Goal: Task Accomplishment & Management: Manage account settings

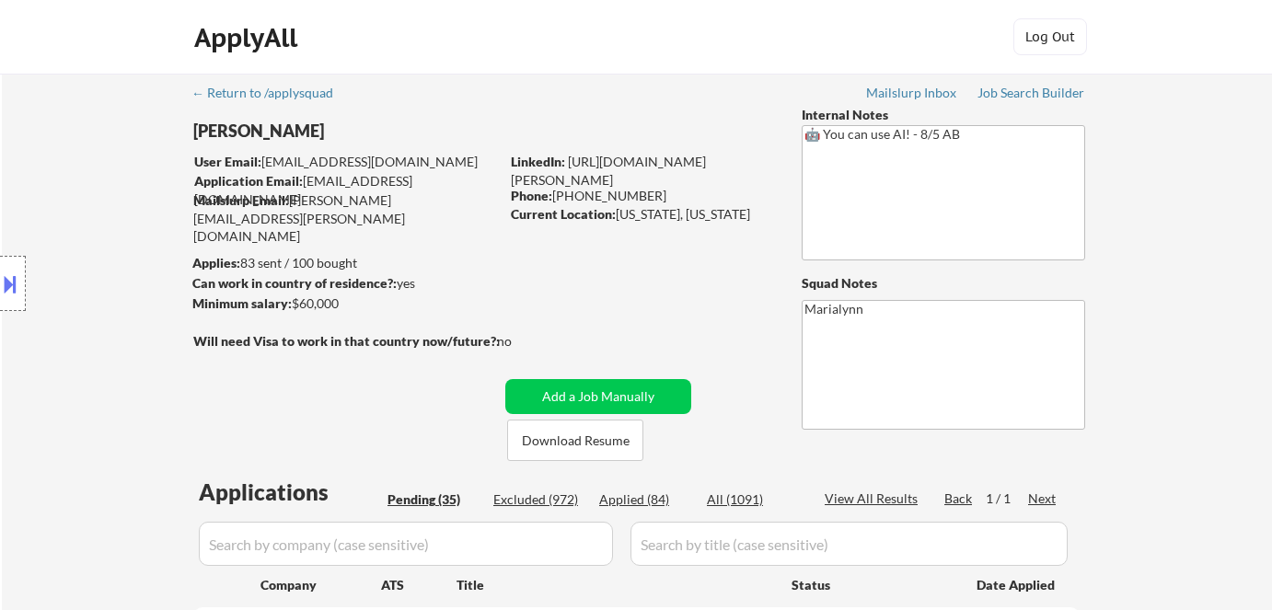
select select ""pending""
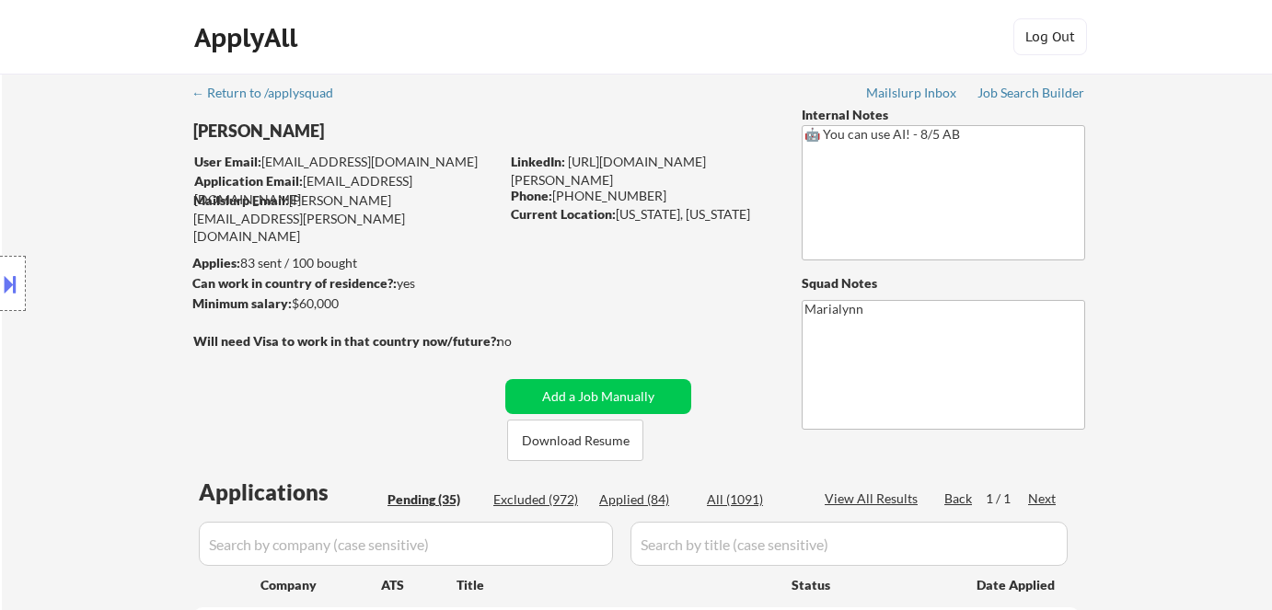
select select ""pending""
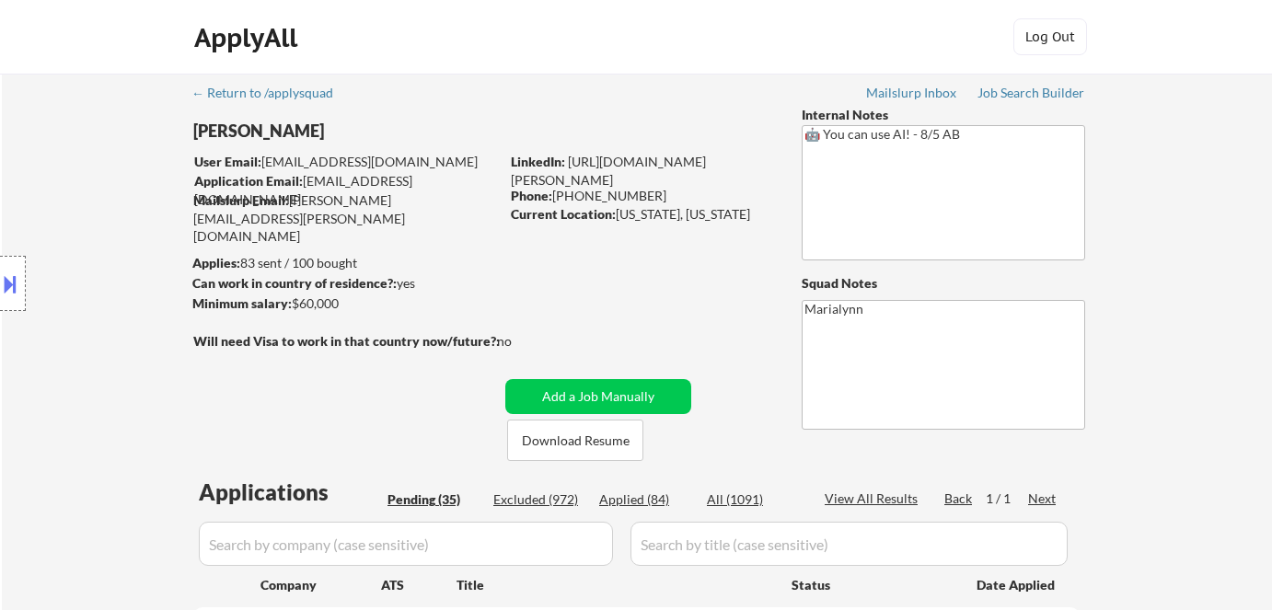
select select ""pending""
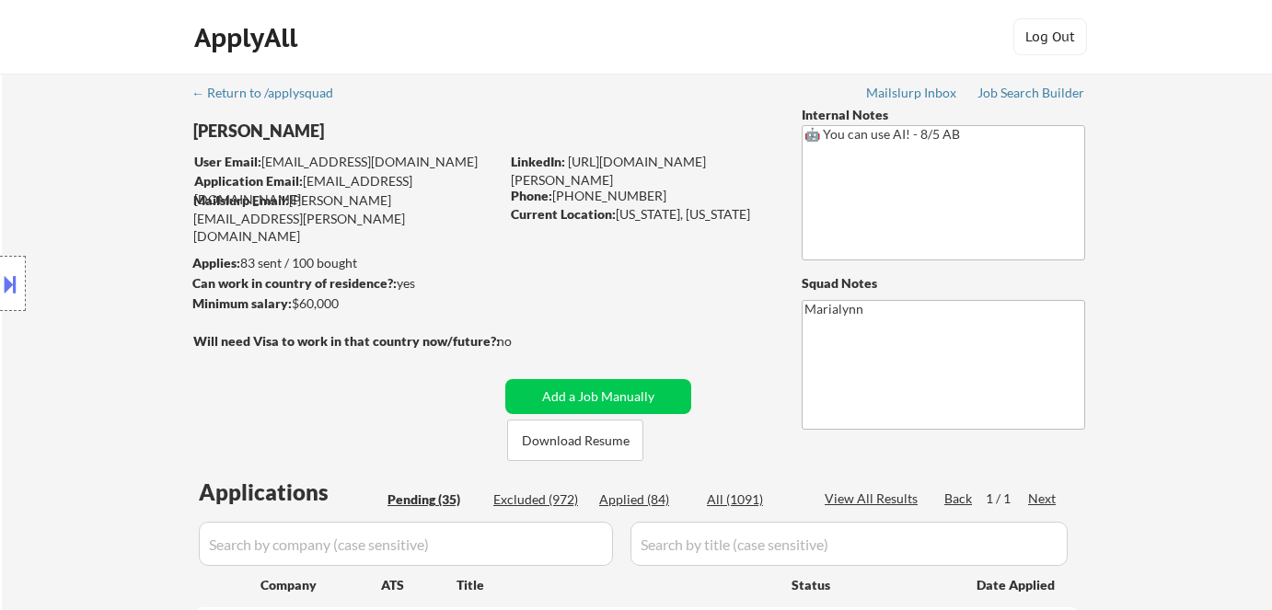
select select ""pending""
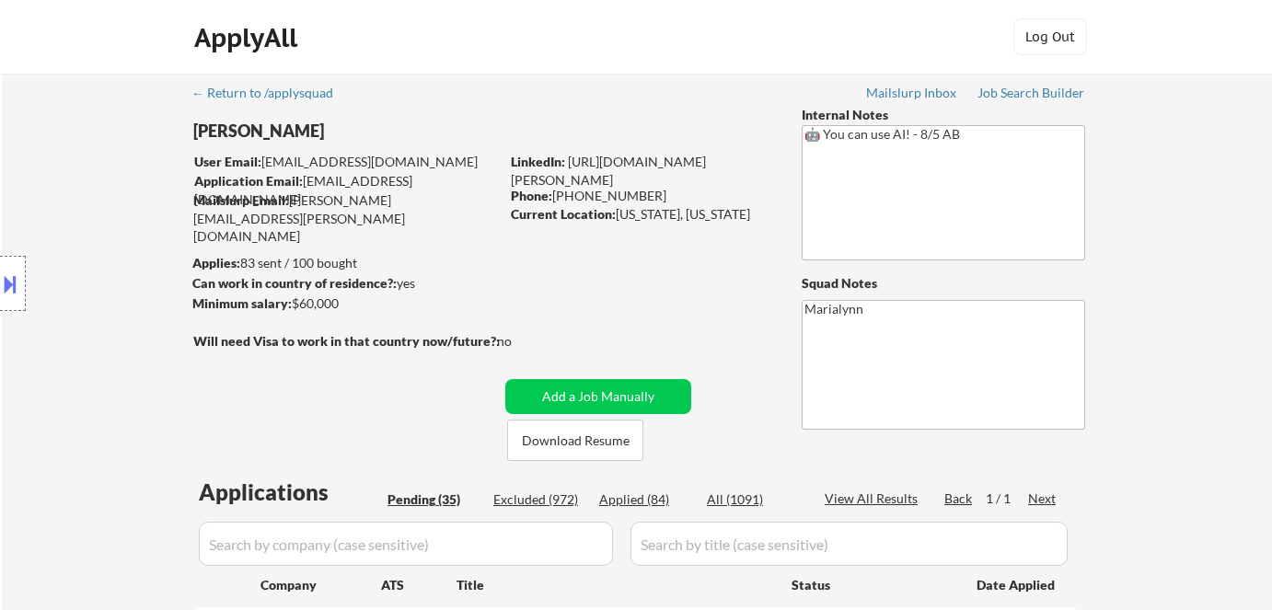
select select ""pending""
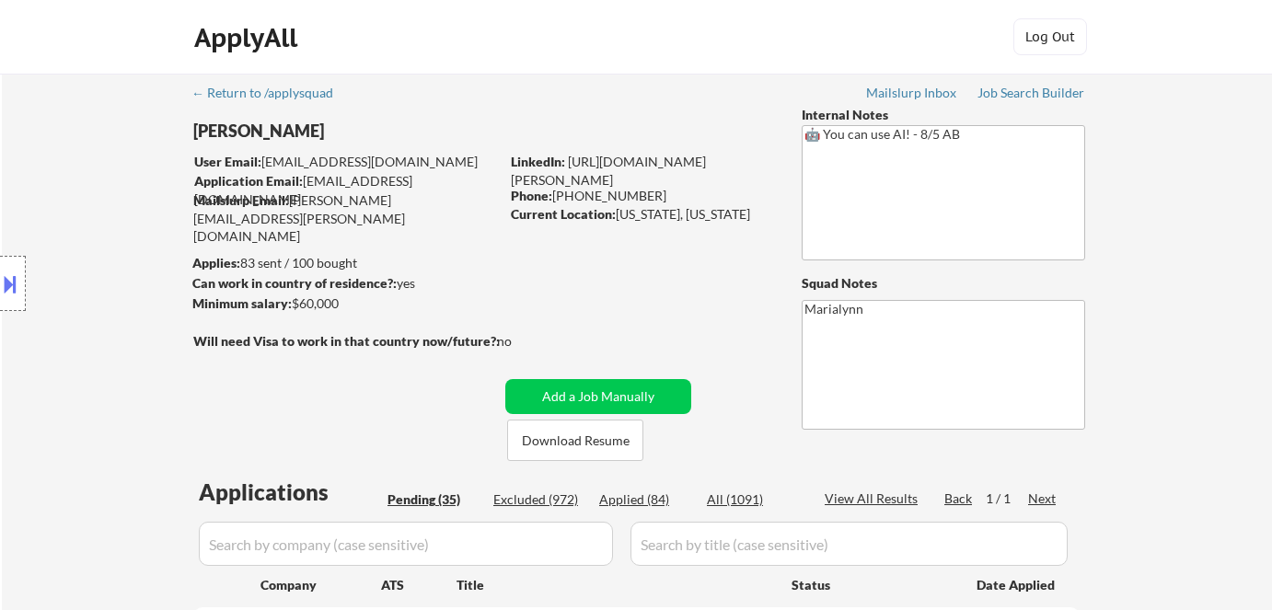
select select ""pending""
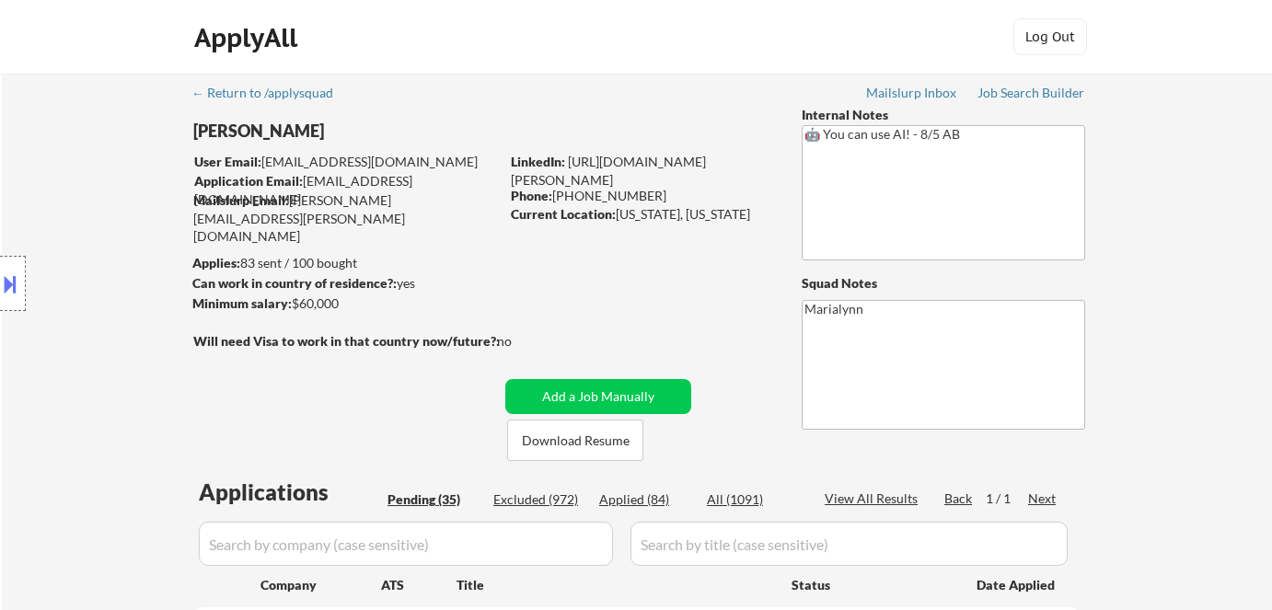
select select ""pending""
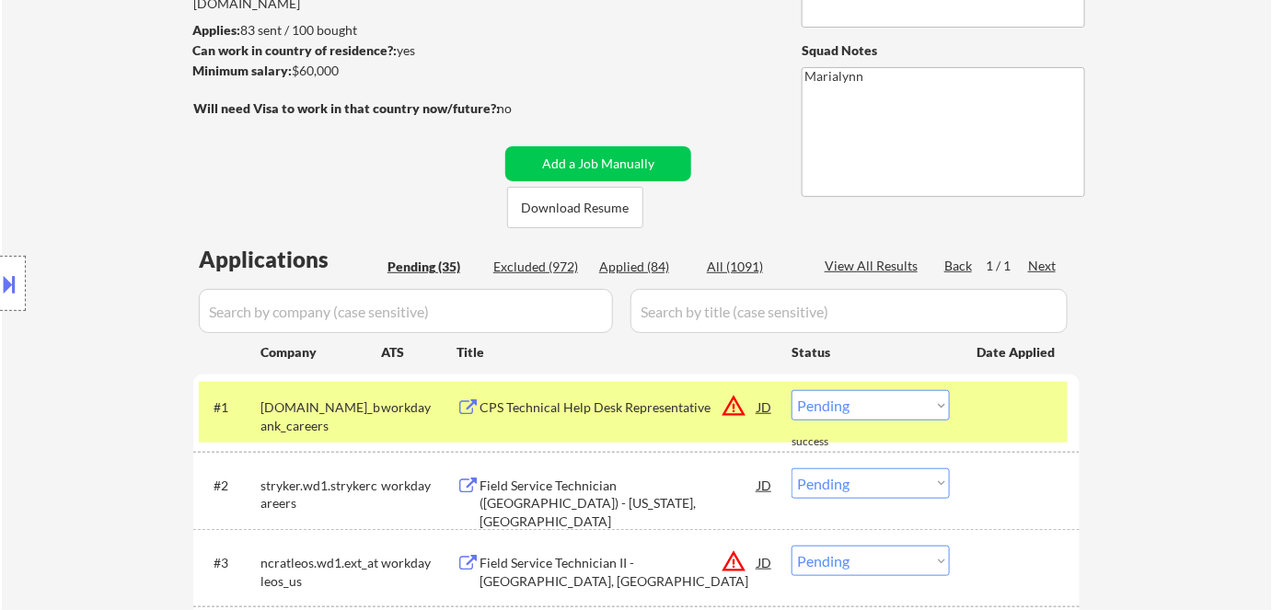
scroll to position [418, 0]
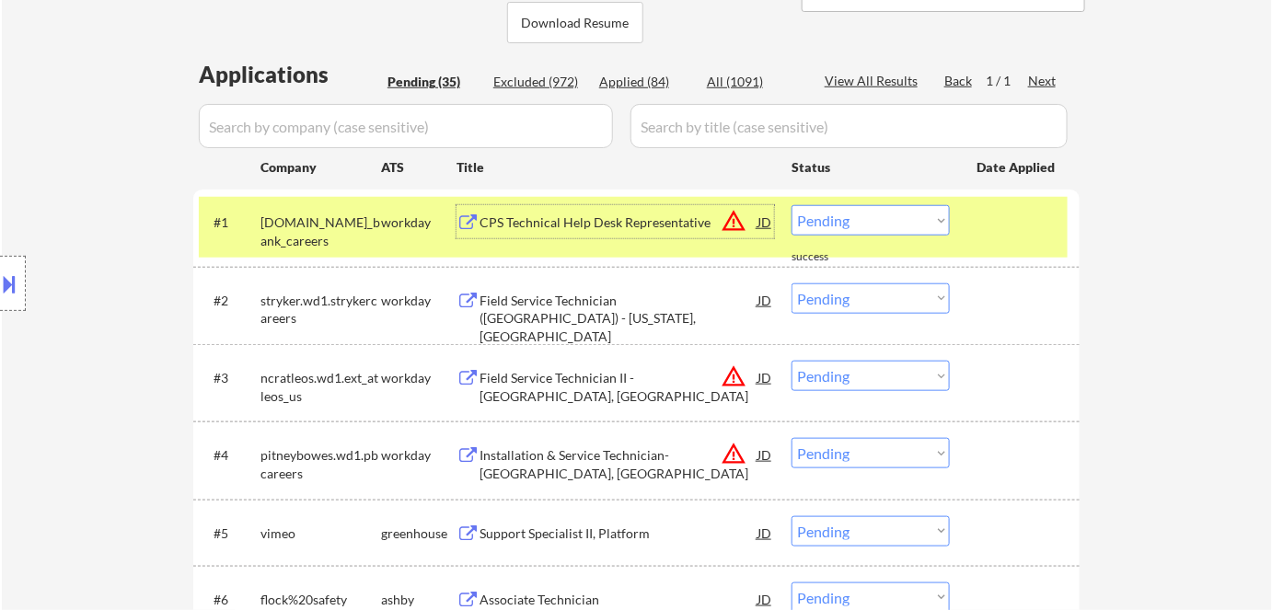
click at [532, 234] on div "CPS Technical Help Desk Representative" at bounding box center [619, 221] width 278 height 33
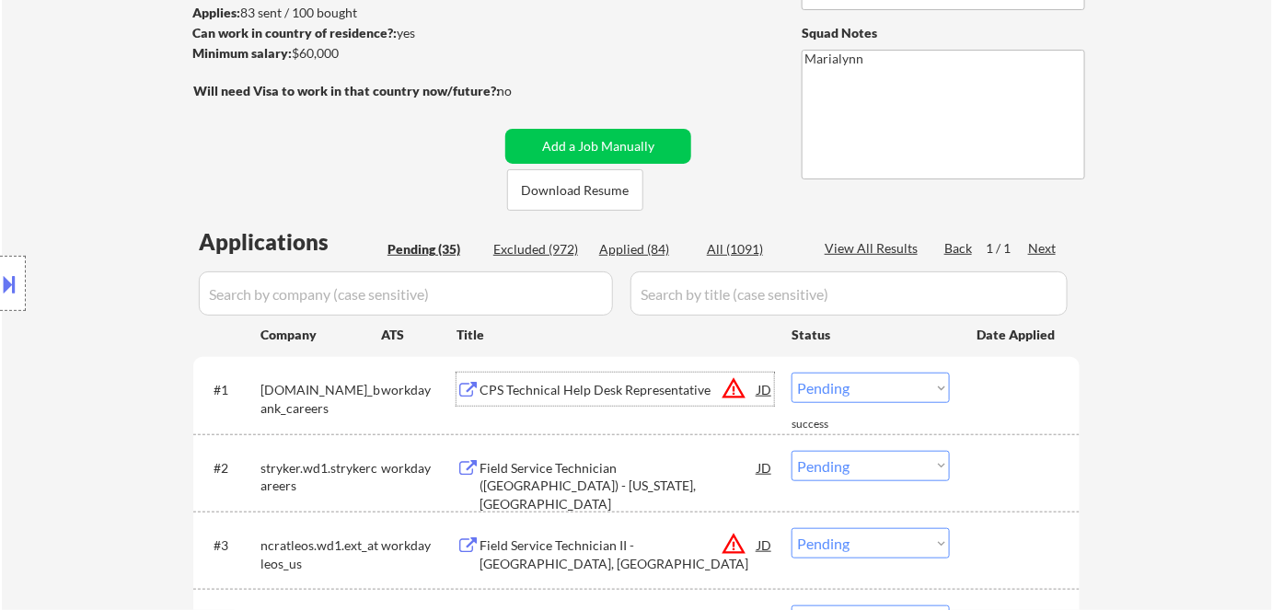
scroll to position [83, 0]
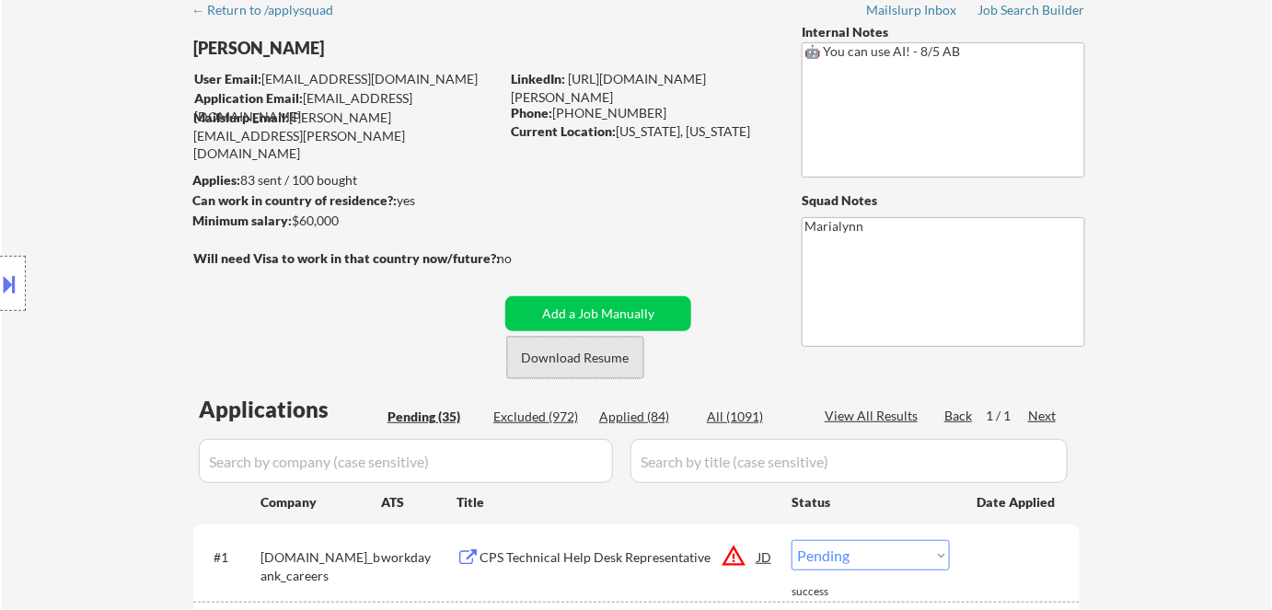
click at [567, 359] on button "Download Resume" at bounding box center [575, 357] width 136 height 41
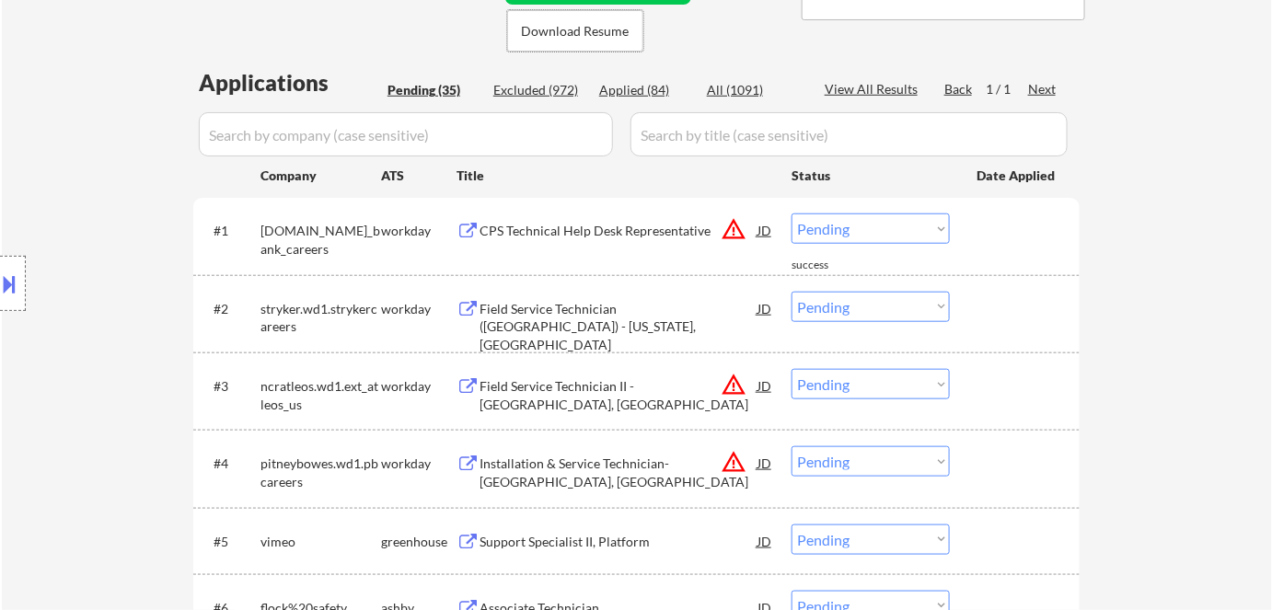
scroll to position [418, 0]
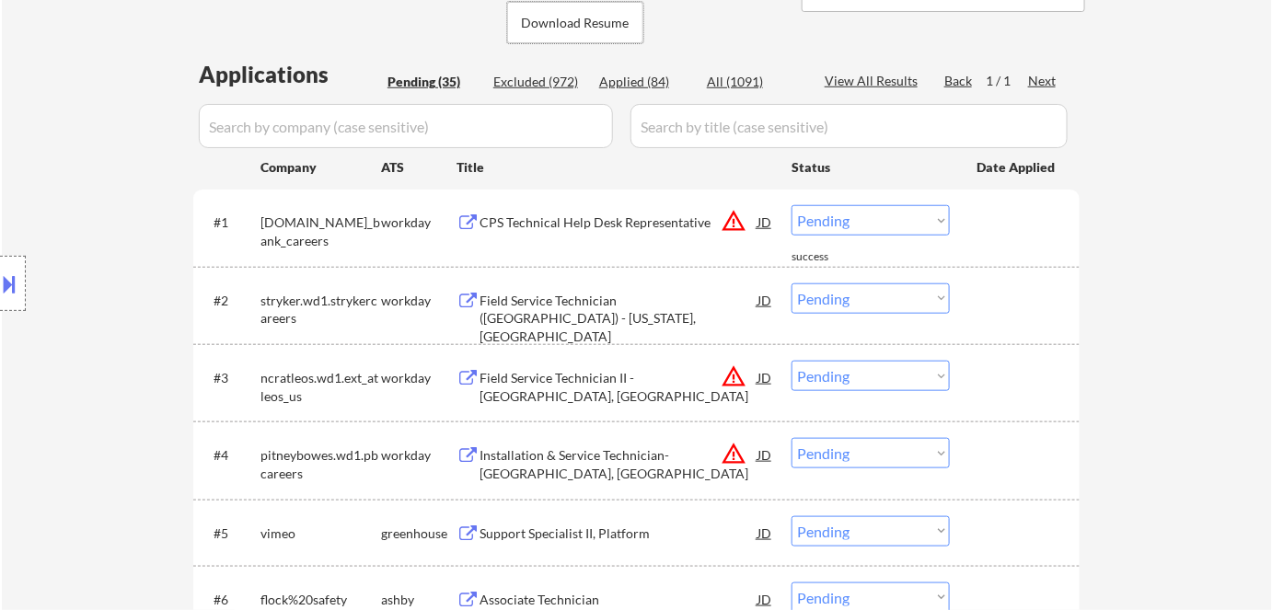
click at [818, 219] on select "Choose an option... Pending Applied Excluded (Questions) Excluded (Expired) Exc…" at bounding box center [871, 220] width 158 height 30
click at [792, 205] on select "Choose an option... Pending Applied Excluded (Questions) Excluded (Expired) Exc…" at bounding box center [871, 220] width 158 height 30
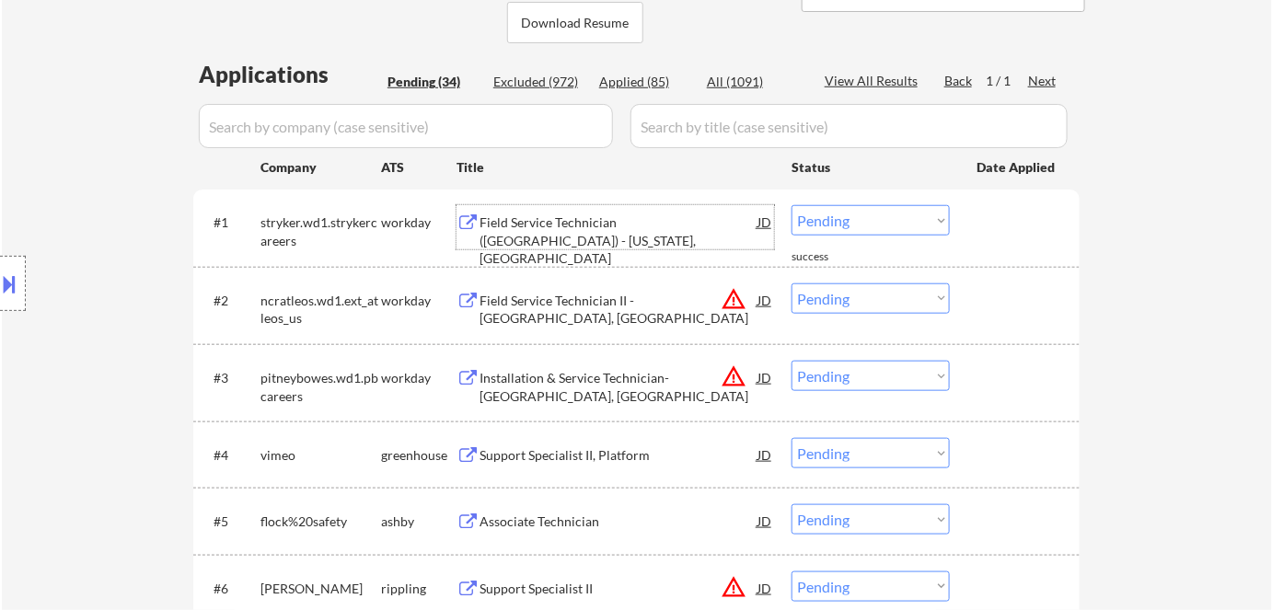
click at [594, 221] on div "Field Service Technician ([GEOGRAPHIC_DATA]) - [US_STATE], [GEOGRAPHIC_DATA]" at bounding box center [619, 241] width 278 height 54
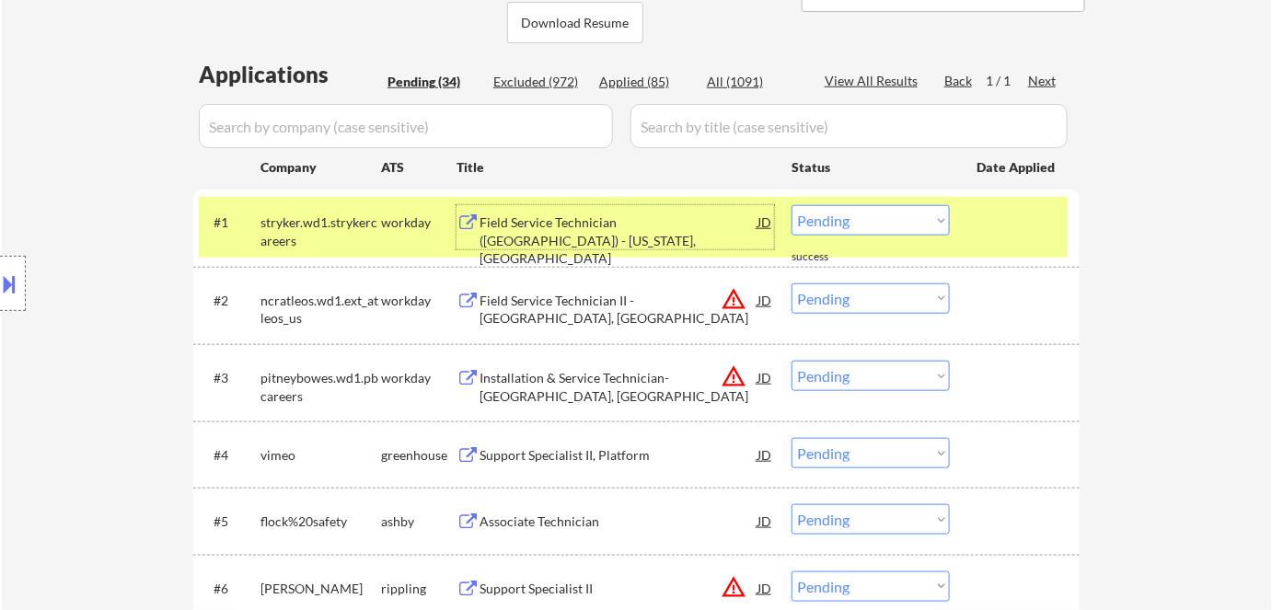
drag, startPoint x: 852, startPoint y: 219, endPoint x: 851, endPoint y: 234, distance: 14.8
click at [852, 218] on select "Choose an option... Pending Applied Excluded (Questions) Excluded (Expired) Exc…" at bounding box center [871, 220] width 158 height 30
click at [792, 205] on select "Choose an option... Pending Applied Excluded (Questions) Excluded (Expired) Exc…" at bounding box center [871, 220] width 158 height 30
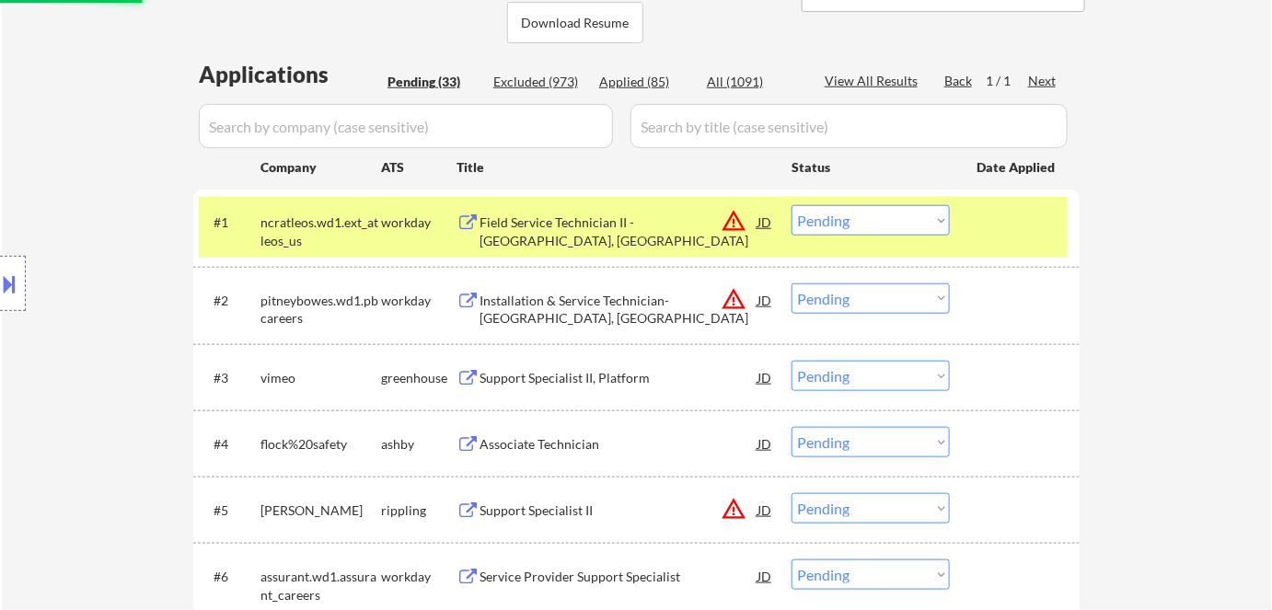
click at [495, 224] on div "Field Service Technician II - [GEOGRAPHIC_DATA], [GEOGRAPHIC_DATA]" at bounding box center [619, 232] width 278 height 36
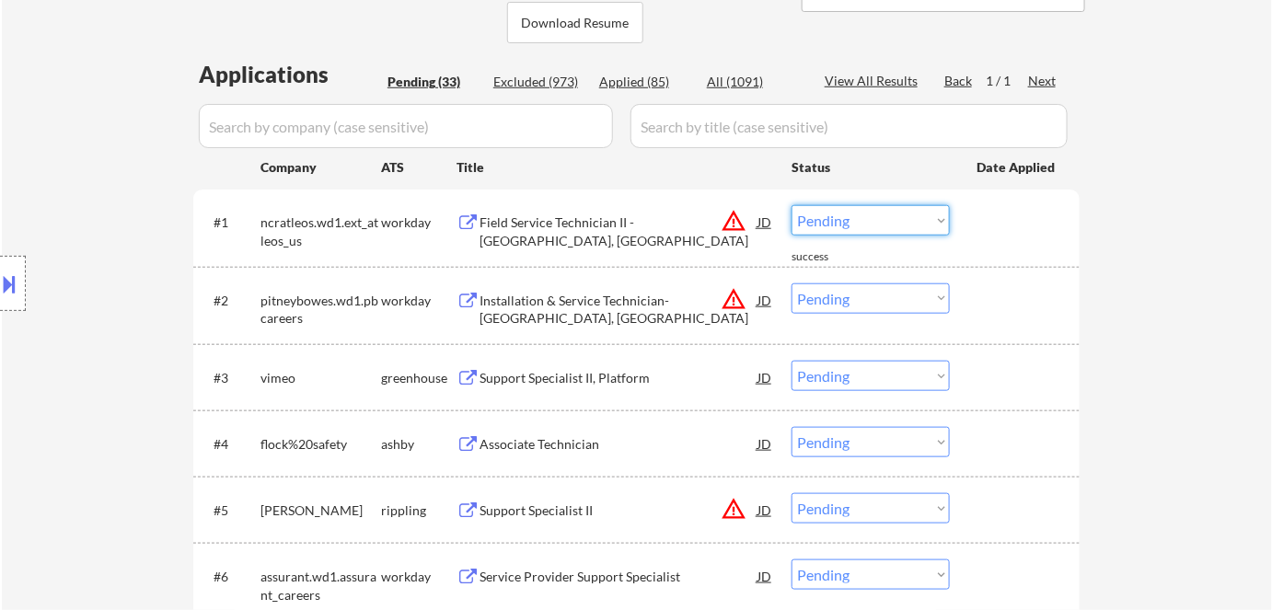
click at [857, 217] on select "Choose an option... Pending Applied Excluded (Questions) Excluded (Expired) Exc…" at bounding box center [871, 220] width 158 height 30
click at [792, 205] on select "Choose an option... Pending Applied Excluded (Questions) Excluded (Expired) Exc…" at bounding box center [871, 220] width 158 height 30
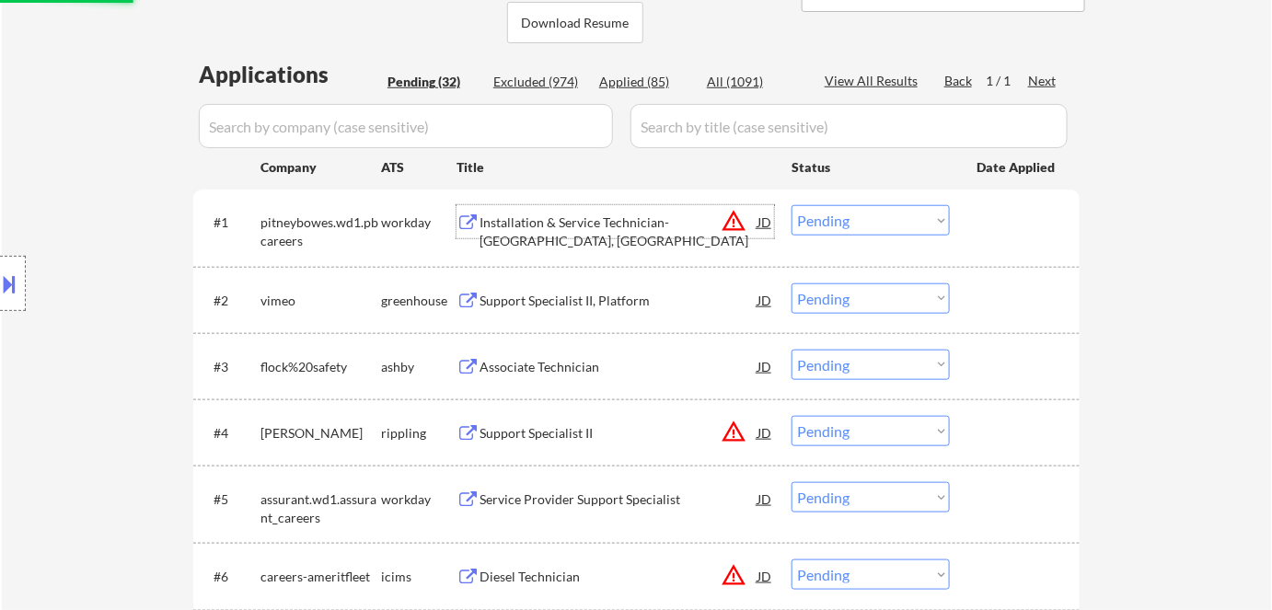
click at [554, 220] on div "Installation & Service Technician- [GEOGRAPHIC_DATA], [GEOGRAPHIC_DATA]" at bounding box center [619, 232] width 278 height 36
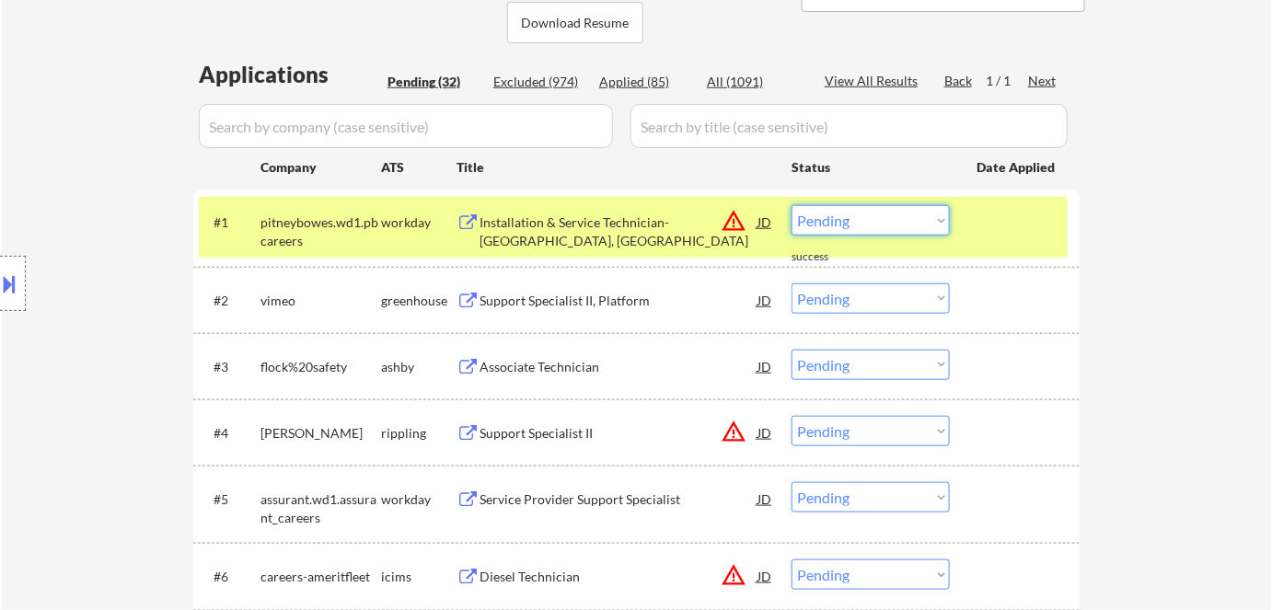
drag, startPoint x: 838, startPoint y: 218, endPoint x: 844, endPoint y: 234, distance: 16.6
click at [838, 219] on select "Choose an option... Pending Applied Excluded (Questions) Excluded (Expired) Exc…" at bounding box center [871, 220] width 158 height 30
click at [792, 205] on select "Choose an option... Pending Applied Excluded (Questions) Excluded (Expired) Exc…" at bounding box center [871, 220] width 158 height 30
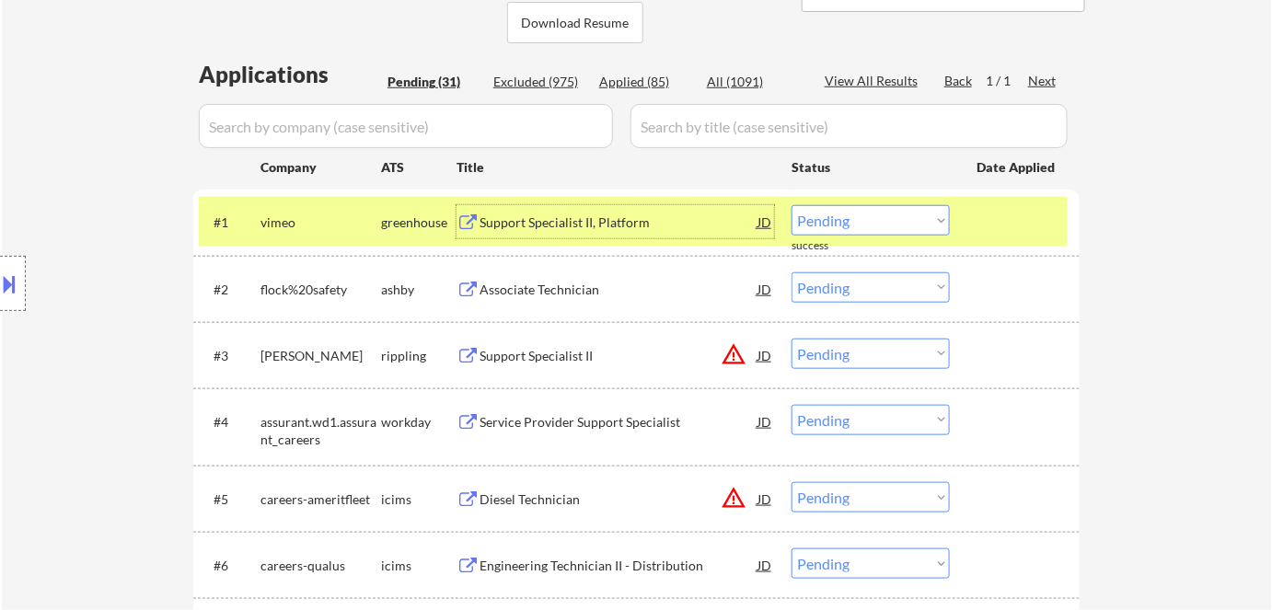
click at [529, 225] on div "Support Specialist II, Platform" at bounding box center [619, 223] width 278 height 18
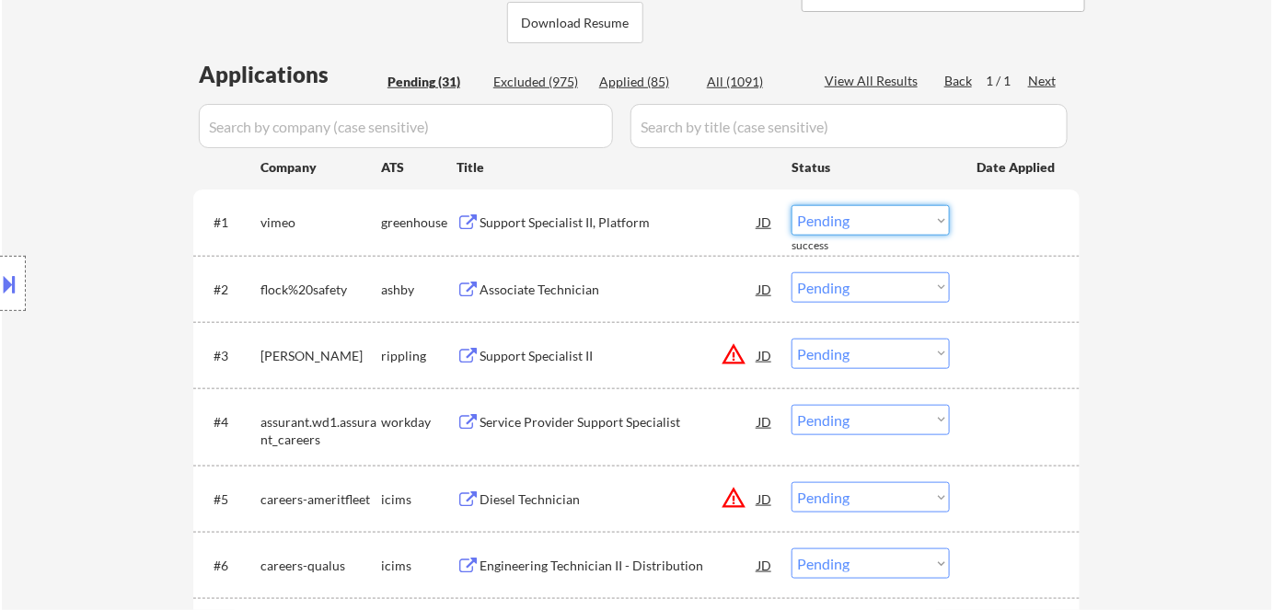
click at [830, 219] on select "Choose an option... Pending Applied Excluded (Questions) Excluded (Expired) Exc…" at bounding box center [871, 220] width 158 height 30
click at [792, 205] on select "Choose an option... Pending Applied Excluded (Questions) Excluded (Expired) Exc…" at bounding box center [871, 220] width 158 height 30
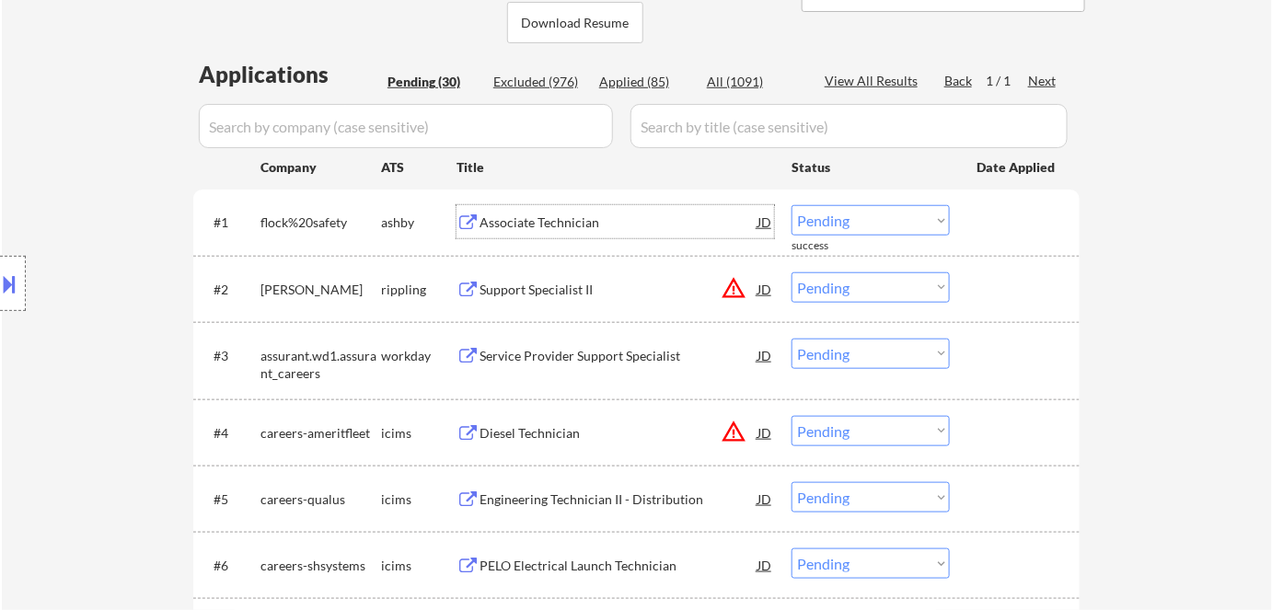
click at [540, 223] on div "Associate Technician" at bounding box center [619, 223] width 278 height 18
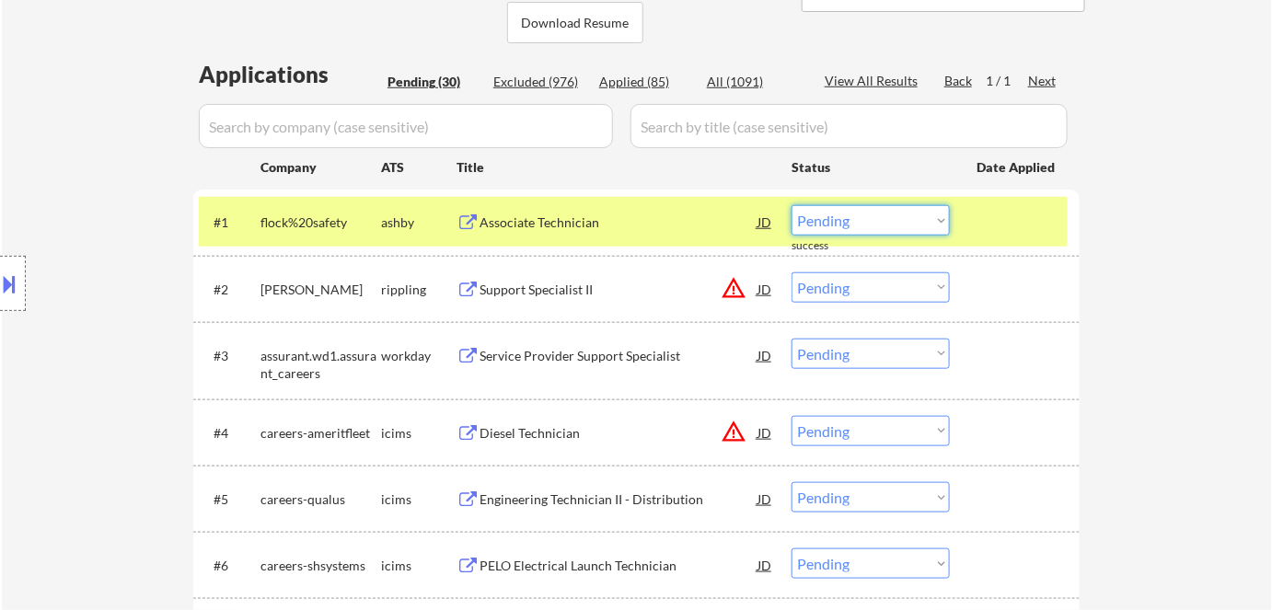
click at [857, 219] on select "Choose an option... Pending Applied Excluded (Questions) Excluded (Expired) Exc…" at bounding box center [871, 220] width 158 height 30
click at [792, 205] on select "Choose an option... Pending Applied Excluded (Questions) Excluded (Expired) Exc…" at bounding box center [871, 220] width 158 height 30
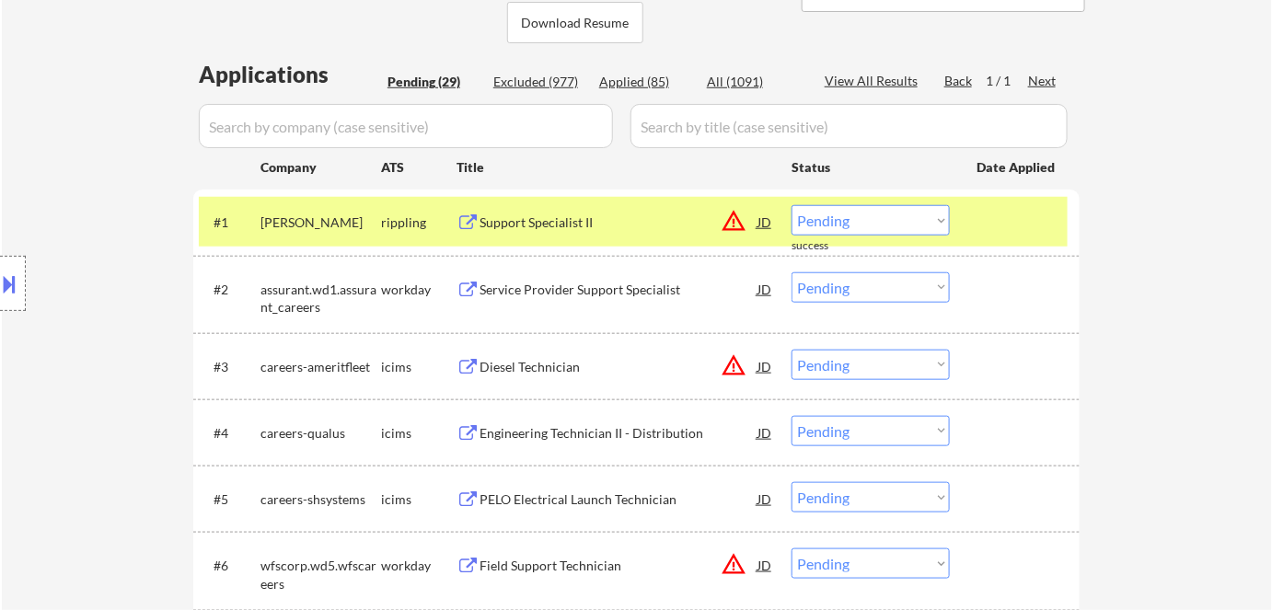
click at [495, 223] on div "Support Specialist II" at bounding box center [619, 223] width 278 height 18
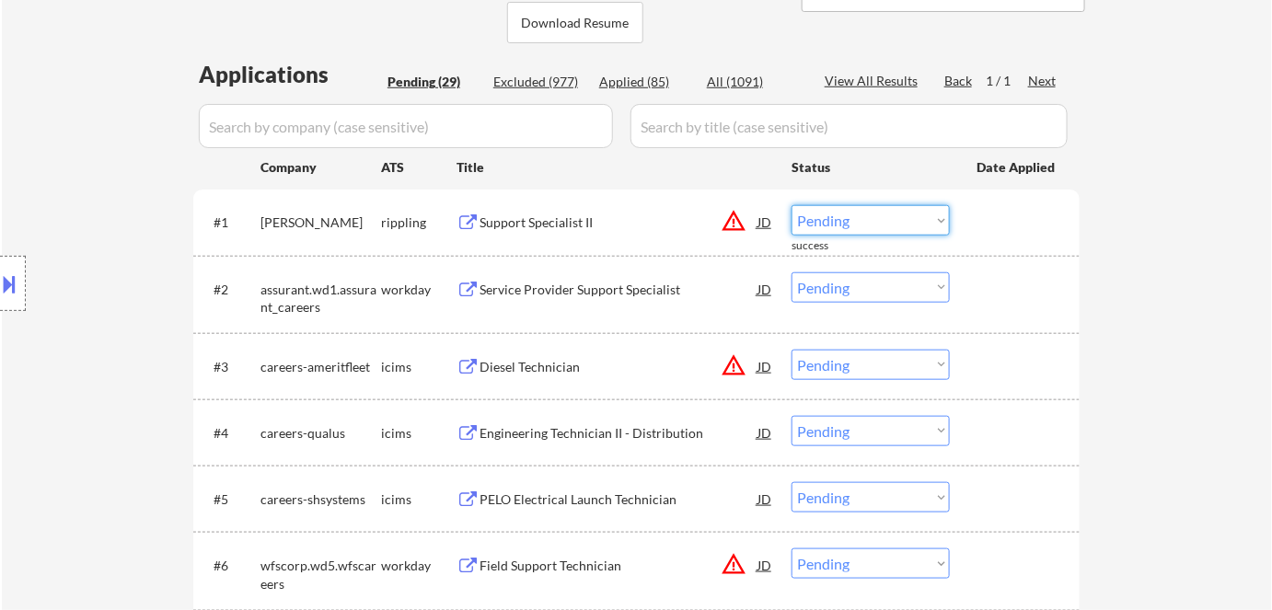
click at [829, 211] on select "Choose an option... Pending Applied Excluded (Questions) Excluded (Expired) Exc…" at bounding box center [871, 220] width 158 height 30
click at [792, 205] on select "Choose an option... Pending Applied Excluded (Questions) Excluded (Expired) Exc…" at bounding box center [871, 220] width 158 height 30
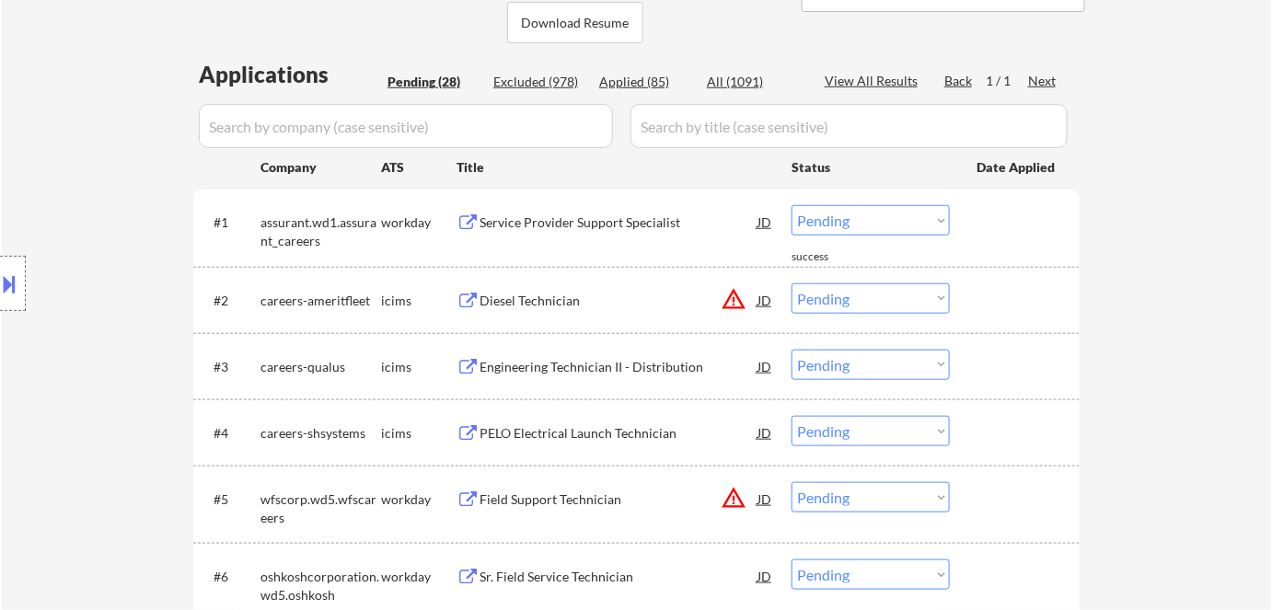
click at [550, 228] on div "Service Provider Support Specialist" at bounding box center [619, 223] width 278 height 18
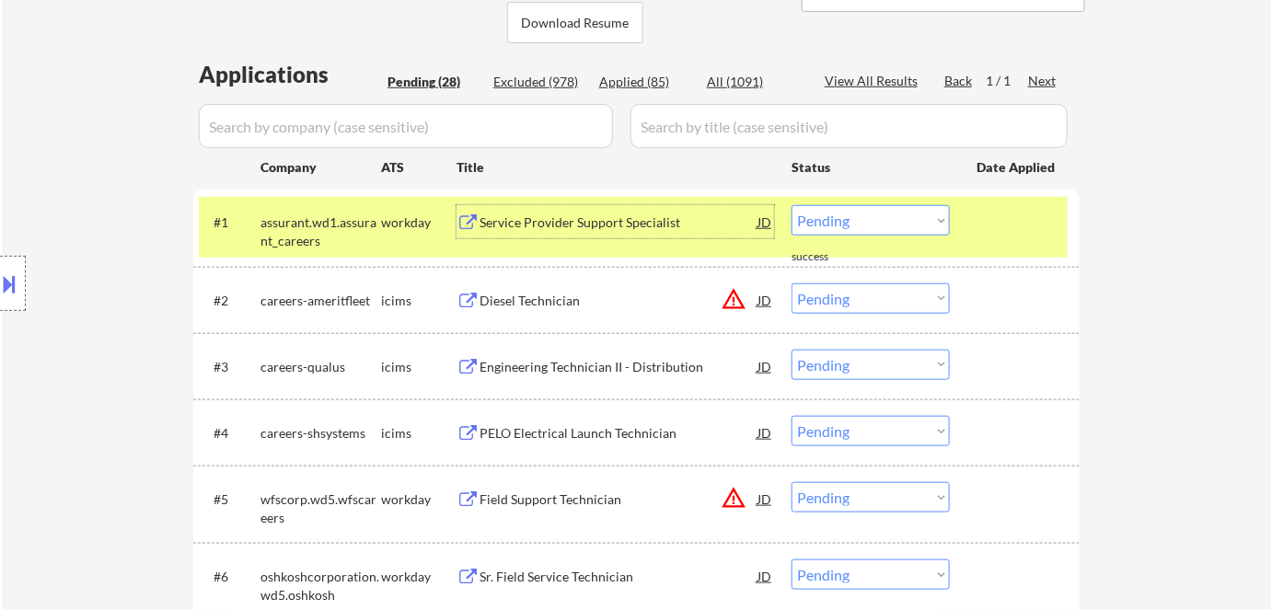
click at [886, 222] on select "Choose an option... Pending Applied Excluded (Questions) Excluded (Expired) Exc…" at bounding box center [871, 220] width 158 height 30
click at [792, 205] on select "Choose an option... Pending Applied Excluded (Questions) Excluded (Expired) Exc…" at bounding box center [871, 220] width 158 height 30
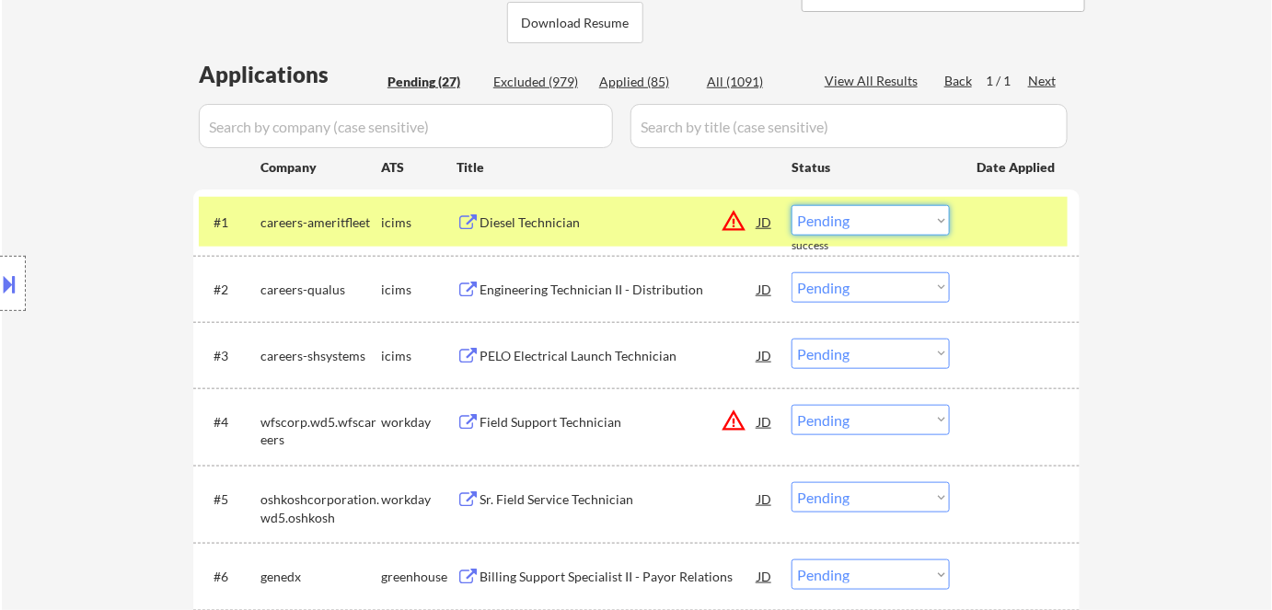
drag, startPoint x: 844, startPoint y: 216, endPoint x: 861, endPoint y: 234, distance: 24.1
click at [845, 216] on select "Choose an option... Pending Applied Excluded (Questions) Excluded (Expired) Exc…" at bounding box center [871, 220] width 158 height 30
click at [792, 205] on select "Choose an option... Pending Applied Excluded (Questions) Excluded (Expired) Exc…" at bounding box center [871, 220] width 158 height 30
select select ""pending""
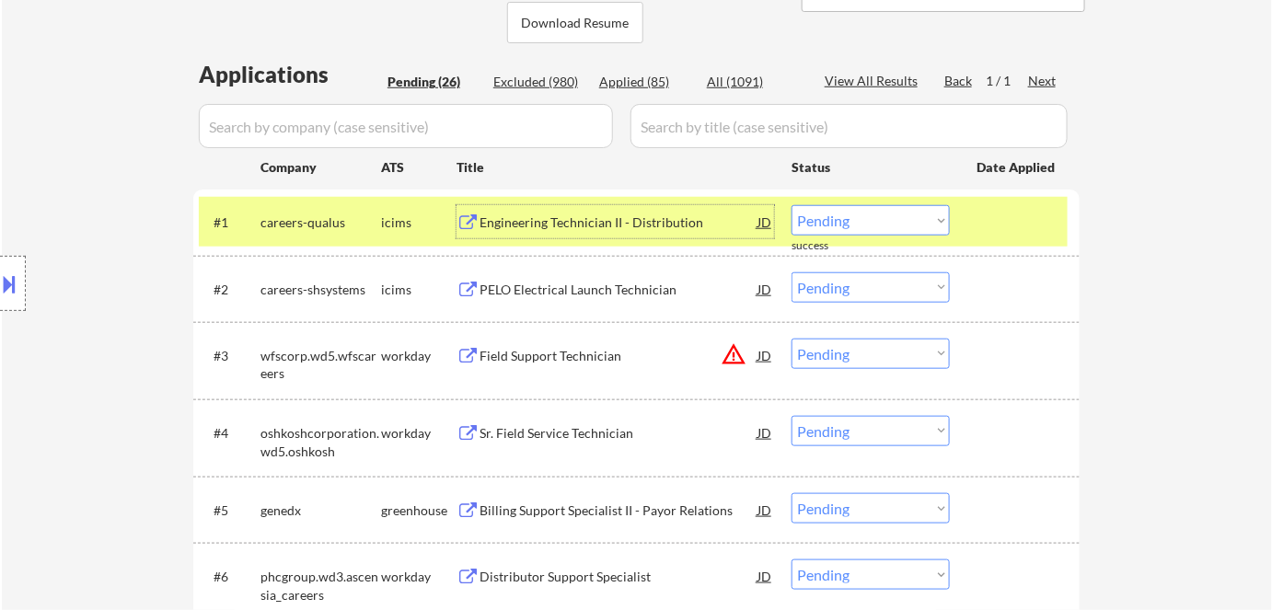
click at [524, 225] on div "Engineering Technician II - Distribution" at bounding box center [619, 223] width 278 height 18
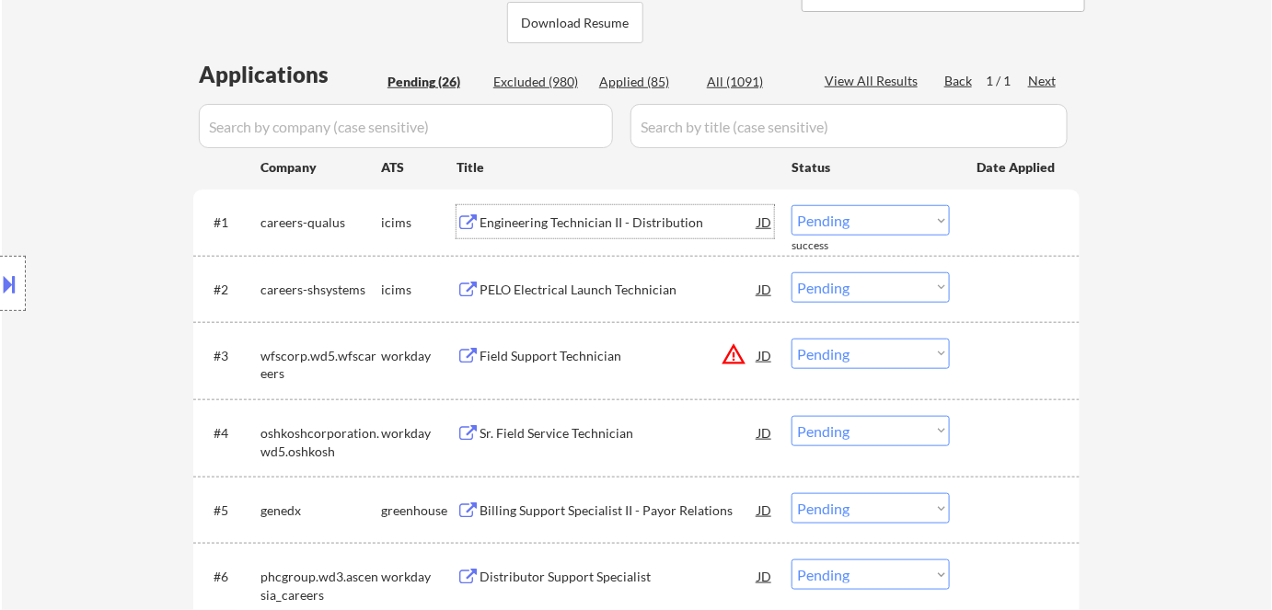
click at [878, 285] on select "Choose an option... Pending Applied Excluded (Questions) Excluded (Expired) Exc…" at bounding box center [871, 287] width 158 height 30
click at [792, 272] on select "Choose an option... Pending Applied Excluded (Questions) Excluded (Expired) Exc…" at bounding box center [871, 287] width 158 height 30
click at [888, 214] on select "Choose an option... Pending Applied Excluded (Questions) Excluded (Expired) Exc…" at bounding box center [871, 220] width 158 height 30
select select ""pending""
click at [792, 205] on select "Choose an option... Pending Applied Excluded (Questions) Excluded (Expired) Exc…" at bounding box center [871, 220] width 158 height 30
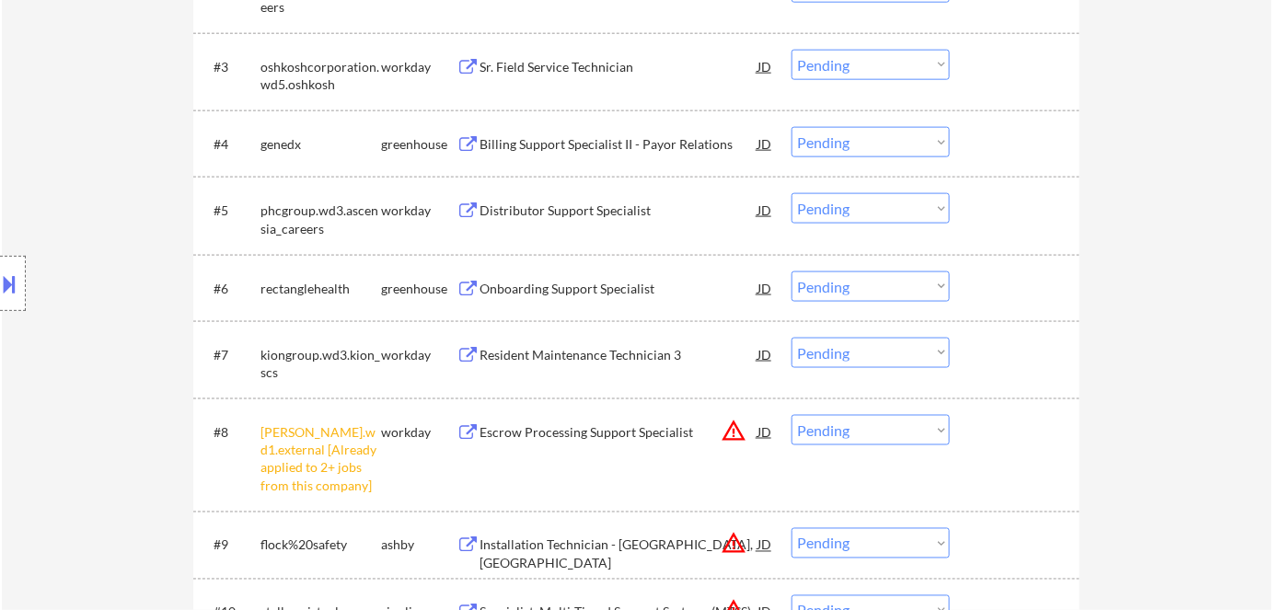
scroll to position [837, 0]
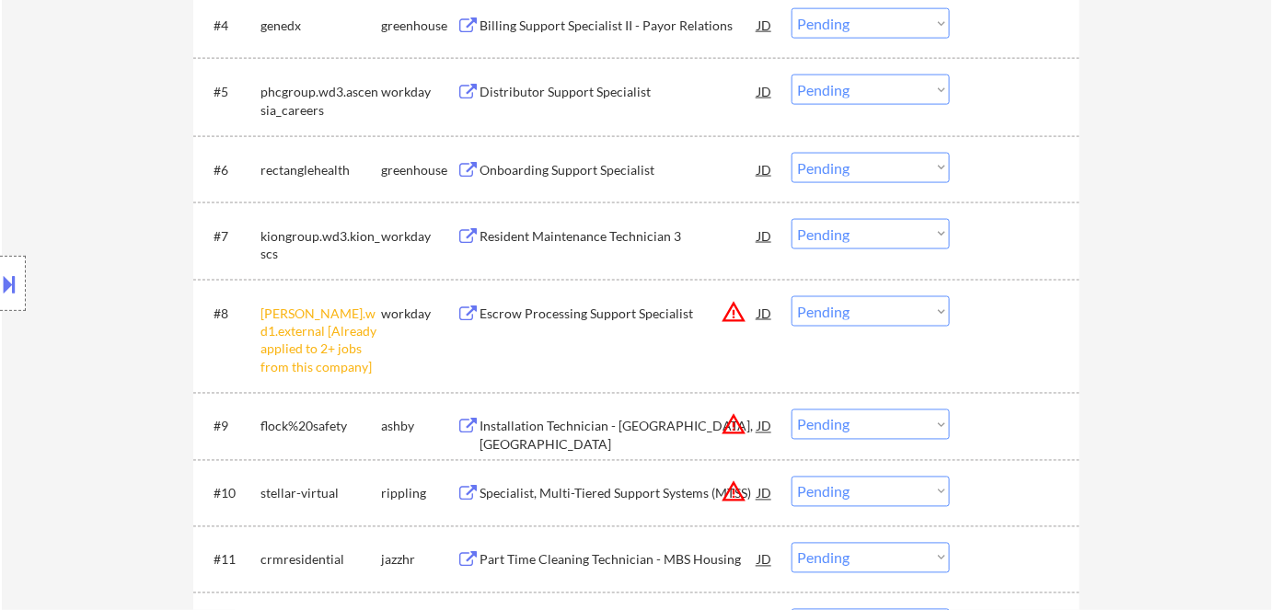
select select ""pending""
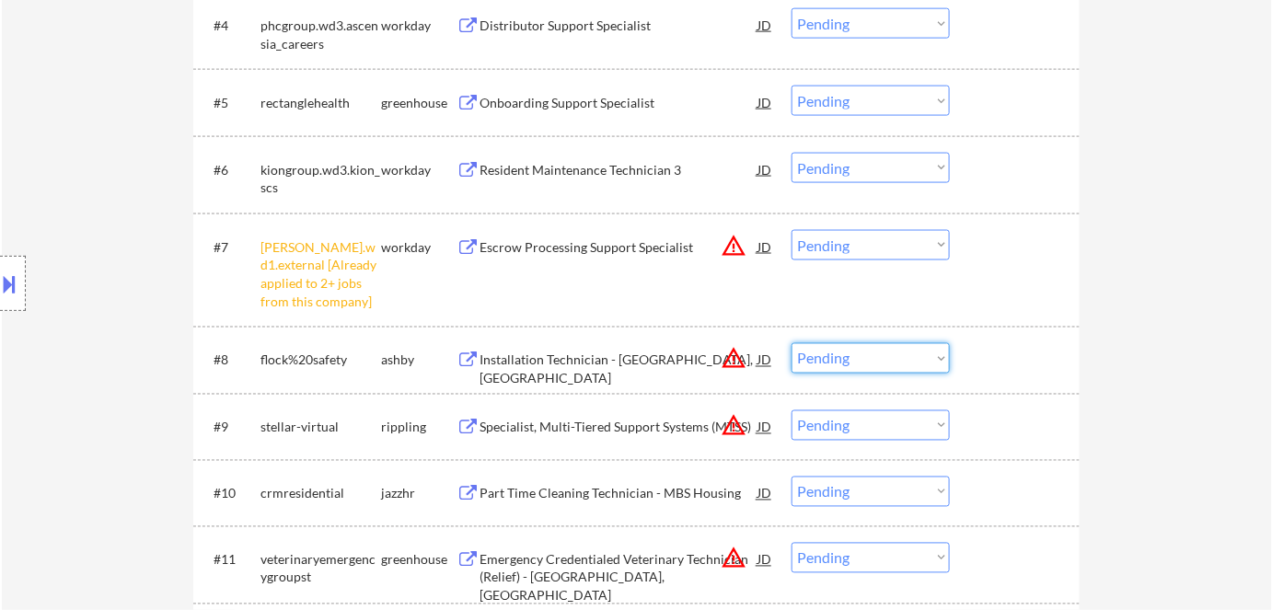
click at [868, 246] on select "Choose an option... Pending Applied Excluded (Questions) Excluded (Expired) Exc…" at bounding box center [871, 245] width 158 height 30
click at [792, 230] on select "Choose an option... Pending Applied Excluded (Questions) Excluded (Expired) Exc…" at bounding box center [871, 245] width 158 height 30
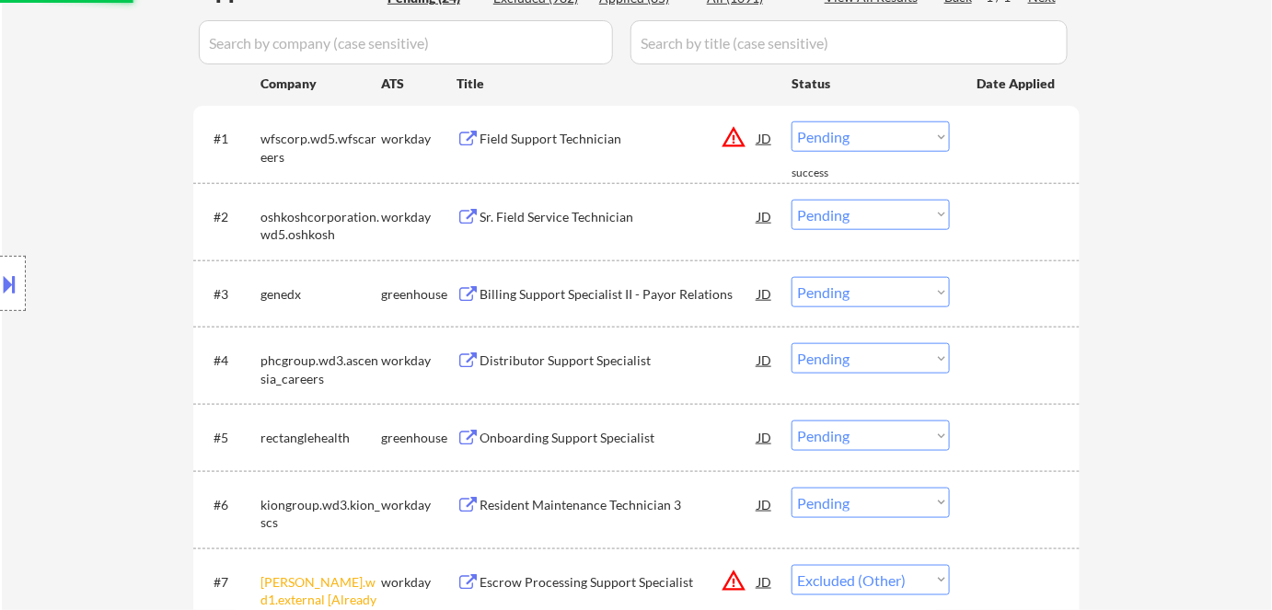
select select ""pending""
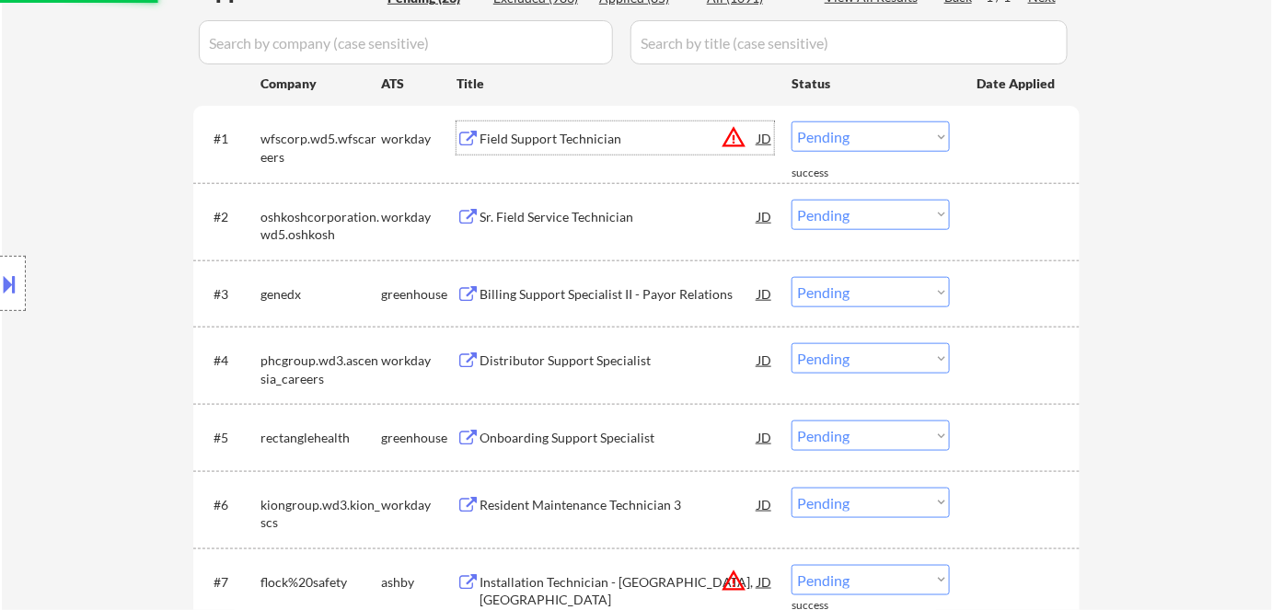
click at [547, 133] on div "Field Support Technician" at bounding box center [619, 139] width 278 height 18
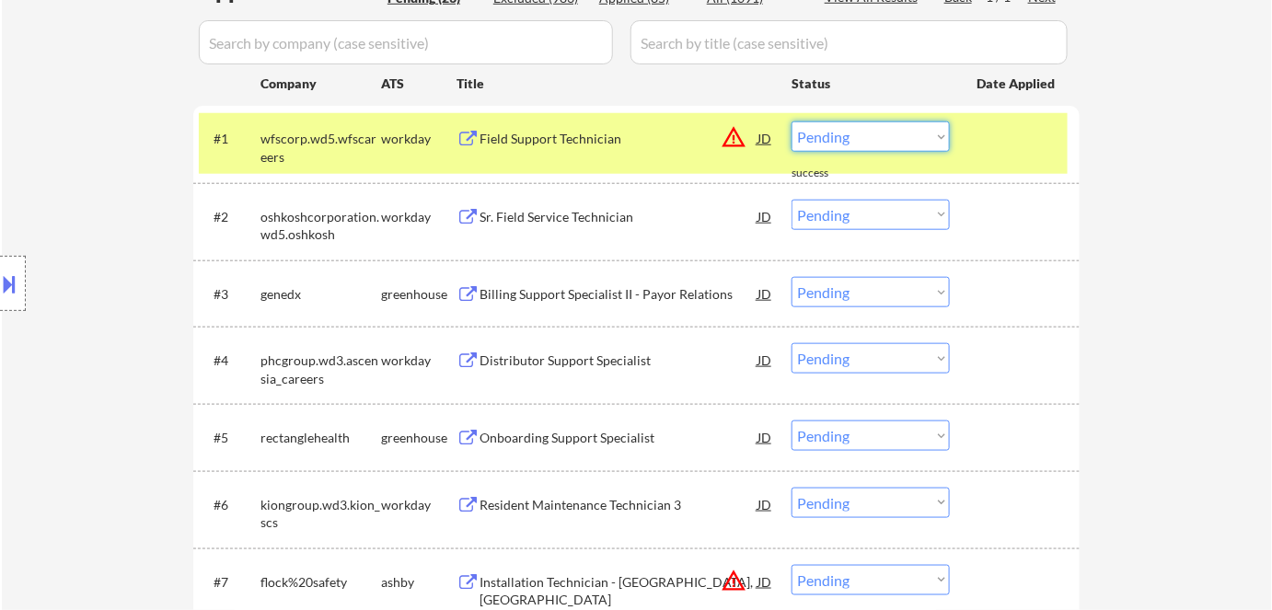
click at [820, 133] on select "Choose an option... Pending Applied Excluded (Questions) Excluded (Expired) Exc…" at bounding box center [871, 136] width 158 height 30
click at [792, 121] on select "Choose an option... Pending Applied Excluded (Questions) Excluded (Expired) Exc…" at bounding box center [871, 136] width 158 height 30
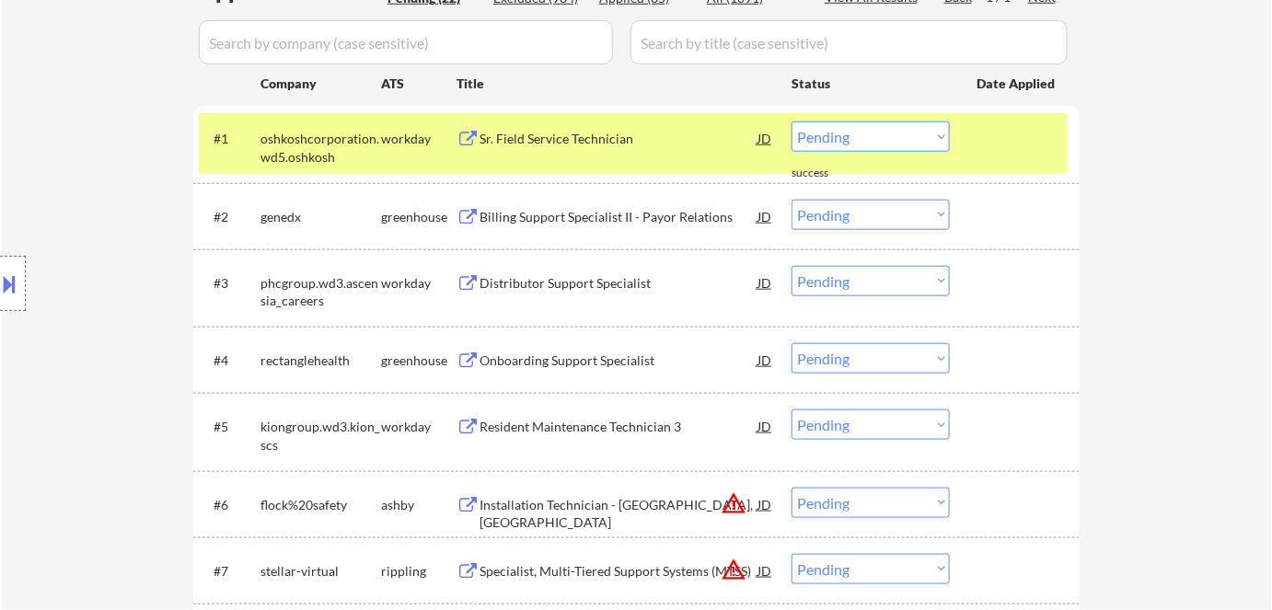
click at [625, 130] on div "Sr. Field Service Technician" at bounding box center [619, 139] width 278 height 18
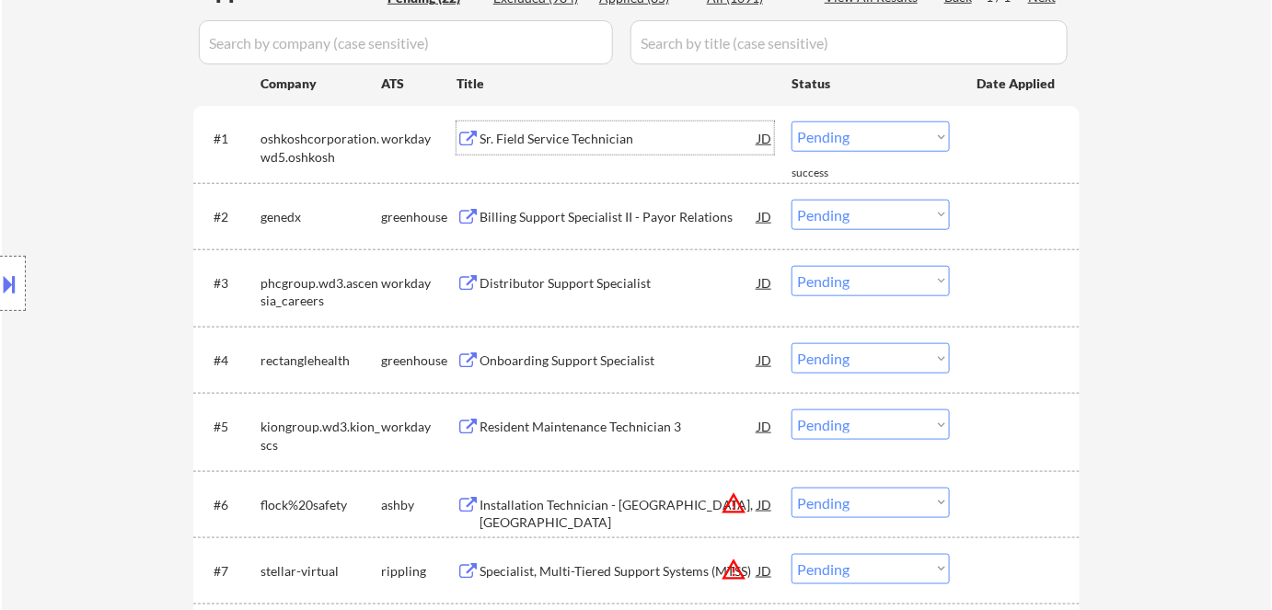
click at [835, 133] on select "Choose an option... Pending Applied Excluded (Questions) Excluded (Expired) Exc…" at bounding box center [871, 136] width 158 height 30
click at [792, 121] on select "Choose an option... Pending Applied Excluded (Questions) Excluded (Expired) Exc…" at bounding box center [871, 136] width 158 height 30
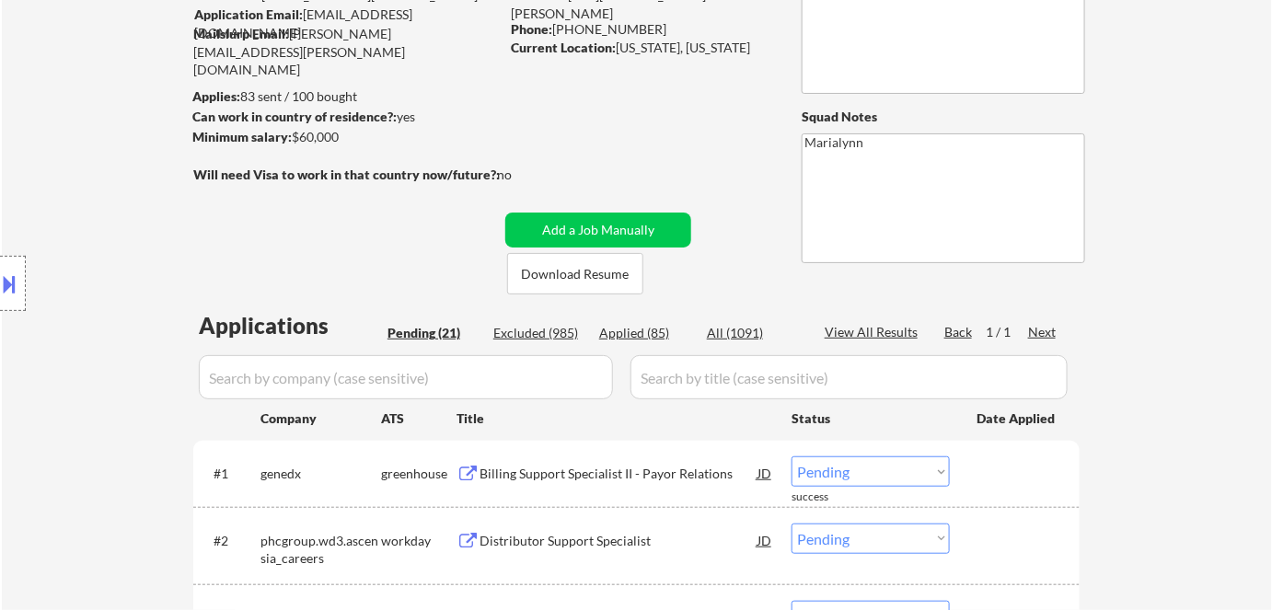
scroll to position [334, 0]
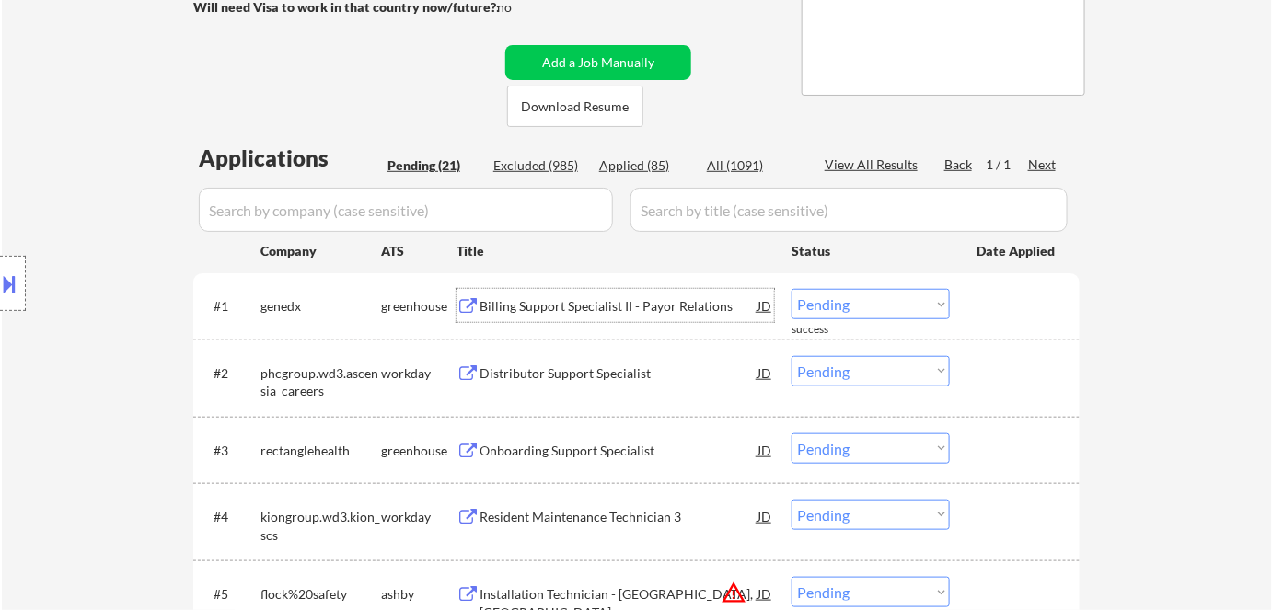
click at [572, 311] on div "Billing Support Specialist II - Payor Relations" at bounding box center [619, 306] width 278 height 18
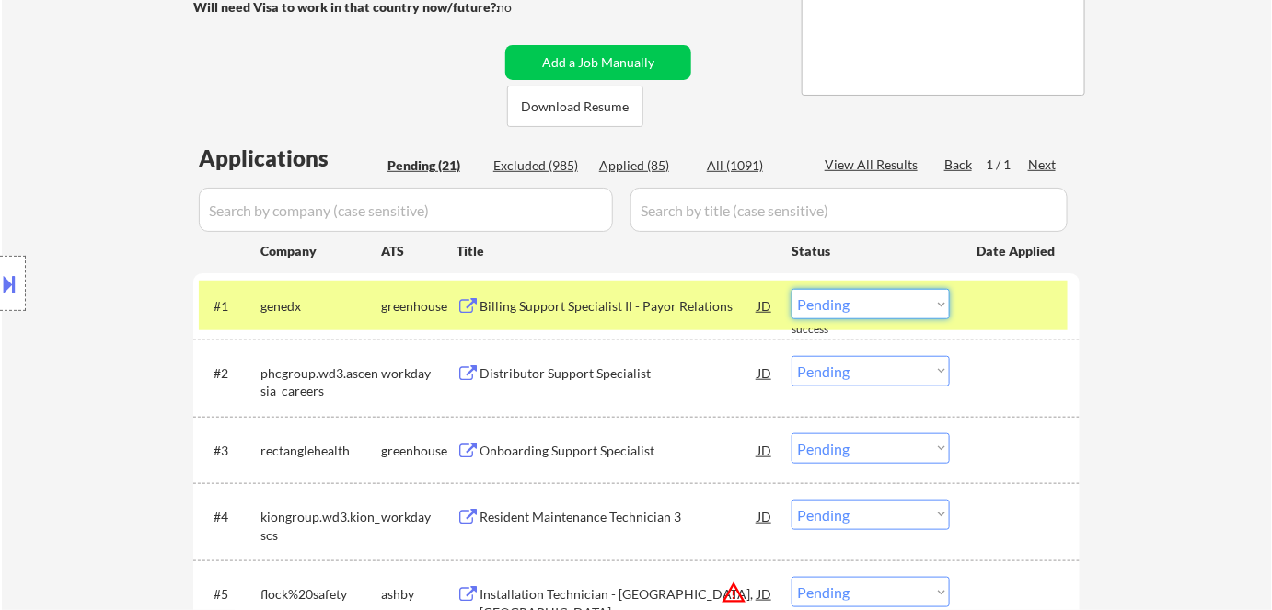
click at [860, 306] on select "Choose an option... Pending Applied Excluded (Questions) Excluded (Expired) Exc…" at bounding box center [871, 304] width 158 height 30
click at [834, 303] on select "Choose an option... Pending Applied Excluded (Questions) Excluded (Expired) Exc…" at bounding box center [871, 304] width 158 height 30
click at [792, 289] on select "Choose an option... Pending Applied Excluded (Questions) Excluded (Expired) Exc…" at bounding box center [871, 304] width 158 height 30
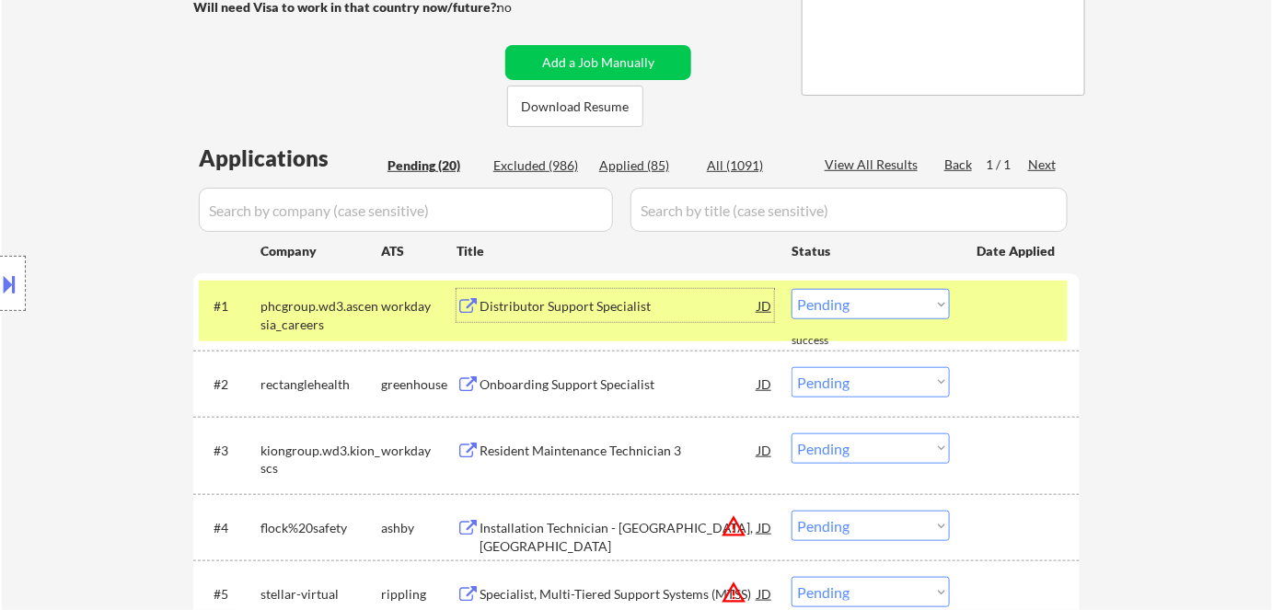
click at [677, 312] on div "Distributor Support Specialist" at bounding box center [619, 306] width 278 height 18
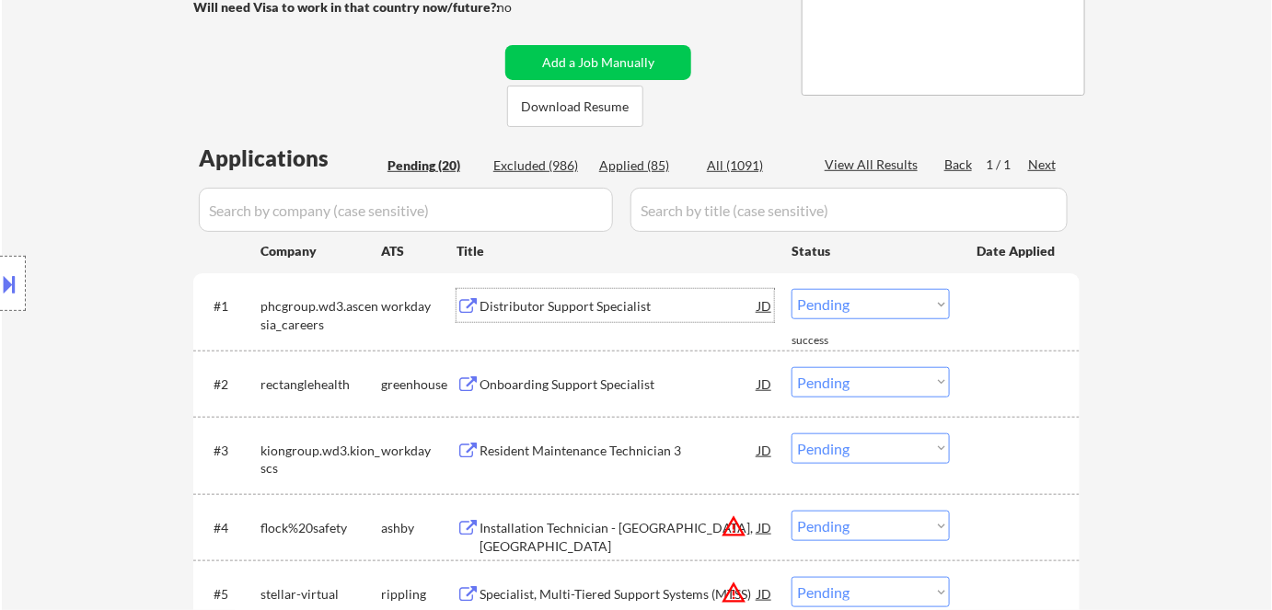
click at [839, 307] on select "Choose an option... Pending Applied Excluded (Questions) Excluded (Expired) Exc…" at bounding box center [871, 304] width 158 height 30
click at [792, 289] on select "Choose an option... Pending Applied Excluded (Questions) Excluded (Expired) Exc…" at bounding box center [871, 304] width 158 height 30
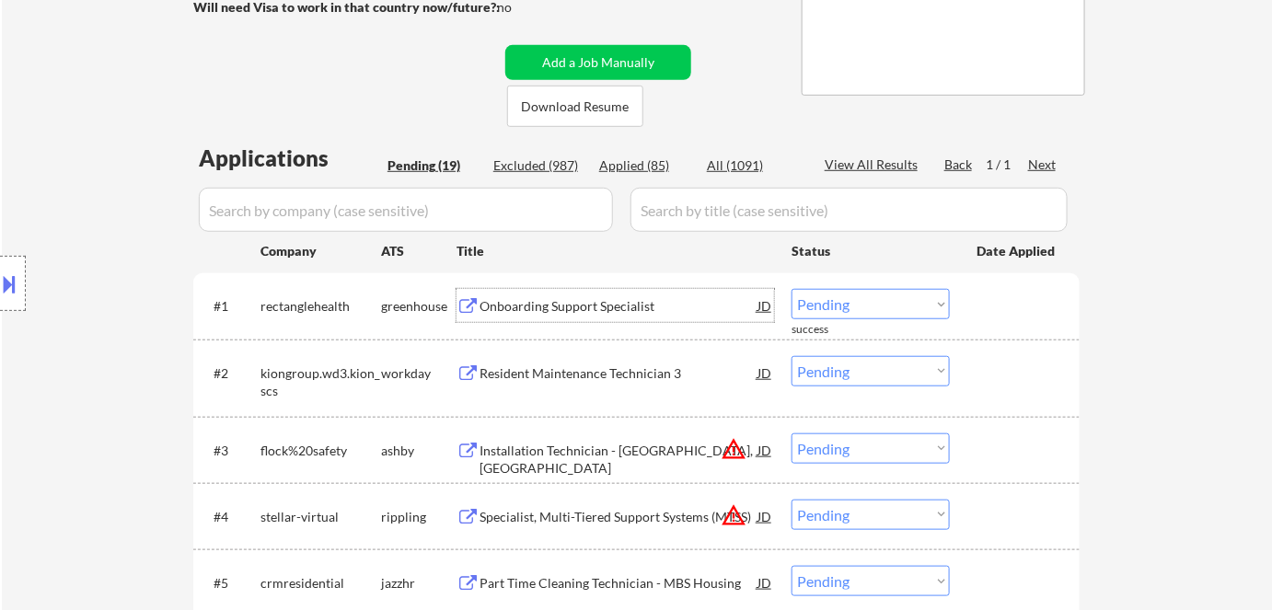
click at [588, 307] on div "Onboarding Support Specialist" at bounding box center [619, 306] width 278 height 18
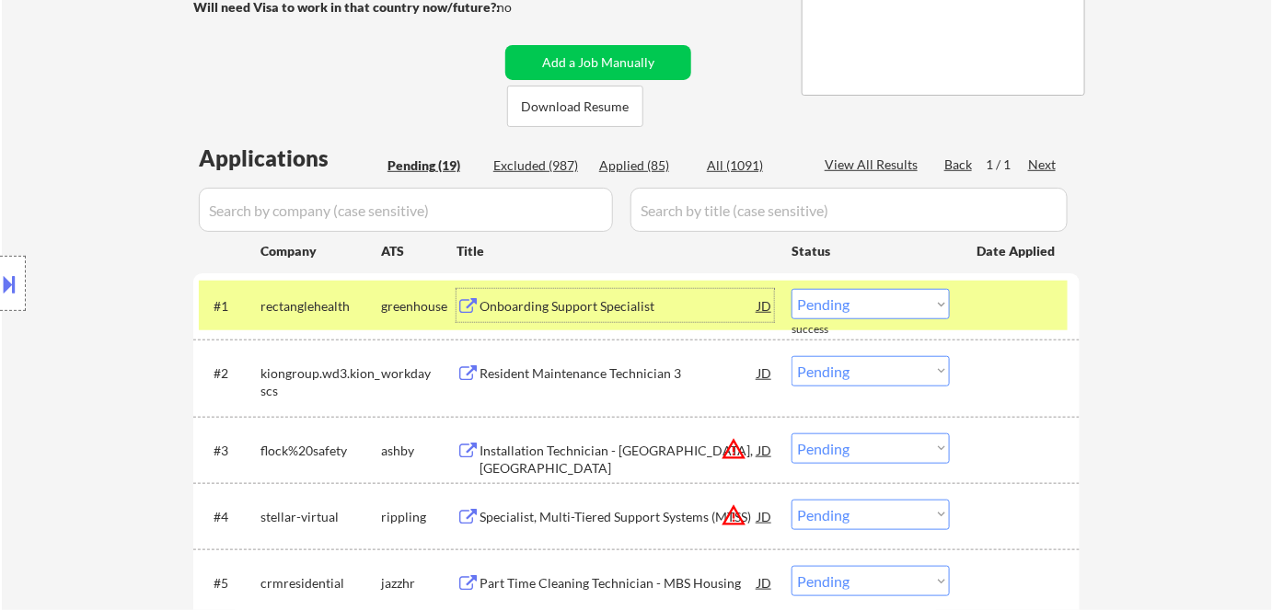
click at [873, 306] on select "Choose an option... Pending Applied Excluded (Questions) Excluded (Expired) Exc…" at bounding box center [871, 304] width 158 height 30
click at [887, 296] on select "Choose an option... Pending Applied Excluded (Questions) Excluded (Expired) Exc…" at bounding box center [871, 304] width 158 height 30
click at [792, 289] on select "Choose an option... Pending Applied Excluded (Questions) Excluded (Expired) Exc…" at bounding box center [871, 304] width 158 height 30
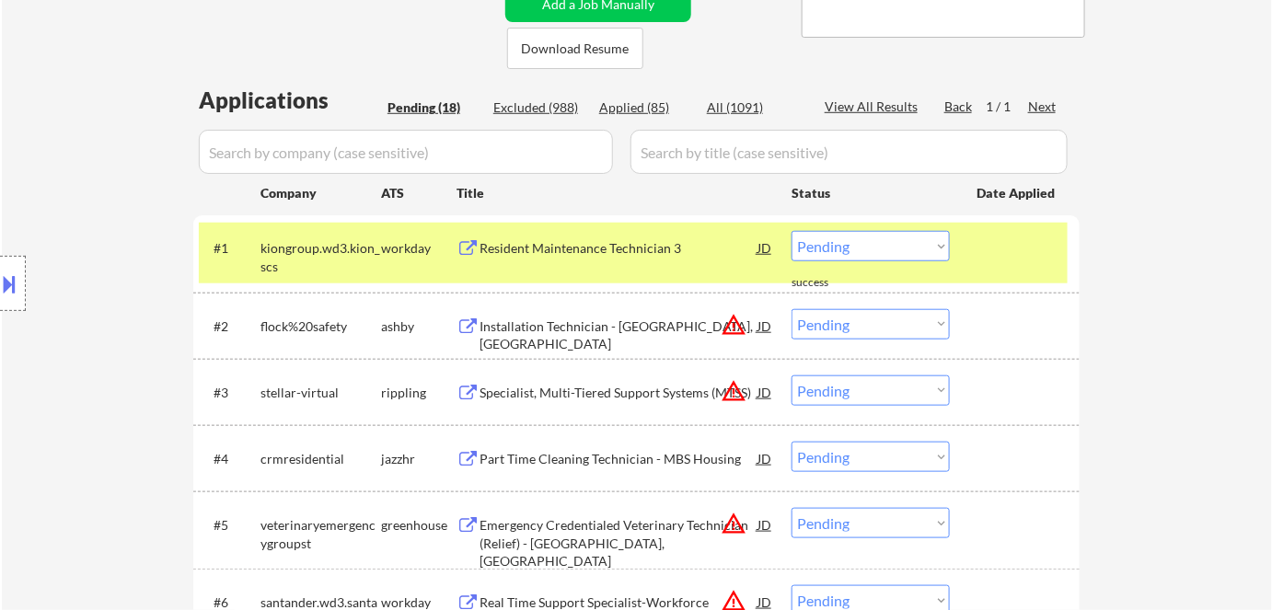
scroll to position [418, 0]
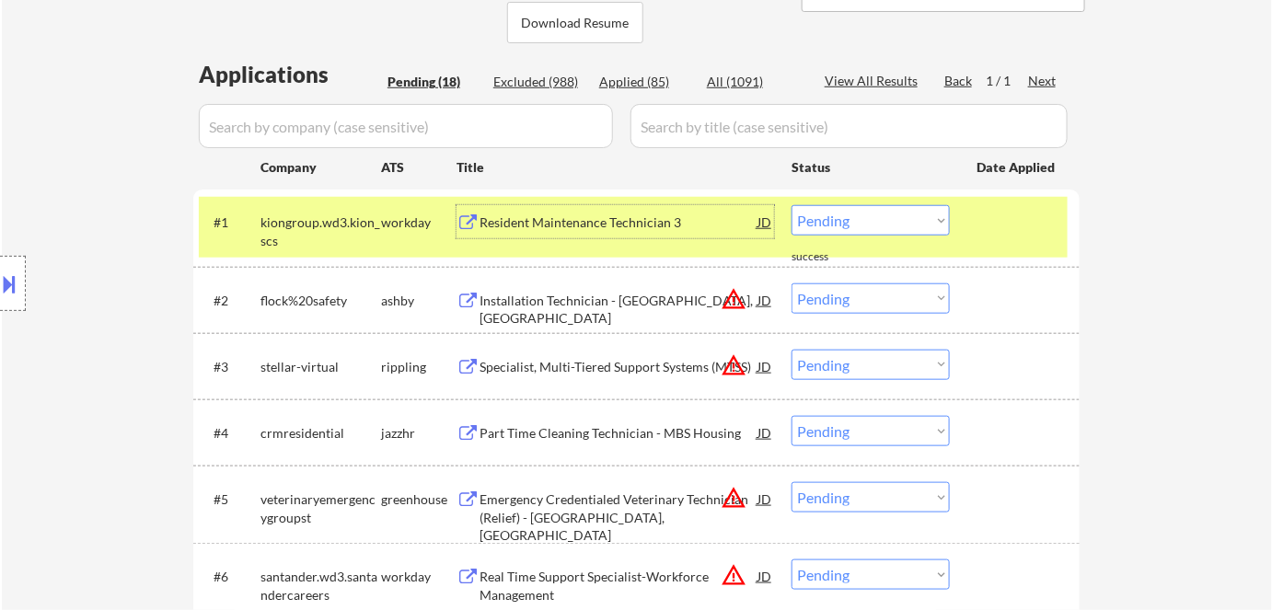
click at [542, 224] on div "Resident Maintenance Technician 3" at bounding box center [619, 223] width 278 height 18
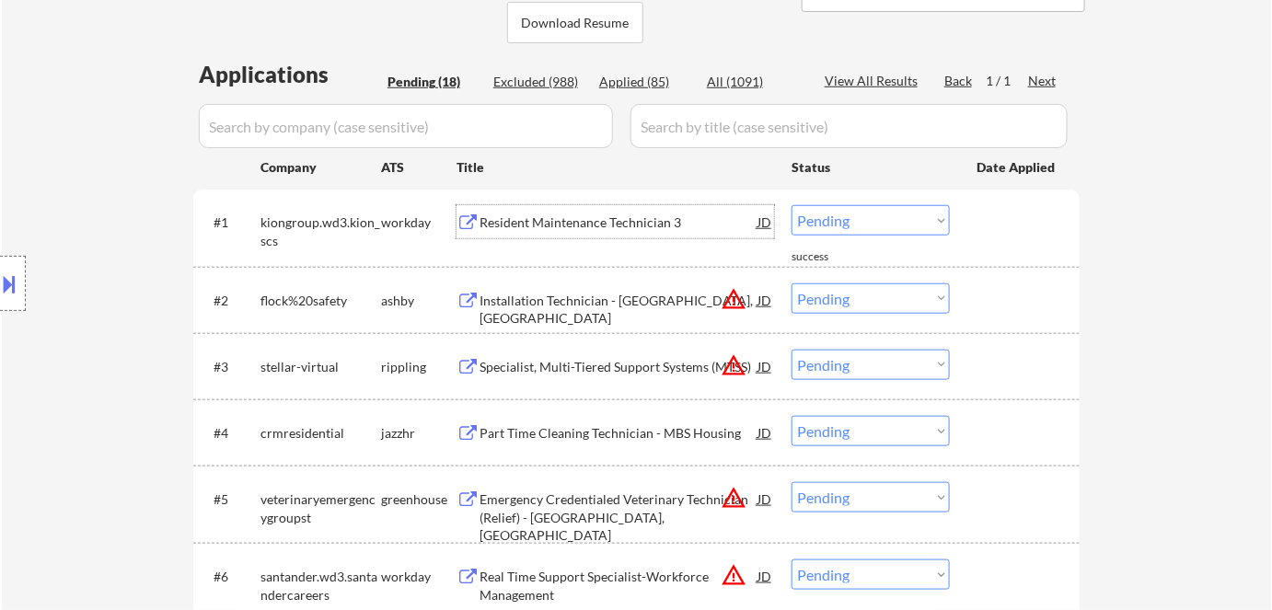
drag, startPoint x: 804, startPoint y: 214, endPoint x: 810, endPoint y: 234, distance: 20.1
click at [804, 217] on select "Choose an option... Pending Applied Excluded (Questions) Excluded (Expired) Exc…" at bounding box center [871, 220] width 158 height 30
click at [792, 205] on select "Choose an option... Pending Applied Excluded (Questions) Excluded (Expired) Exc…" at bounding box center [871, 220] width 158 height 30
click at [549, 215] on div "Maintenance Technician II, Cloudkitchens - [US_STATE]" at bounding box center [619, 232] width 278 height 36
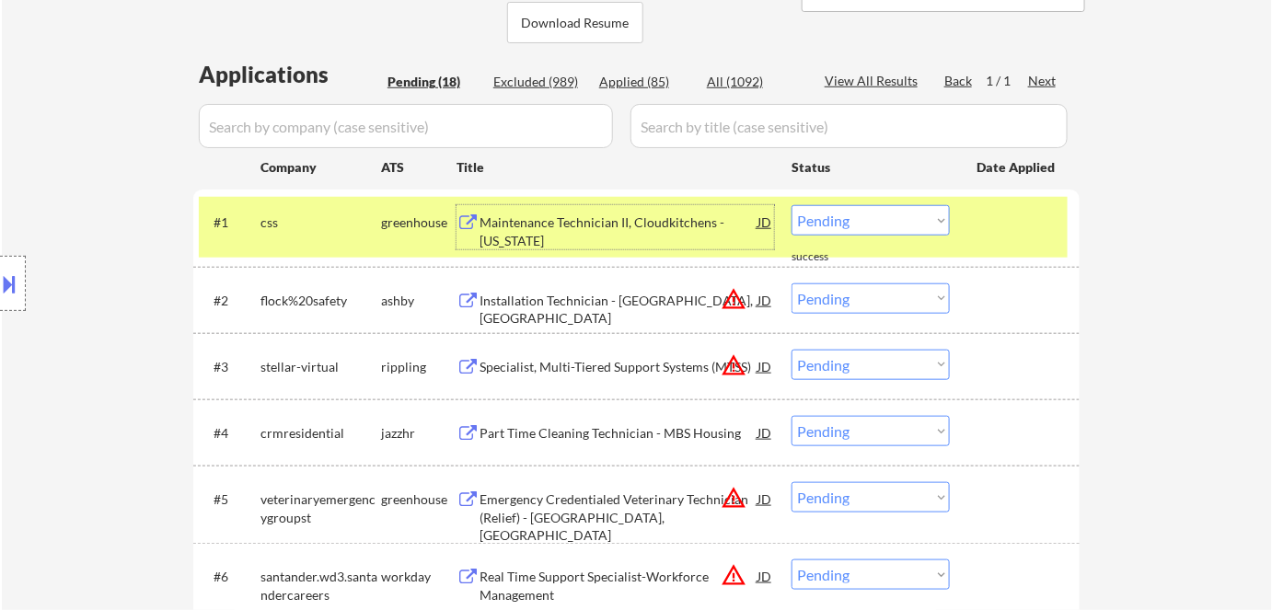
click at [865, 209] on select "Choose an option... Pending Applied Excluded (Questions) Excluded (Expired) Exc…" at bounding box center [871, 220] width 158 height 30
click at [792, 205] on select "Choose an option... Pending Applied Excluded (Questions) Excluded (Expired) Exc…" at bounding box center [871, 220] width 158 height 30
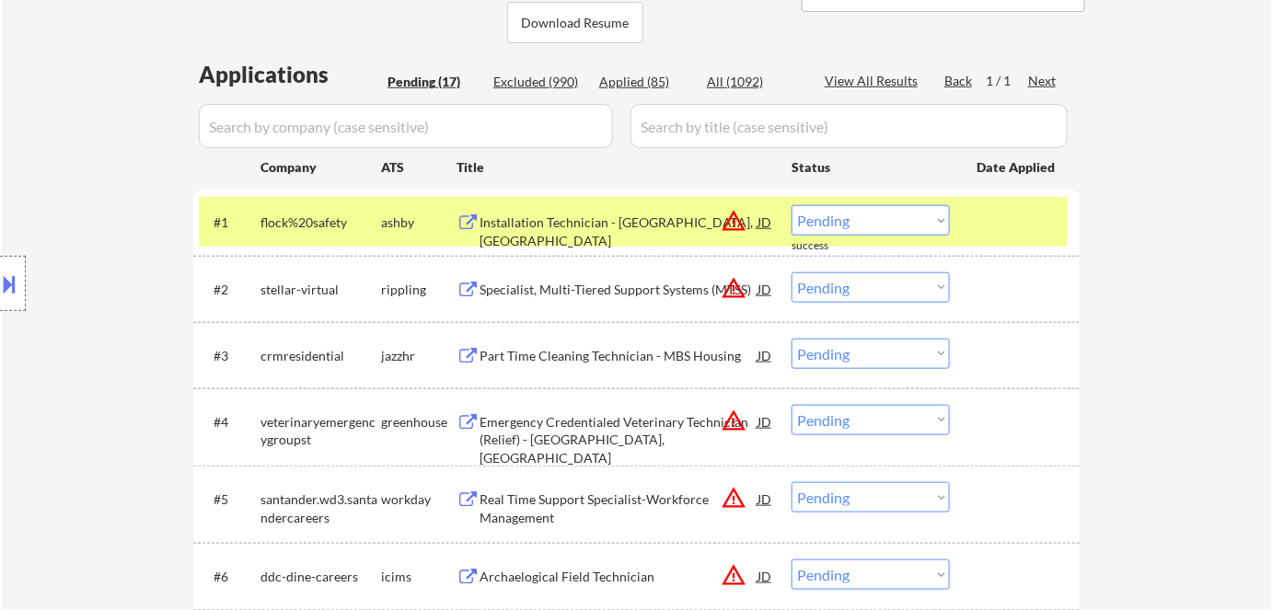
click at [523, 236] on div "Installation Technician - [GEOGRAPHIC_DATA], [GEOGRAPHIC_DATA]" at bounding box center [619, 221] width 278 height 33
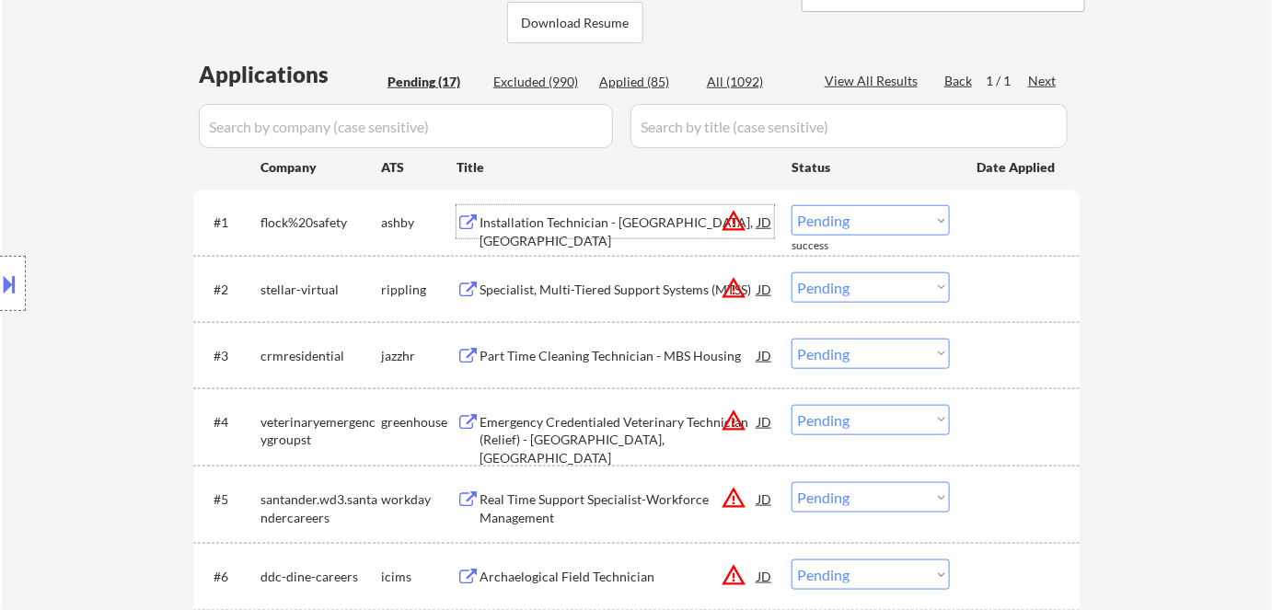
click at [824, 219] on select "Choose an option... Pending Applied Excluded (Questions) Excluded (Expired) Exc…" at bounding box center [871, 220] width 158 height 30
click at [792, 205] on select "Choose an option... Pending Applied Excluded (Questions) Excluded (Expired) Exc…" at bounding box center [871, 220] width 158 height 30
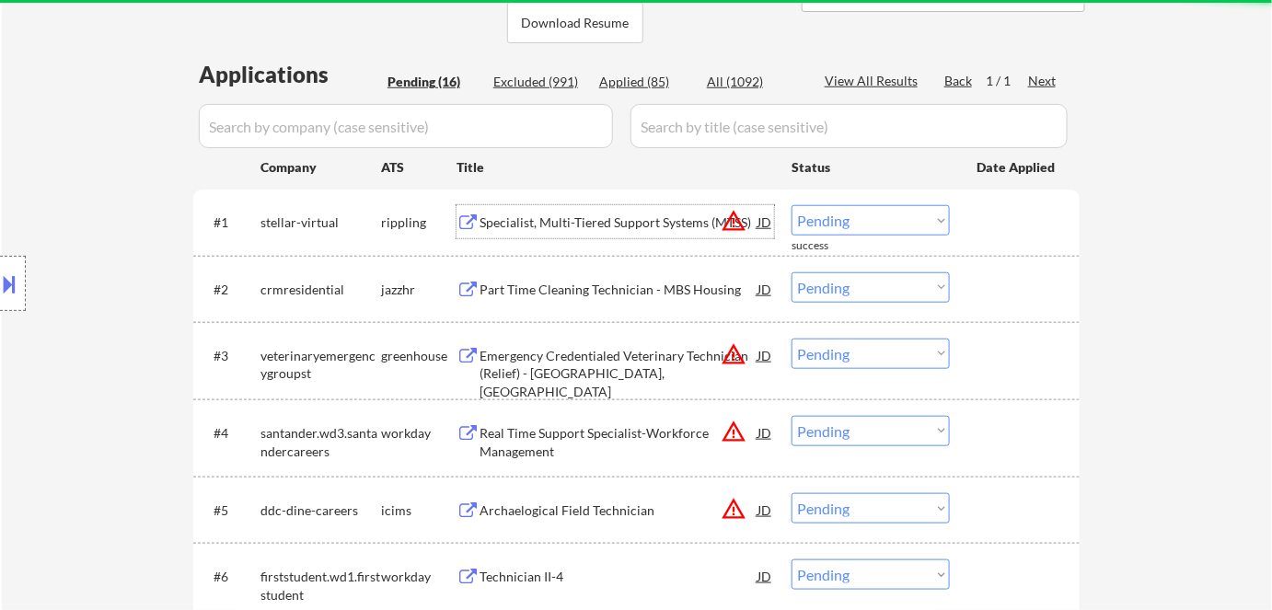
click at [575, 226] on div "Specialist, Multi-Tiered Support Systems (MTSS)" at bounding box center [619, 223] width 278 height 18
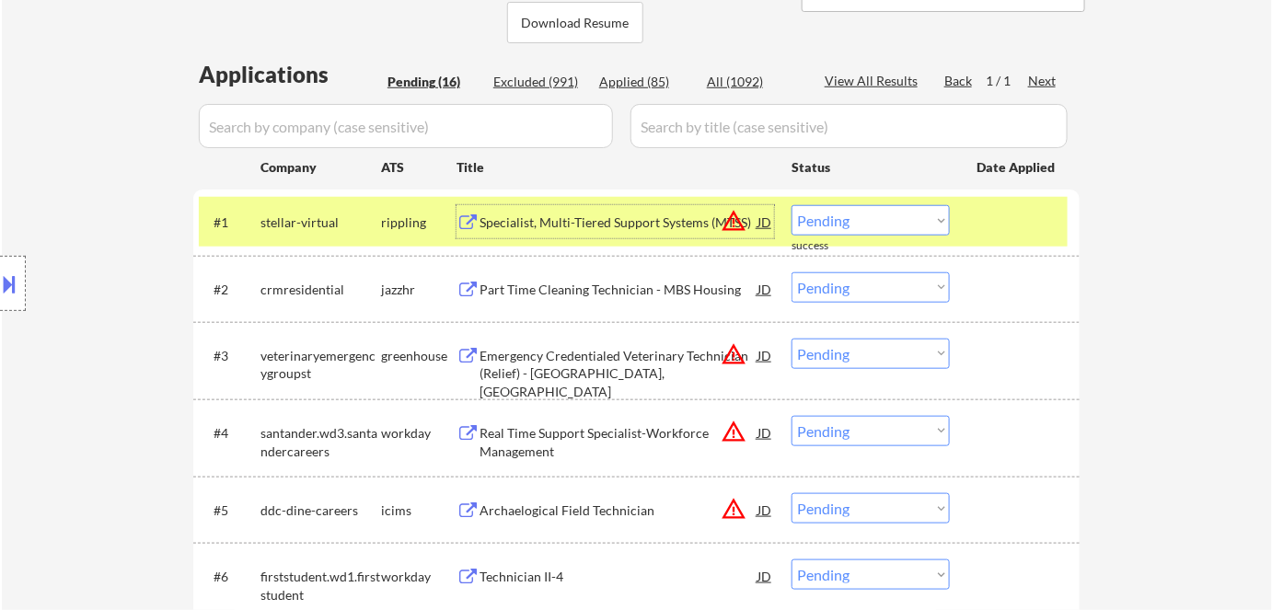
click at [845, 225] on select "Choose an option... Pending Applied Excluded (Questions) Excluded (Expired) Exc…" at bounding box center [871, 220] width 158 height 30
click at [792, 205] on select "Choose an option... Pending Applied Excluded (Questions) Excluded (Expired) Exc…" at bounding box center [871, 220] width 158 height 30
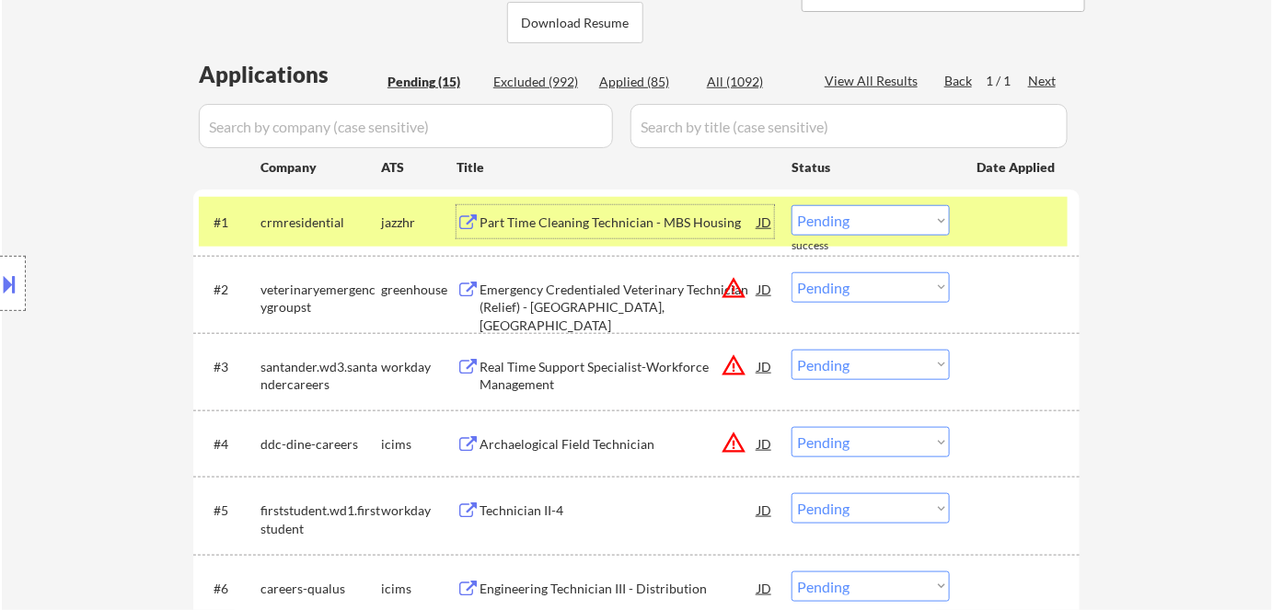
click at [548, 216] on div "Part Time Cleaning Technician - MBS Housing" at bounding box center [619, 223] width 278 height 18
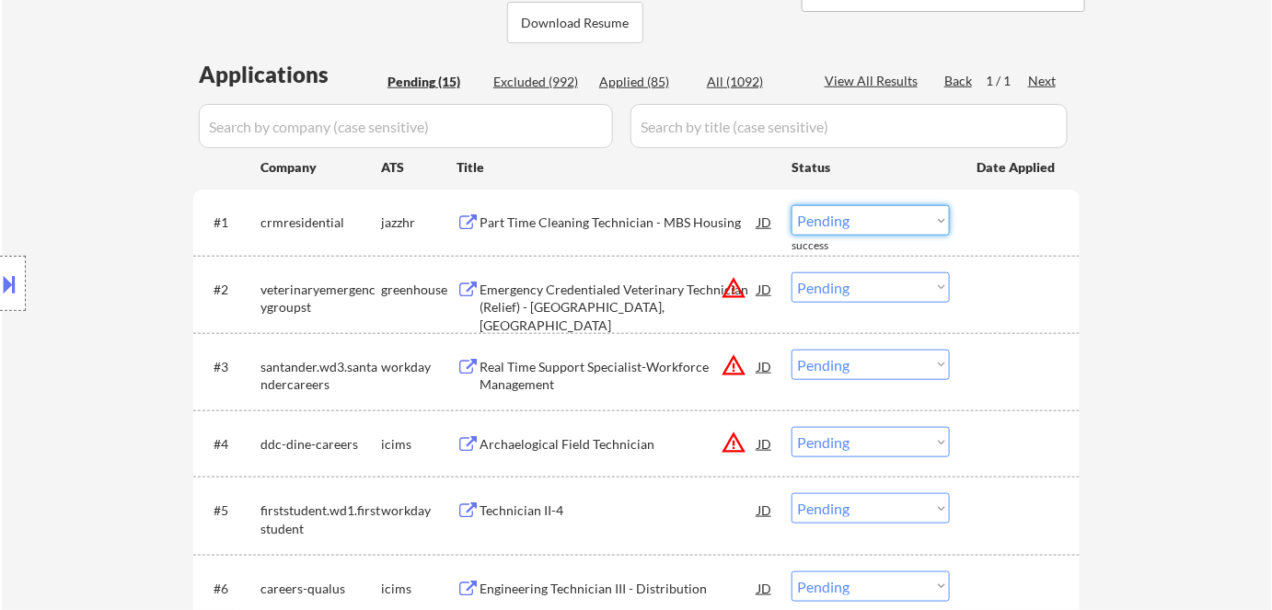
click at [879, 213] on select "Choose an option... Pending Applied Excluded (Questions) Excluded (Expired) Exc…" at bounding box center [871, 220] width 158 height 30
click at [792, 205] on select "Choose an option... Pending Applied Excluded (Questions) Excluded (Expired) Exc…" at bounding box center [871, 220] width 158 height 30
select select ""pending""
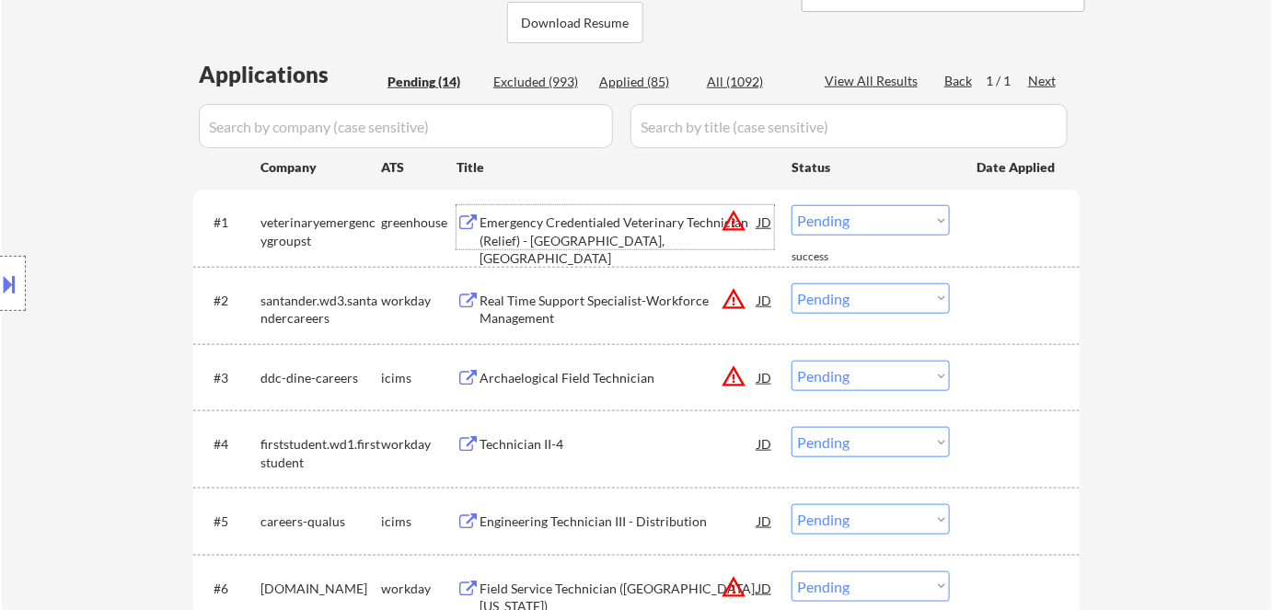
click at [544, 234] on div "Emergency Credentialed Veterinary Technician (Relief) - [GEOGRAPHIC_DATA], [GEO…" at bounding box center [619, 241] width 278 height 54
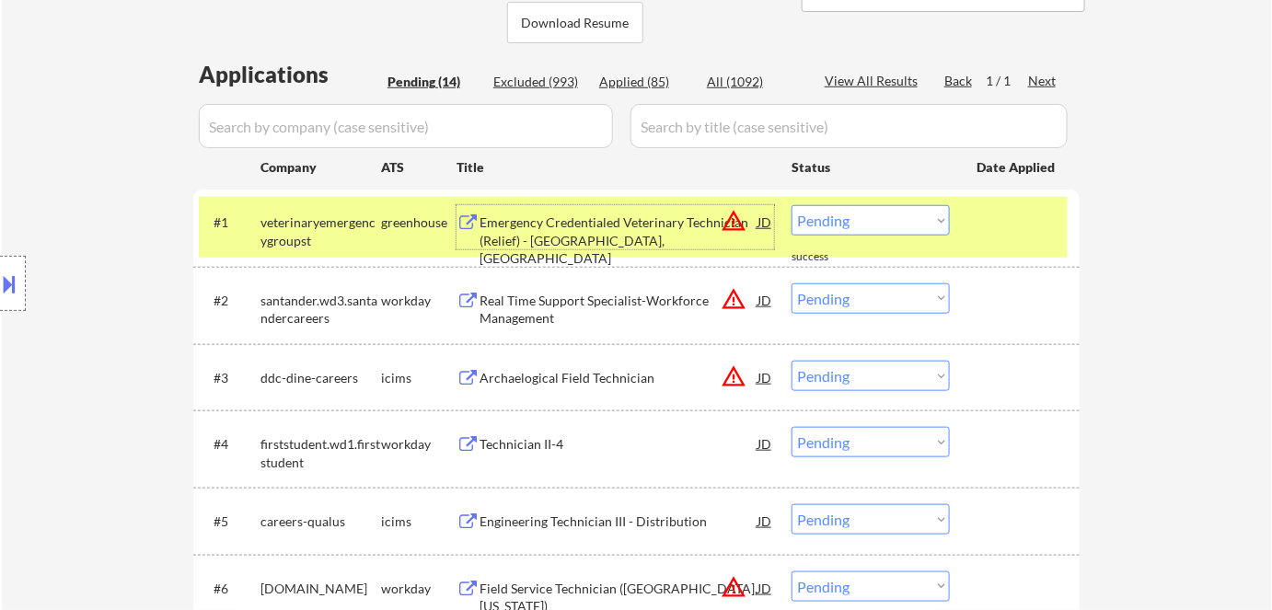
click at [766, 222] on div "JD" at bounding box center [765, 221] width 18 height 33
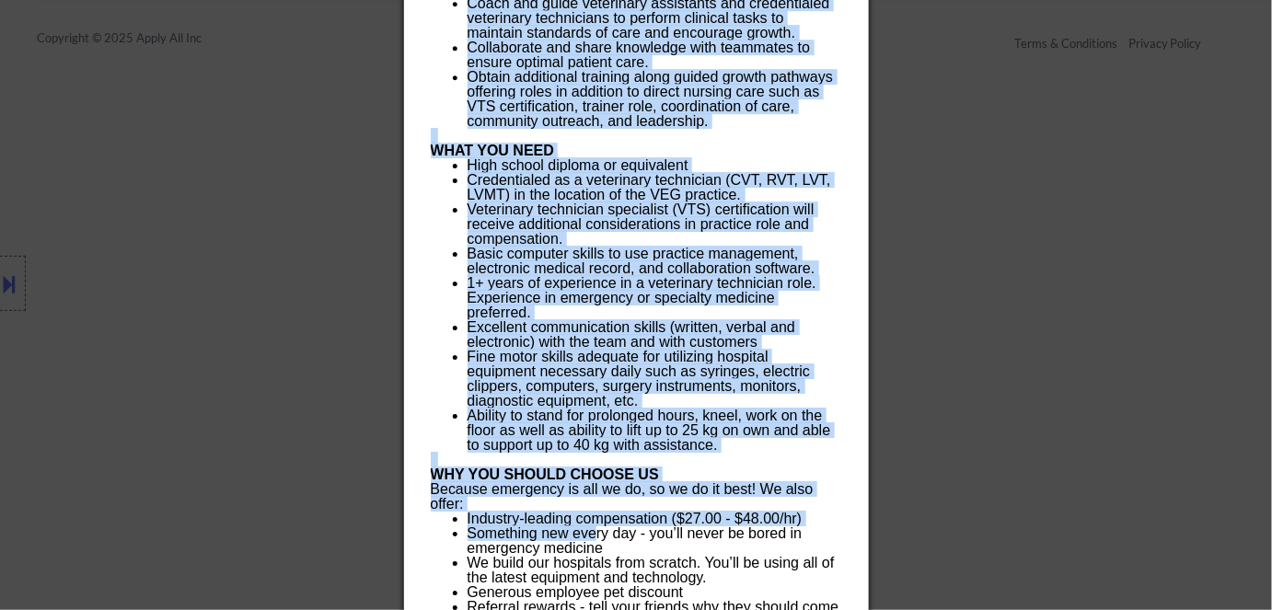
scroll to position [2214, 0]
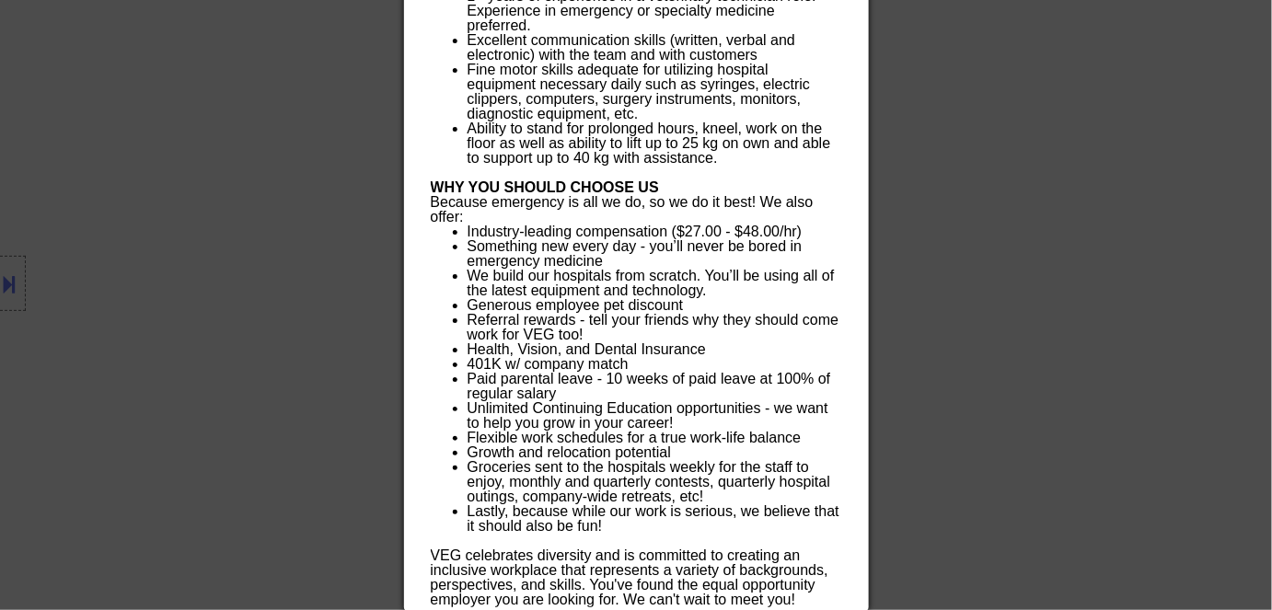
drag, startPoint x: 427, startPoint y: 84, endPoint x: 746, endPoint y: 562, distance: 575.4
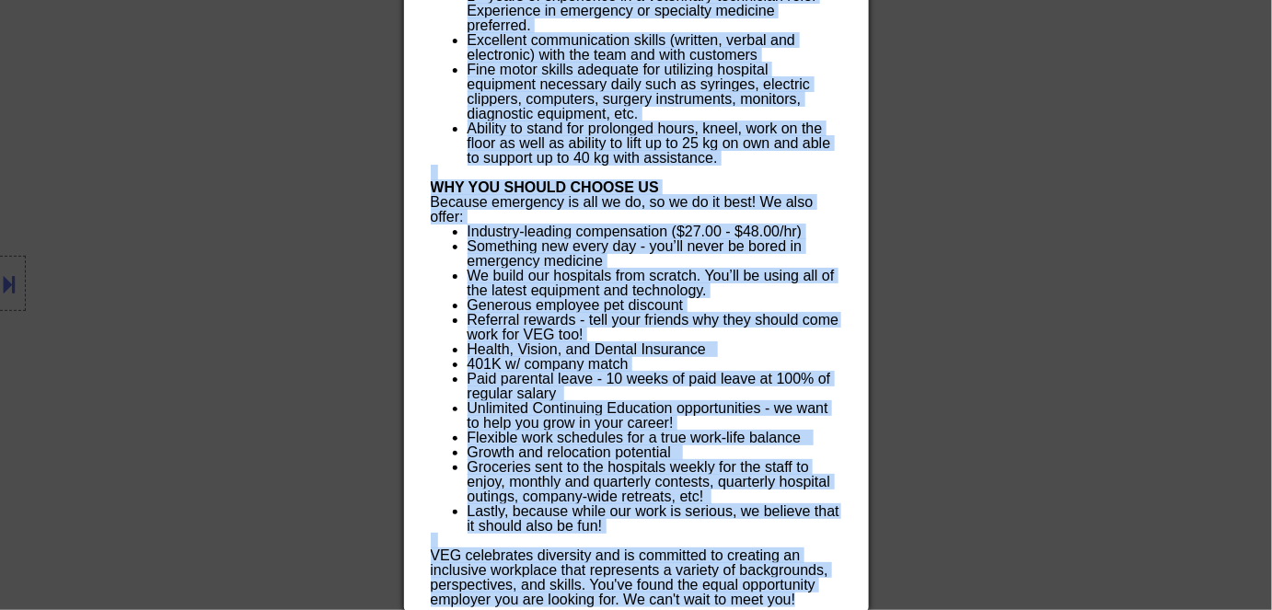
copy div "Loremipsu Dolorsitamet Consectetu Adipiscing (Elitse) - Doeiusmod, TE incididun…"
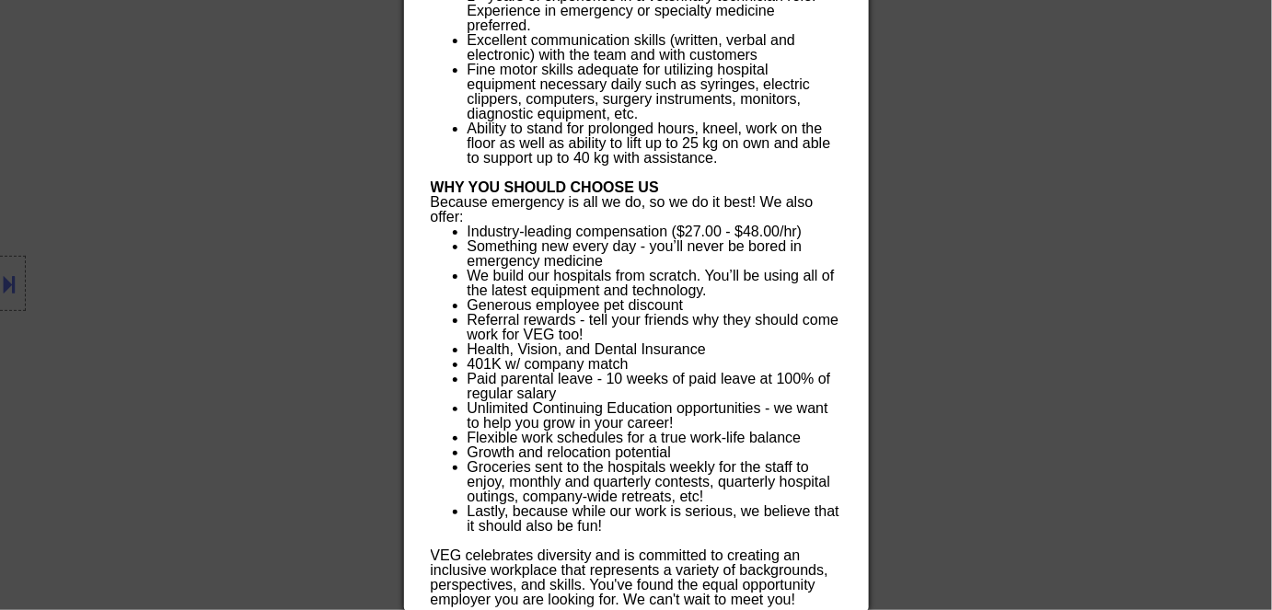
click at [999, 166] on div at bounding box center [636, 305] width 1272 height 610
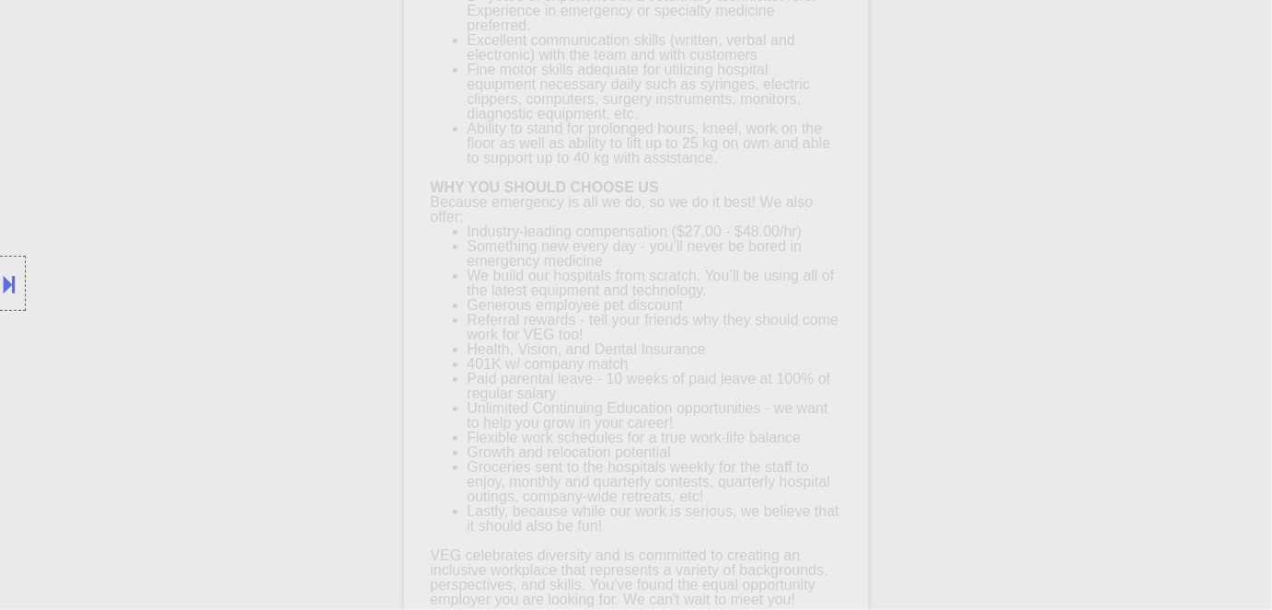
scroll to position [2019, 0]
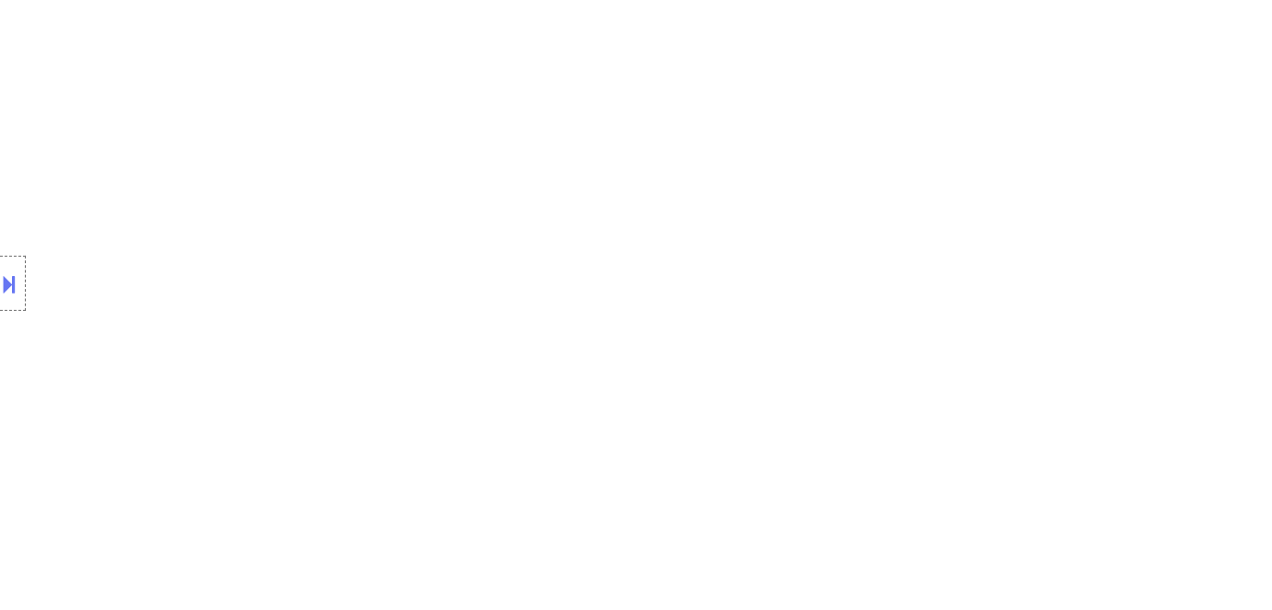
click at [17, 290] on button at bounding box center [10, 284] width 20 height 30
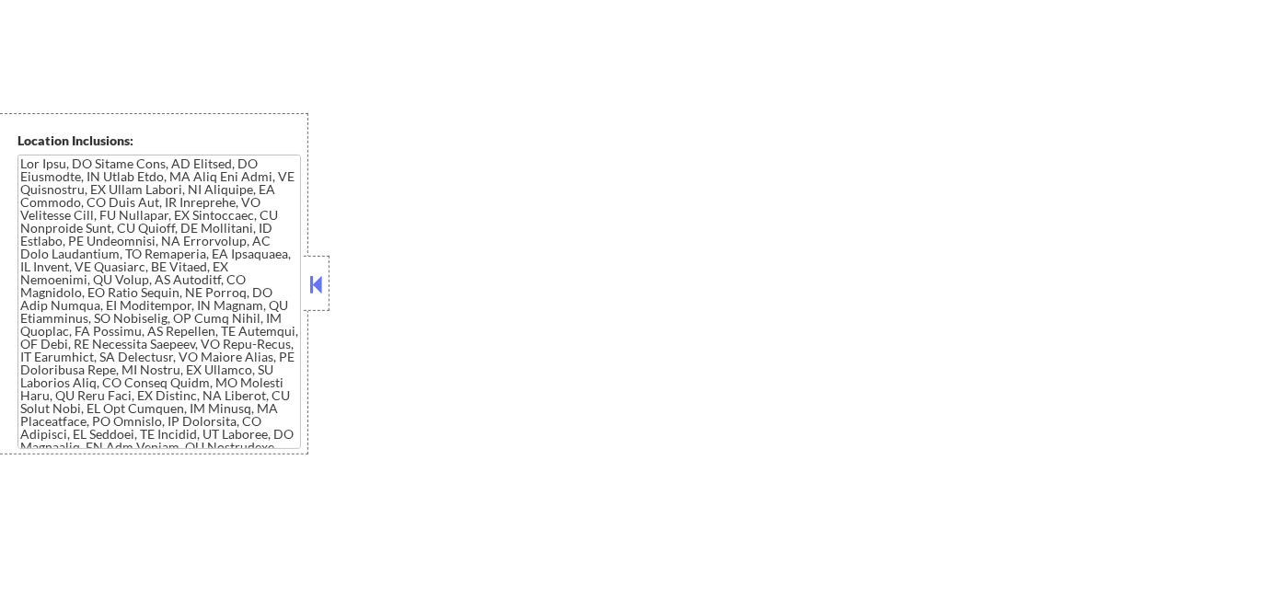
click at [325, 254] on div "Location Inclusions:" at bounding box center [164, 283] width 329 height 341
drag, startPoint x: 318, startPoint y: 295, endPoint x: 329, endPoint y: 271, distance: 26.8
click at [328, 278] on div at bounding box center [317, 283] width 26 height 55
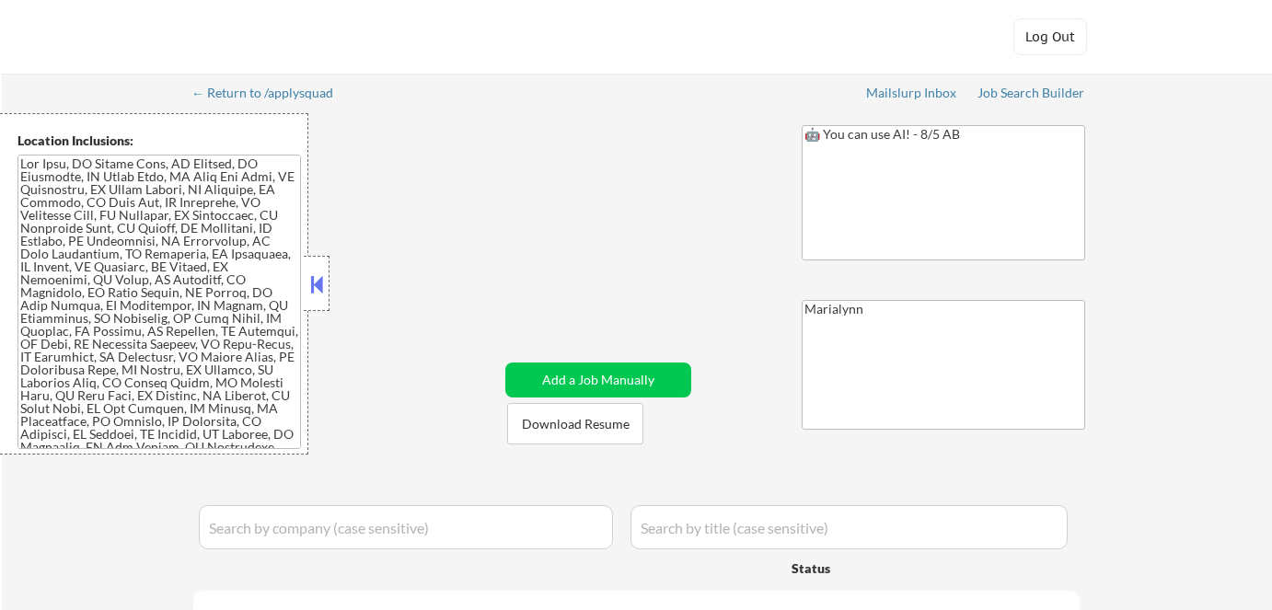
select select ""pending""
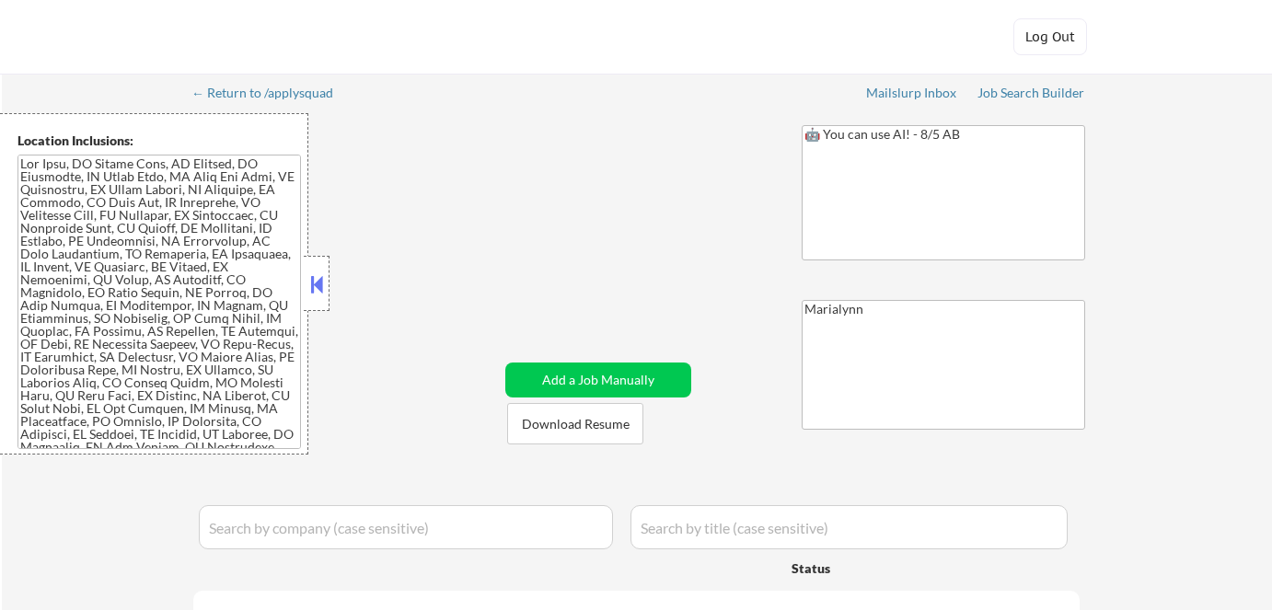
select select ""pending""
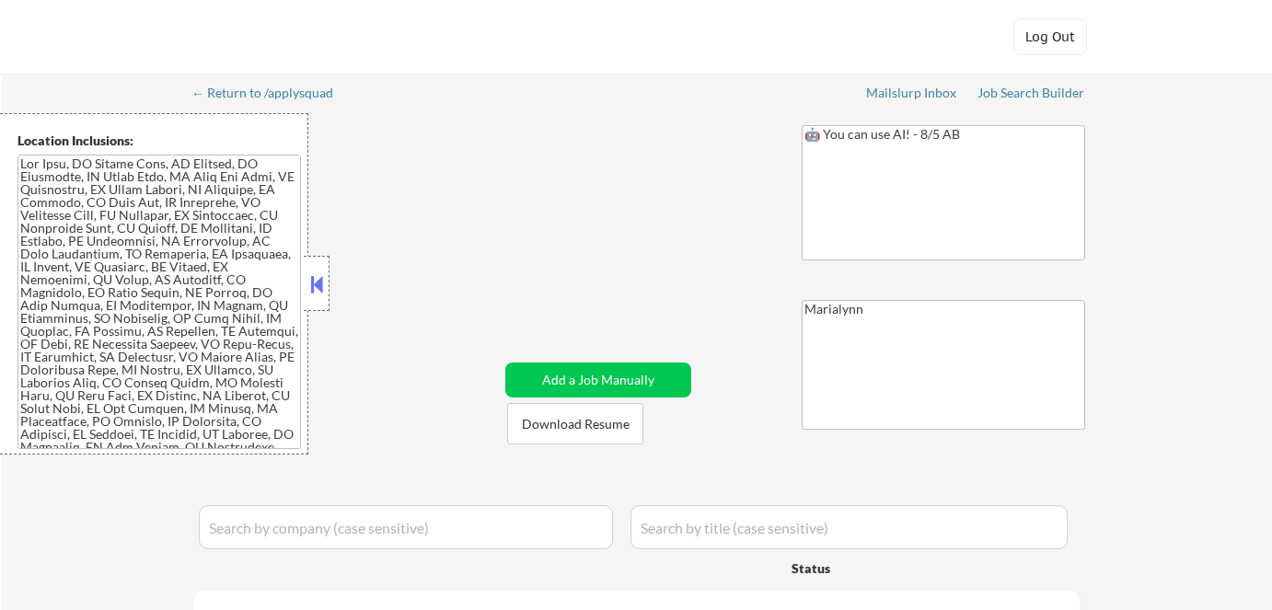
select select ""pending""
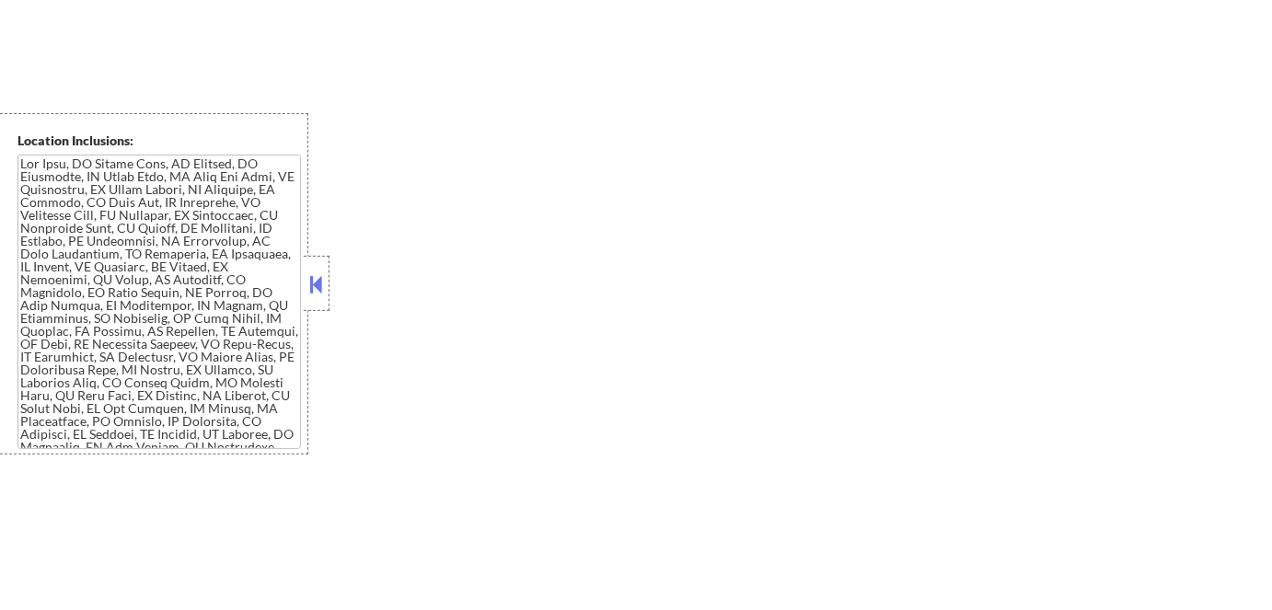
scroll to position [1936, 0]
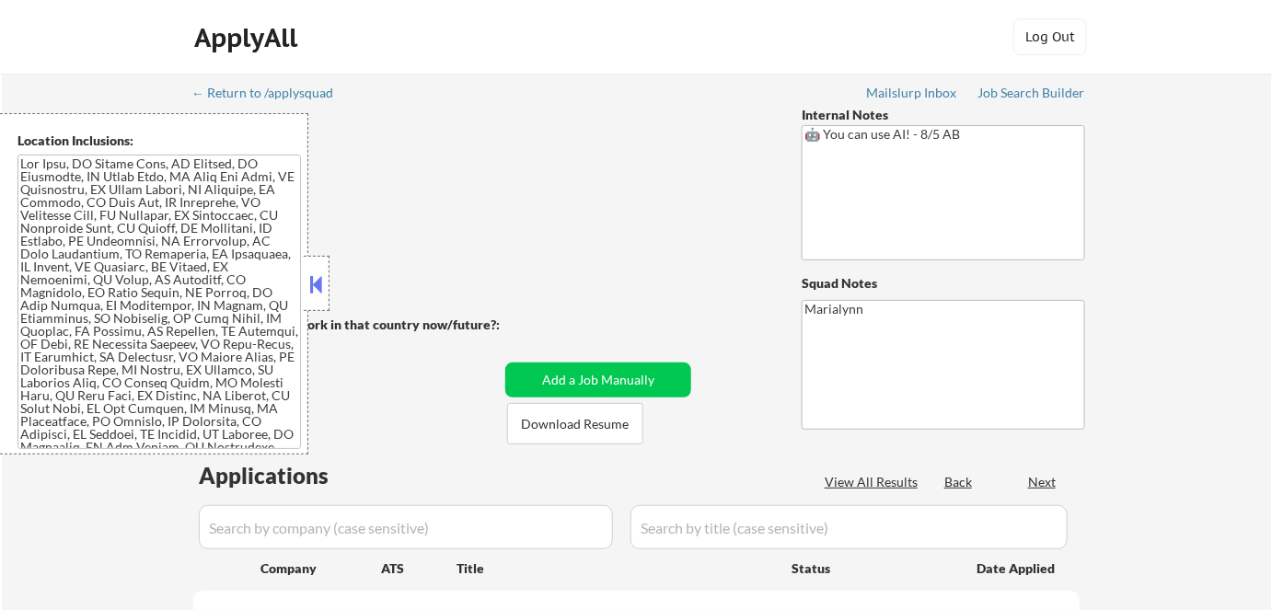
select select ""pending""
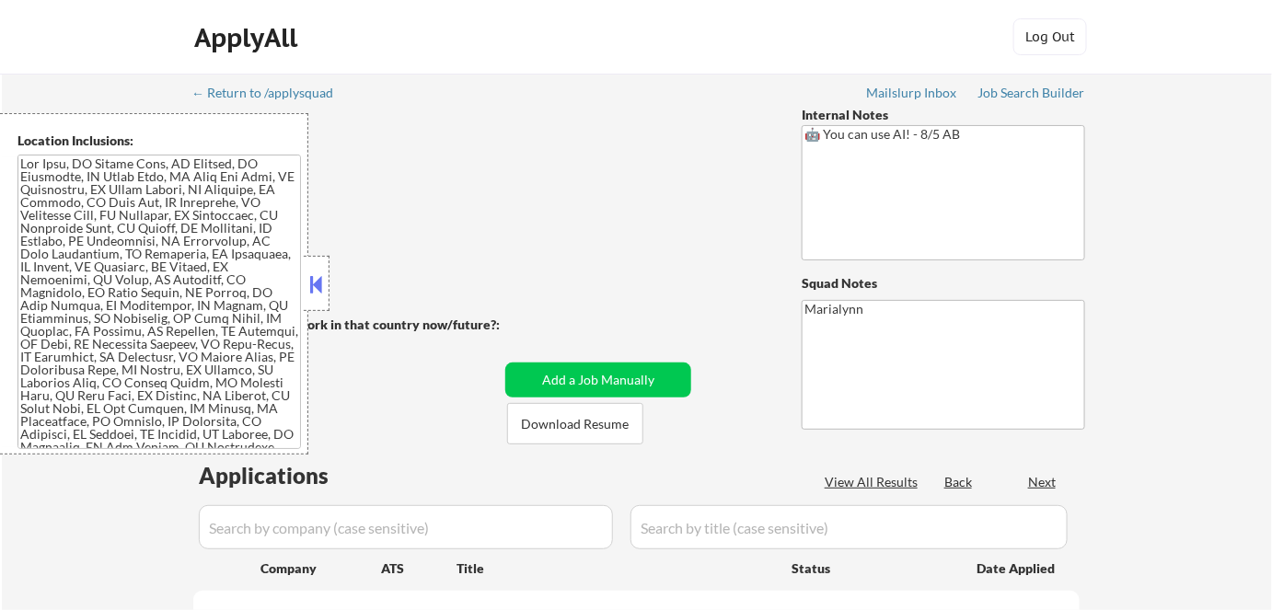
select select ""pending""
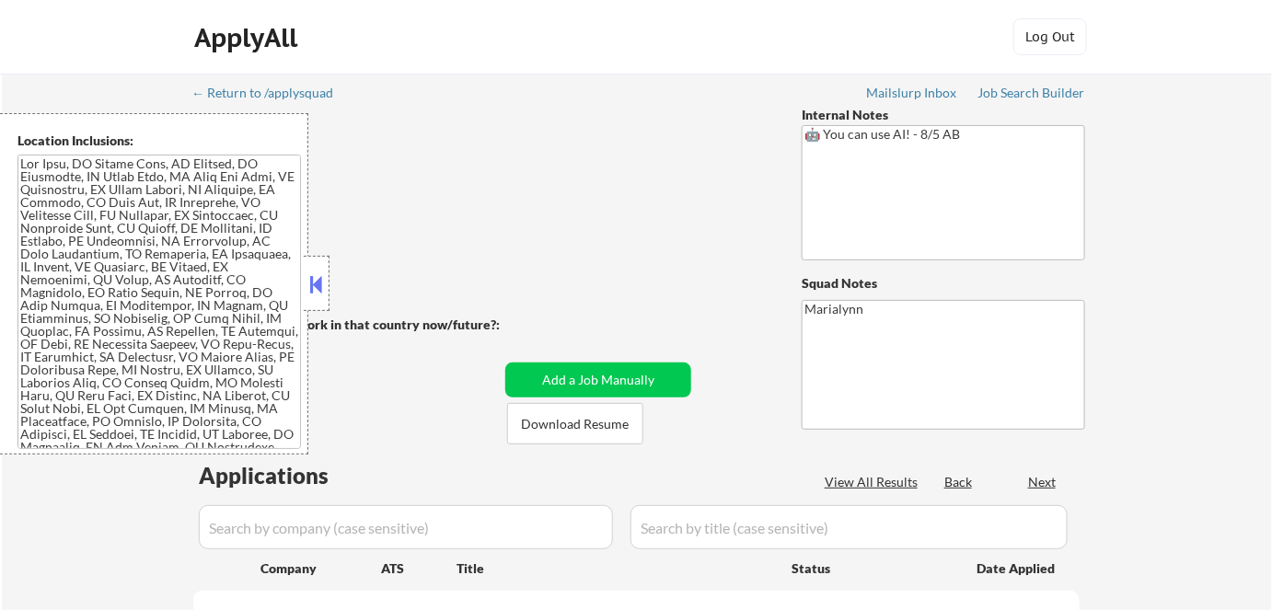
select select ""pending""
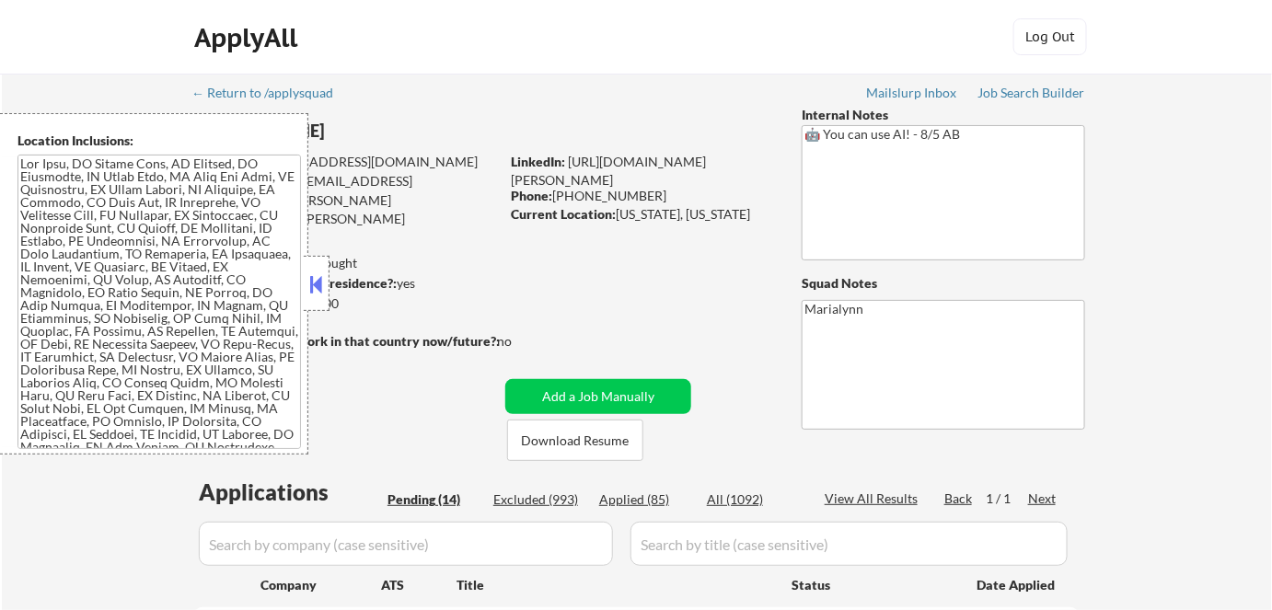
drag, startPoint x: 321, startPoint y: 272, endPoint x: 370, endPoint y: 268, distance: 48.9
click at [321, 272] on button at bounding box center [316, 285] width 20 height 28
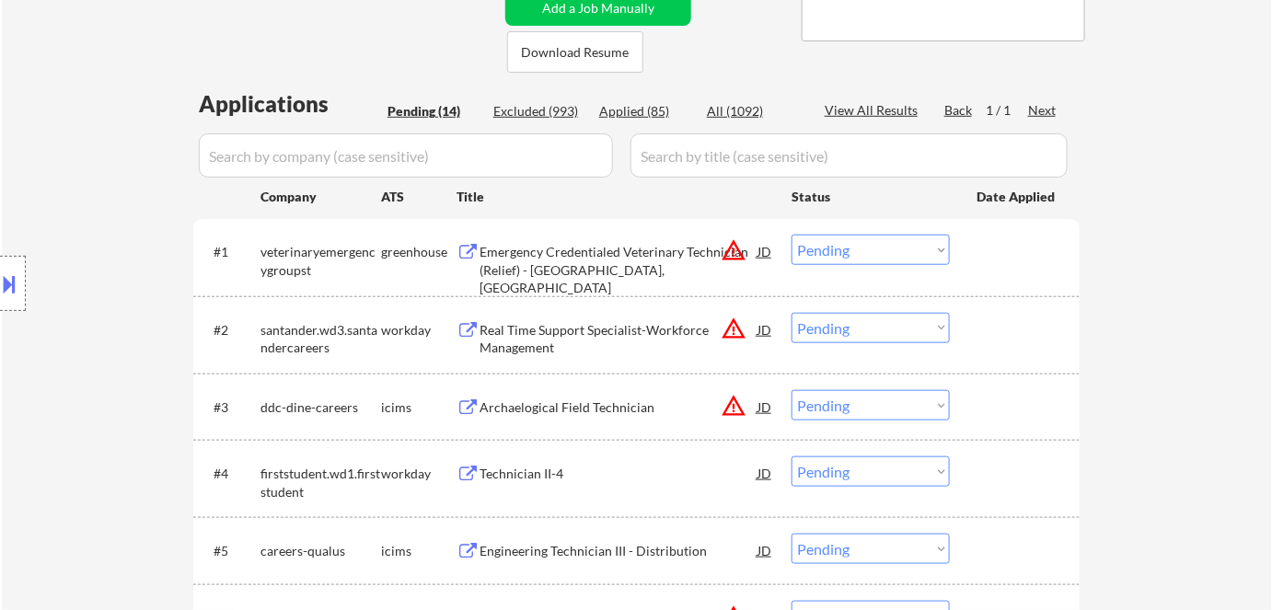
scroll to position [418, 0]
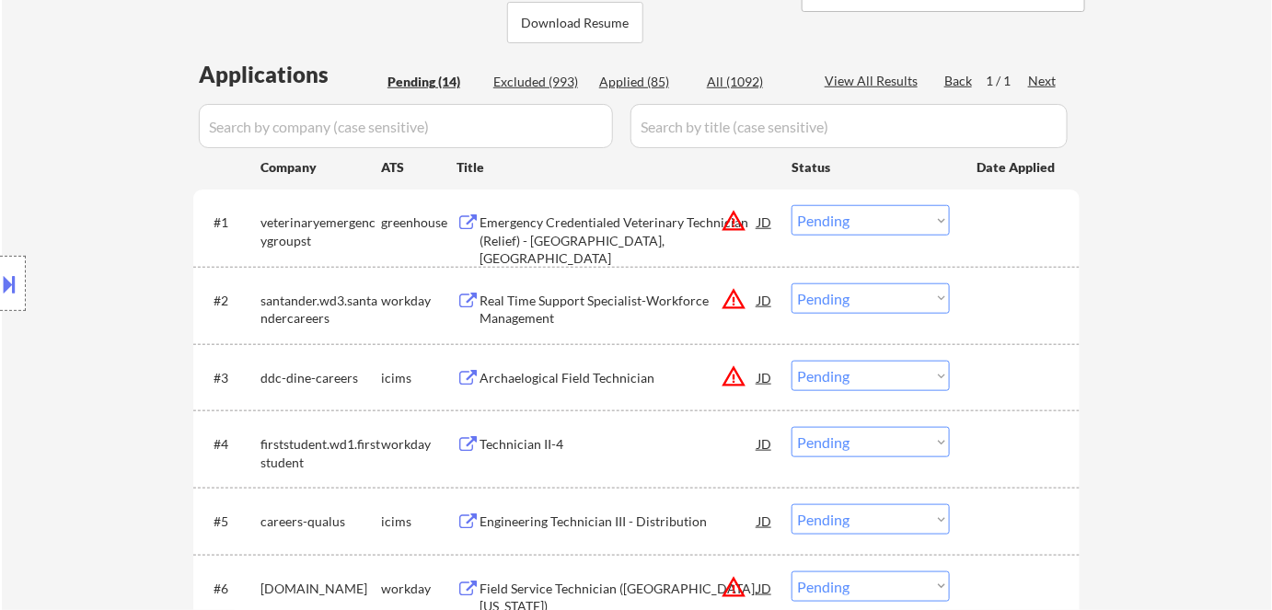
click at [538, 226] on div "Emergency Credentialed Veterinary Technician (Relief) - Greenwich, CT" at bounding box center [619, 241] width 278 height 54
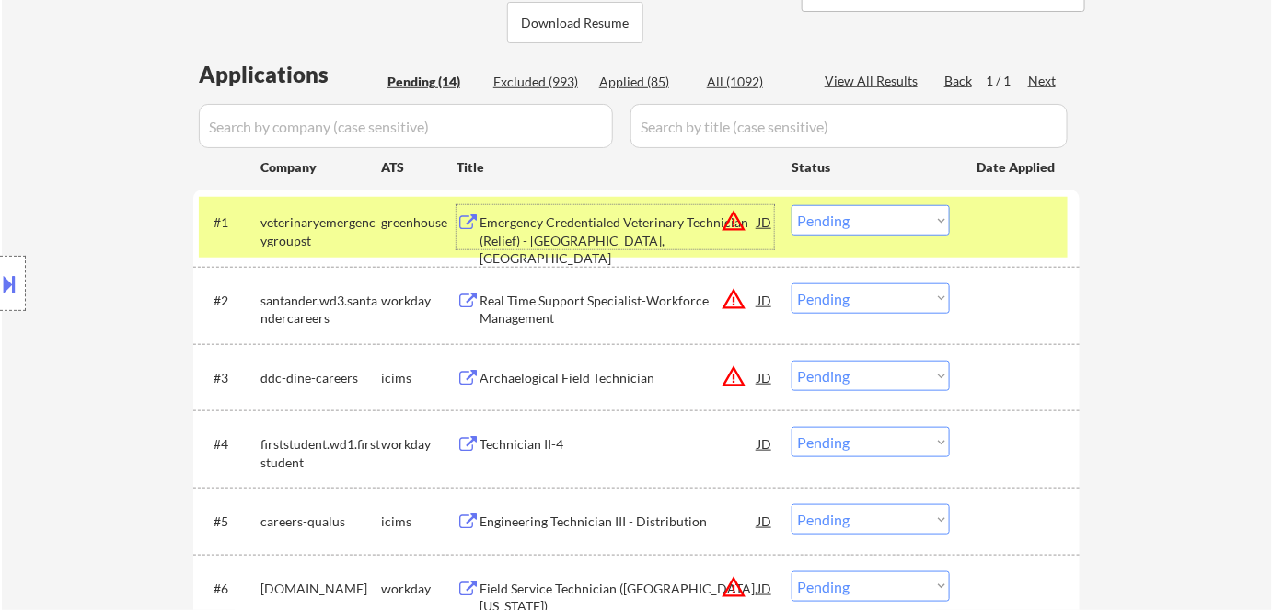
click at [854, 221] on select "Choose an option... Pending Applied Excluded (Questions) Excluded (Expired) Exc…" at bounding box center [871, 220] width 158 height 30
click at [792, 205] on select "Choose an option... Pending Applied Excluded (Questions) Excluded (Expired) Exc…" at bounding box center [871, 220] width 158 height 30
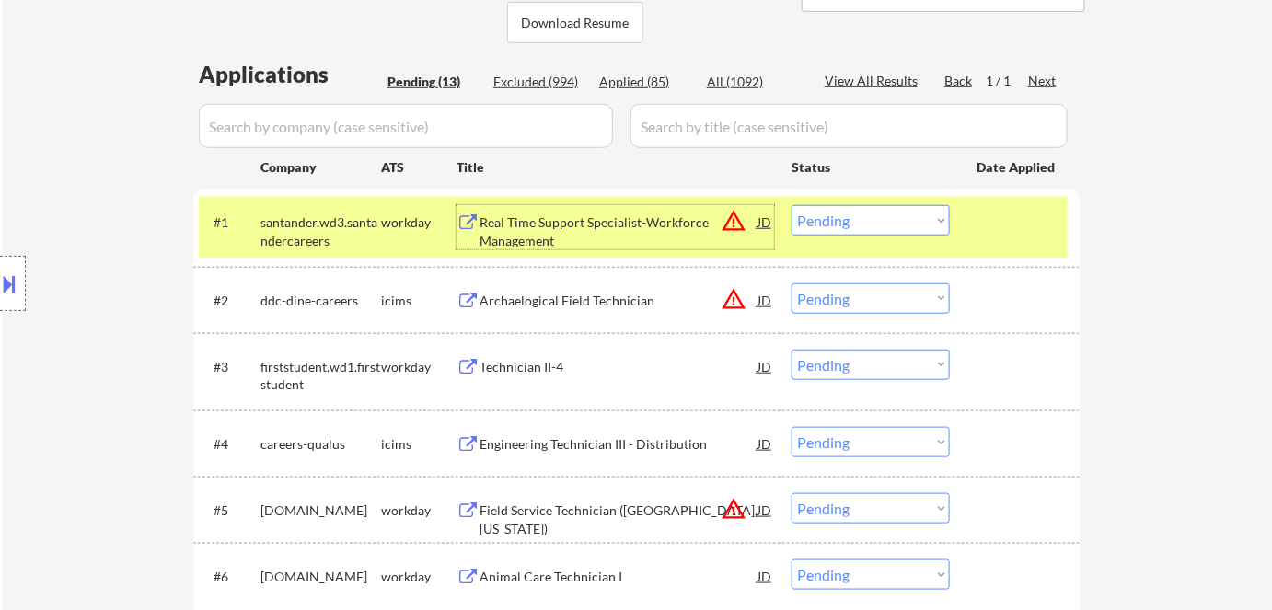
click at [567, 226] on div "Real Time Support Specialist-Workforce Management" at bounding box center [619, 232] width 278 height 36
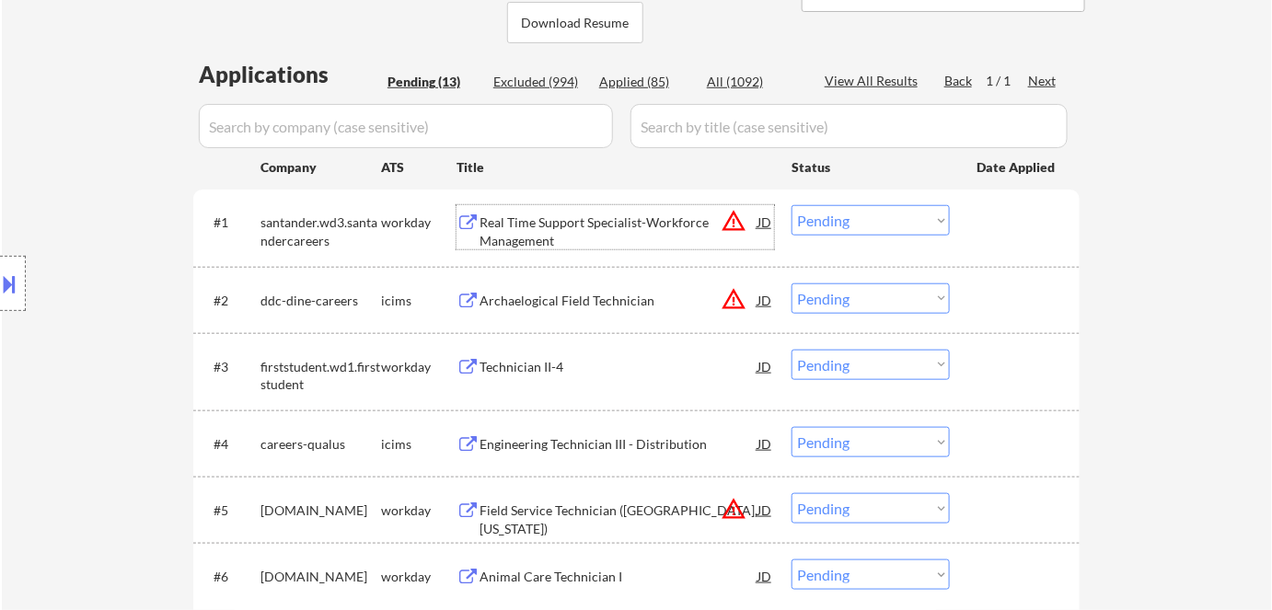
click at [841, 224] on select "Choose an option... Pending Applied Excluded (Questions) Excluded (Expired) Exc…" at bounding box center [871, 220] width 158 height 30
click at [792, 205] on select "Choose an option... Pending Applied Excluded (Questions) Excluded (Expired) Exc…" at bounding box center [871, 220] width 158 height 30
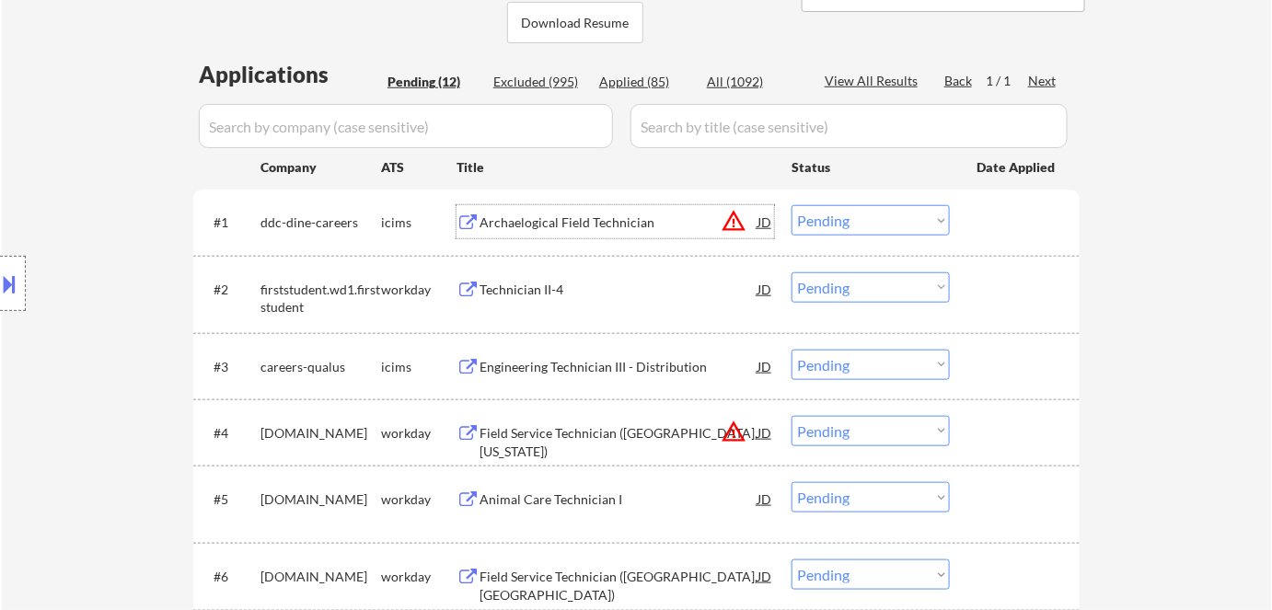
click at [501, 205] on div "Archaelogical Field Technician" at bounding box center [619, 221] width 278 height 33
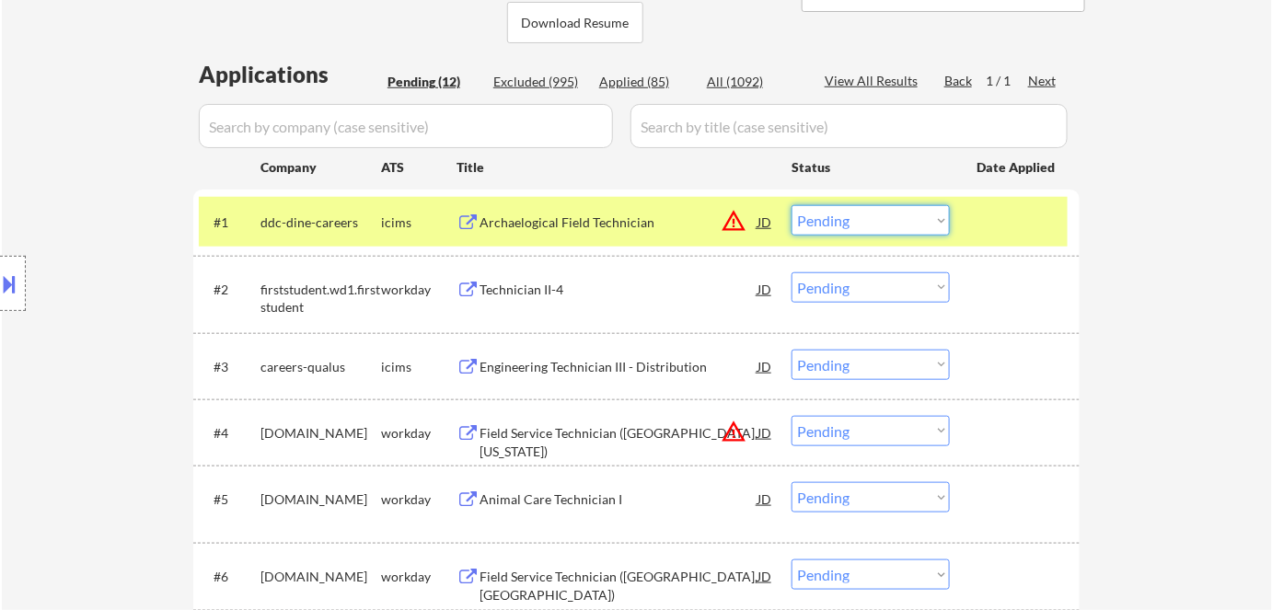
drag, startPoint x: 856, startPoint y: 222, endPoint x: 862, endPoint y: 234, distance: 13.6
click at [856, 222] on select "Choose an option... Pending Applied Excluded (Questions) Excluded (Expired) Exc…" at bounding box center [871, 220] width 158 height 30
click at [792, 205] on select "Choose an option... Pending Applied Excluded (Questions) Excluded (Expired) Exc…" at bounding box center [871, 220] width 158 height 30
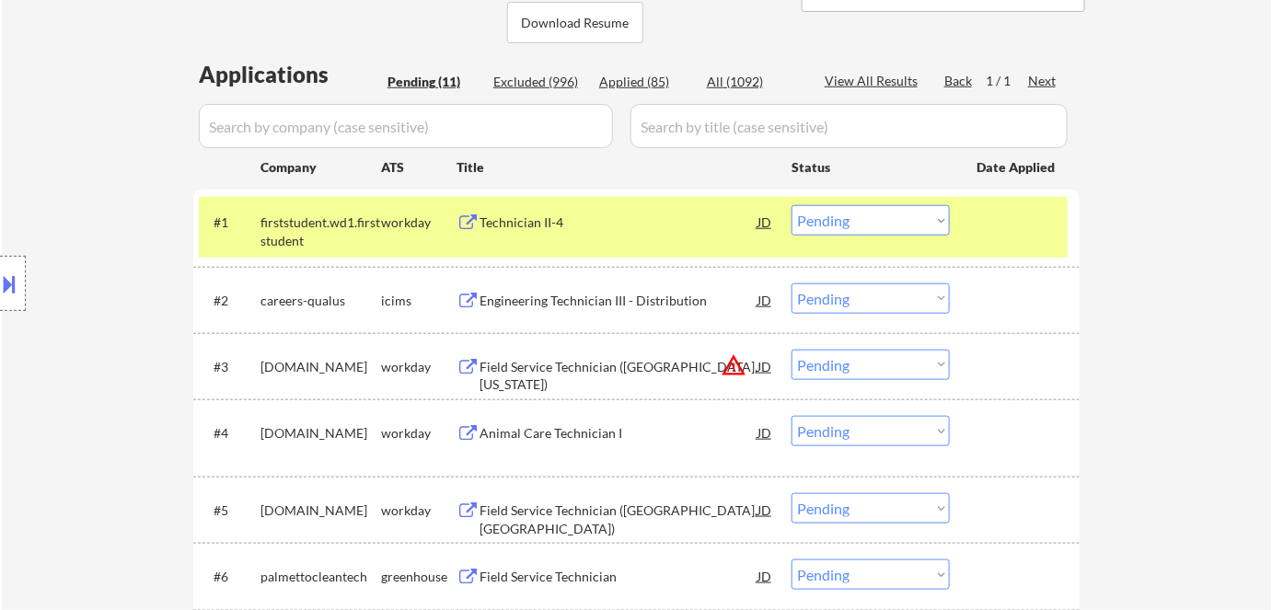
click at [572, 232] on div "Technician II-4" at bounding box center [619, 221] width 278 height 33
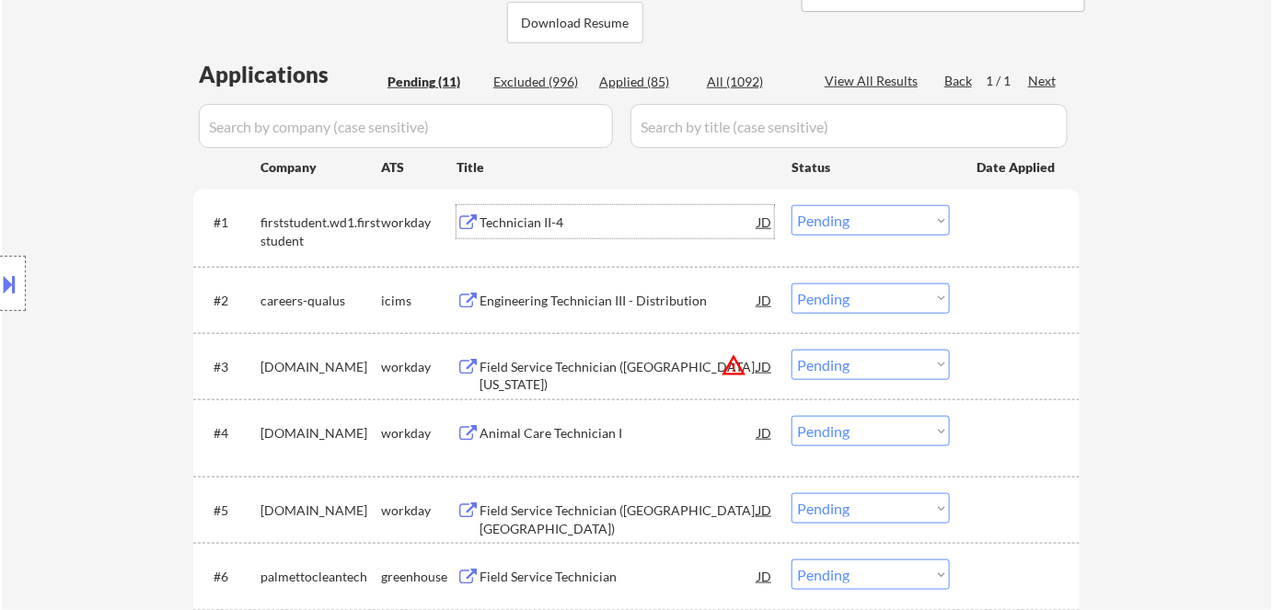
click at [888, 219] on select "Choose an option... Pending Applied Excluded (Questions) Excluded (Expired) Exc…" at bounding box center [871, 220] width 158 height 30
click at [792, 205] on select "Choose an option... Pending Applied Excluded (Questions) Excluded (Expired) Exc…" at bounding box center [871, 220] width 158 height 30
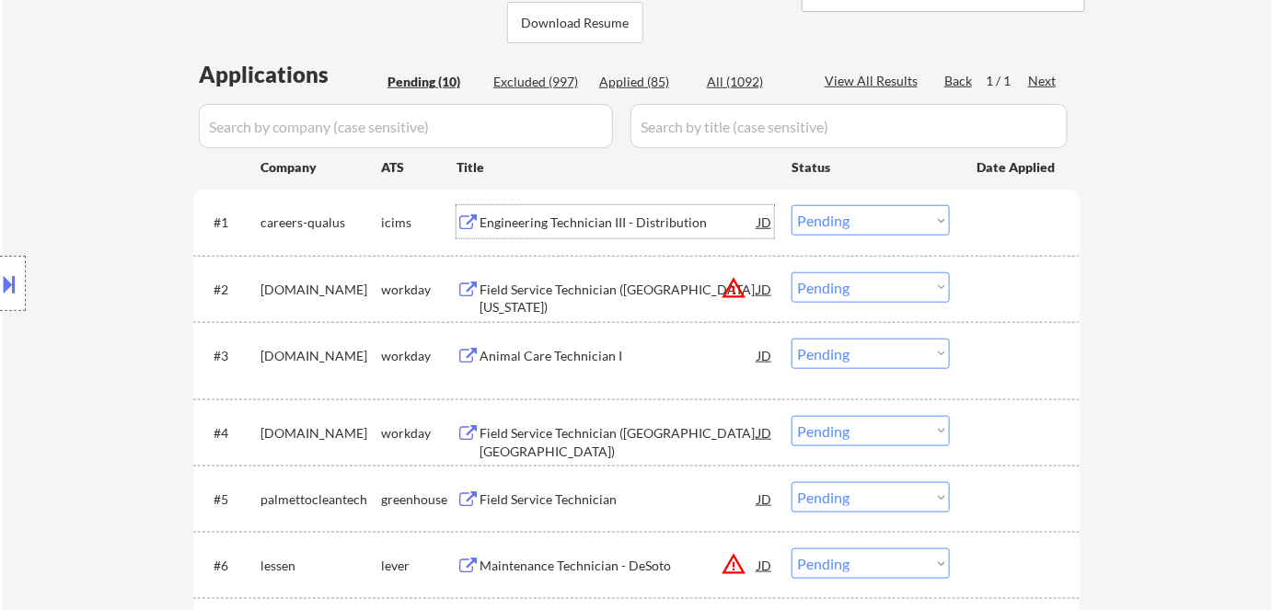
click at [560, 224] on div "Engineering Technician III - Distribution" at bounding box center [619, 223] width 278 height 18
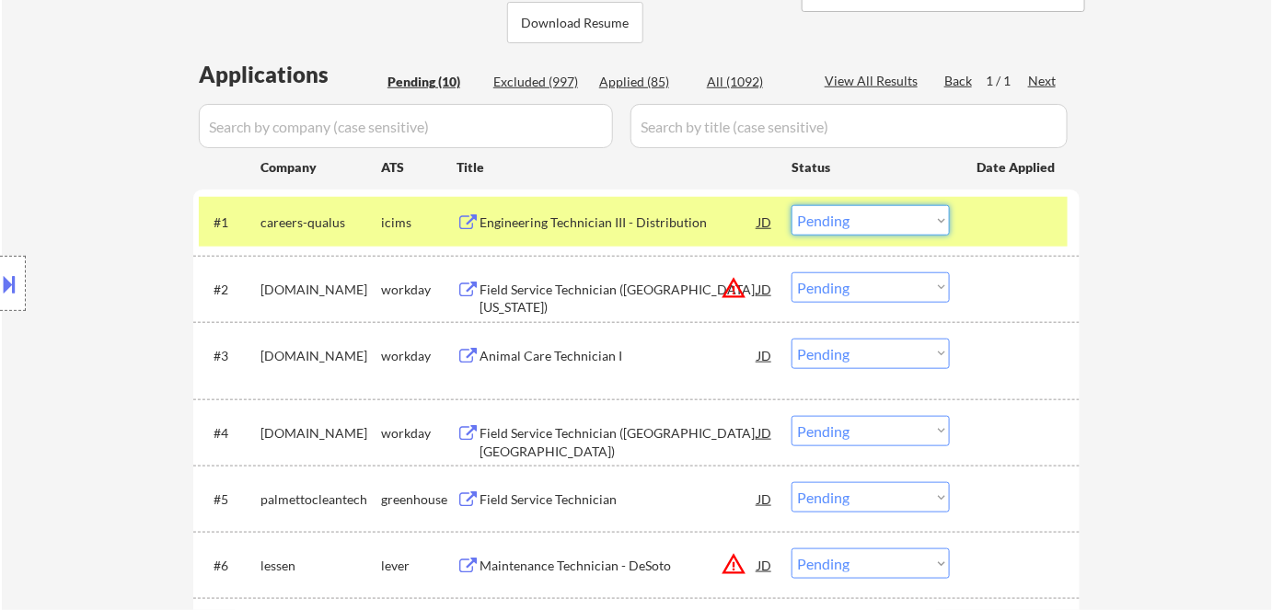
drag, startPoint x: 861, startPoint y: 216, endPoint x: 873, endPoint y: 234, distance: 20.7
click at [864, 221] on select "Choose an option... Pending Applied Excluded (Questions) Excluded (Expired) Exc…" at bounding box center [871, 220] width 158 height 30
click at [792, 205] on select "Choose an option... Pending Applied Excluded (Questions) Excluded (Expired) Exc…" at bounding box center [871, 220] width 158 height 30
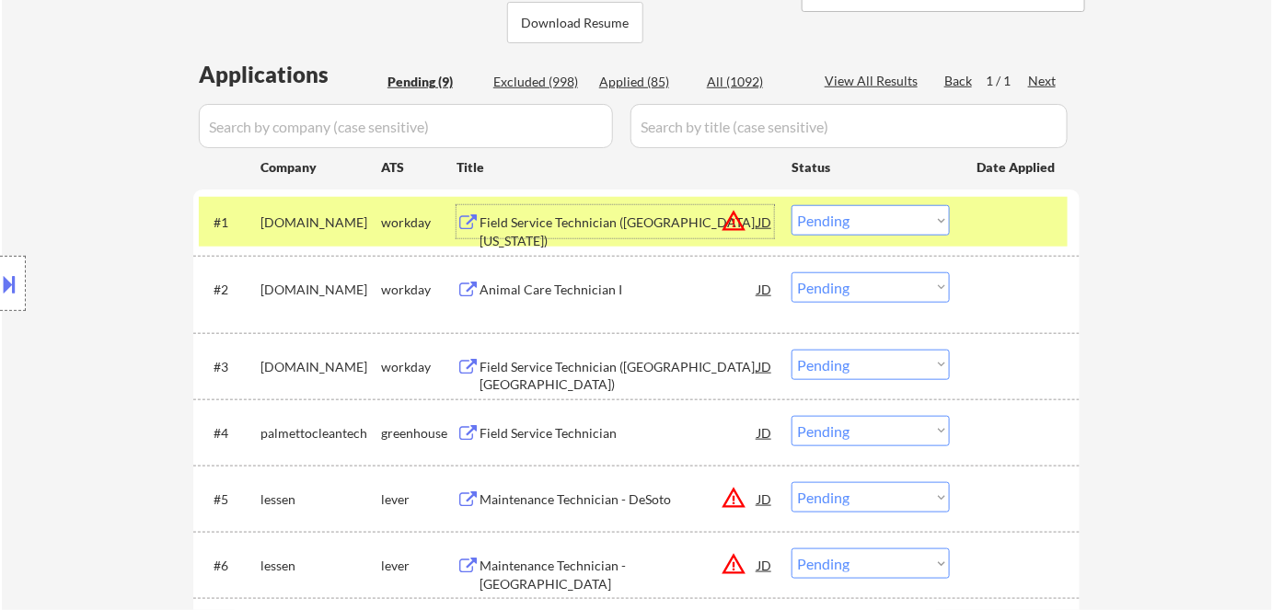
click at [549, 225] on div "Field Service Technician ([GEOGRAPHIC_DATA], [US_STATE])" at bounding box center [619, 232] width 278 height 36
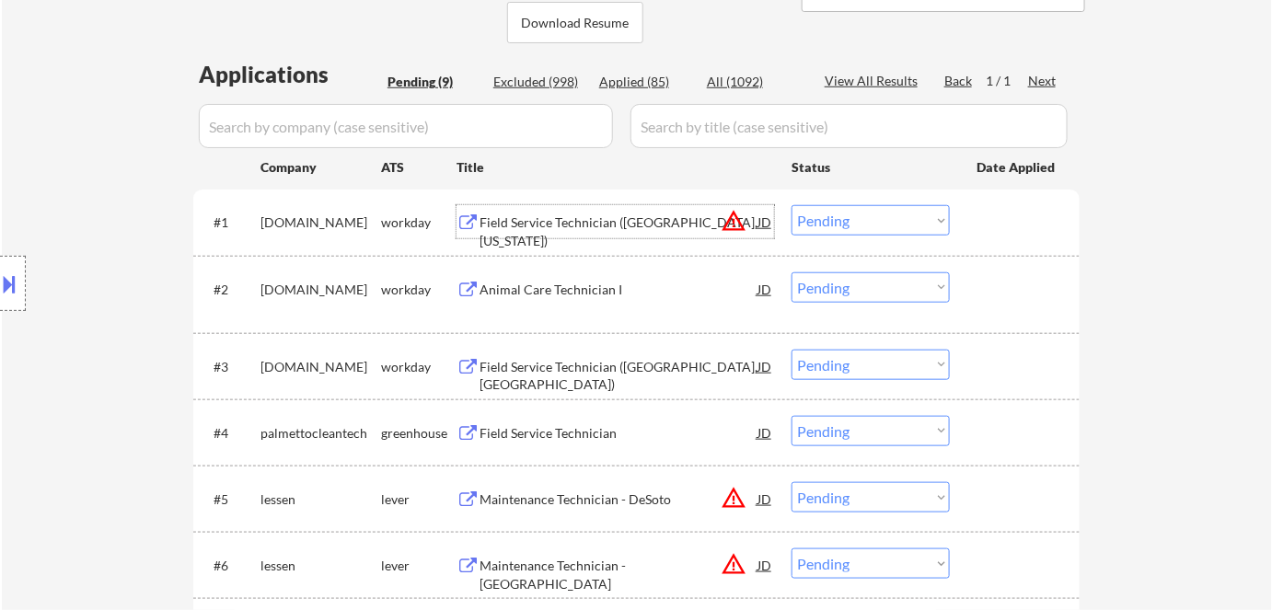
click at [836, 221] on select "Choose an option... Pending Applied Excluded (Questions) Excluded (Expired) Exc…" at bounding box center [871, 220] width 158 height 30
click at [792, 205] on select "Choose an option... Pending Applied Excluded (Questions) Excluded (Expired) Exc…" at bounding box center [871, 220] width 158 height 30
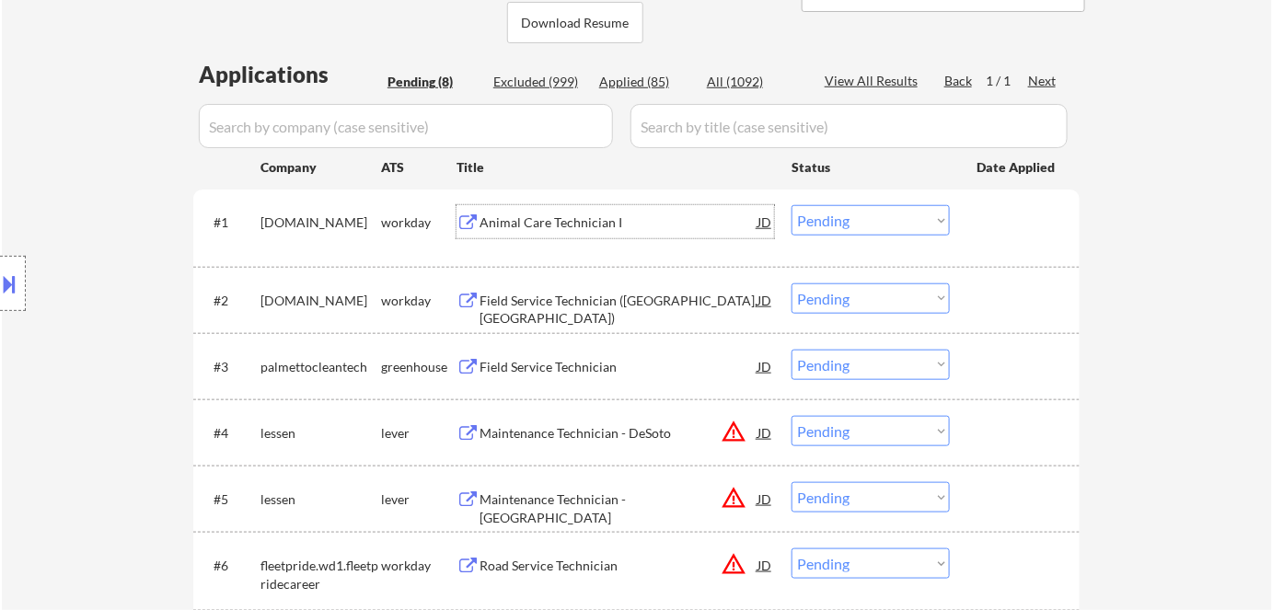
click at [580, 216] on div "Animal Care Technician I" at bounding box center [619, 223] width 278 height 18
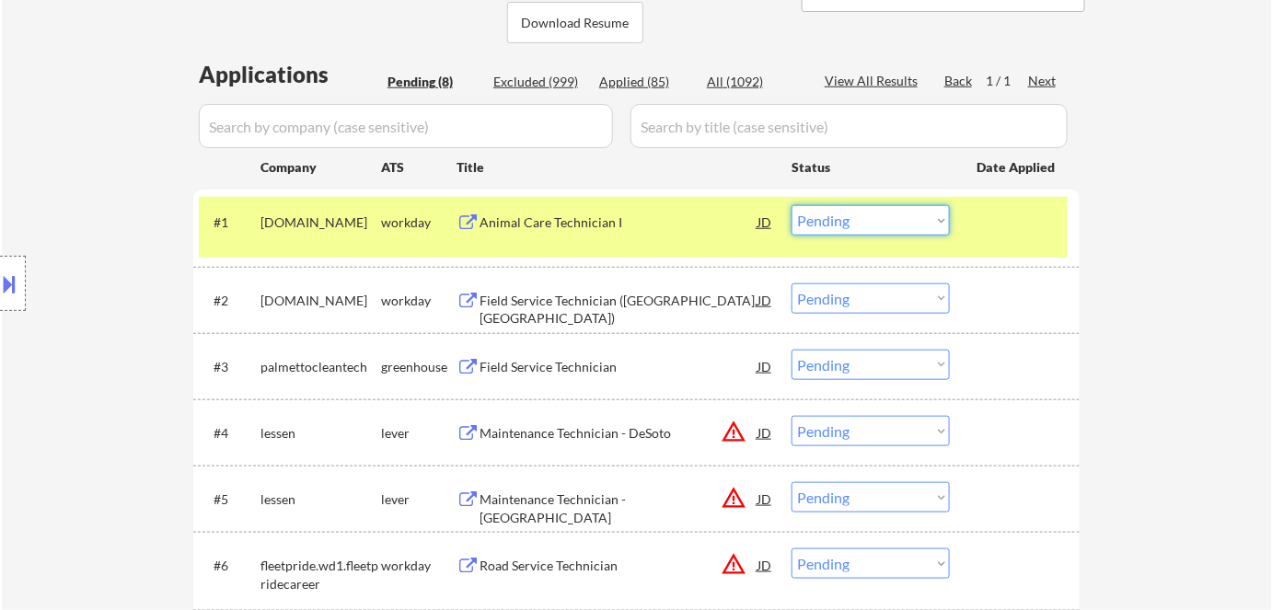
click at [918, 216] on select "Choose an option... Pending Applied Excluded (Questions) Excluded (Expired) Exc…" at bounding box center [871, 220] width 158 height 30
click at [792, 205] on select "Choose an option... Pending Applied Excluded (Questions) Excluded (Expired) Exc…" at bounding box center [871, 220] width 158 height 30
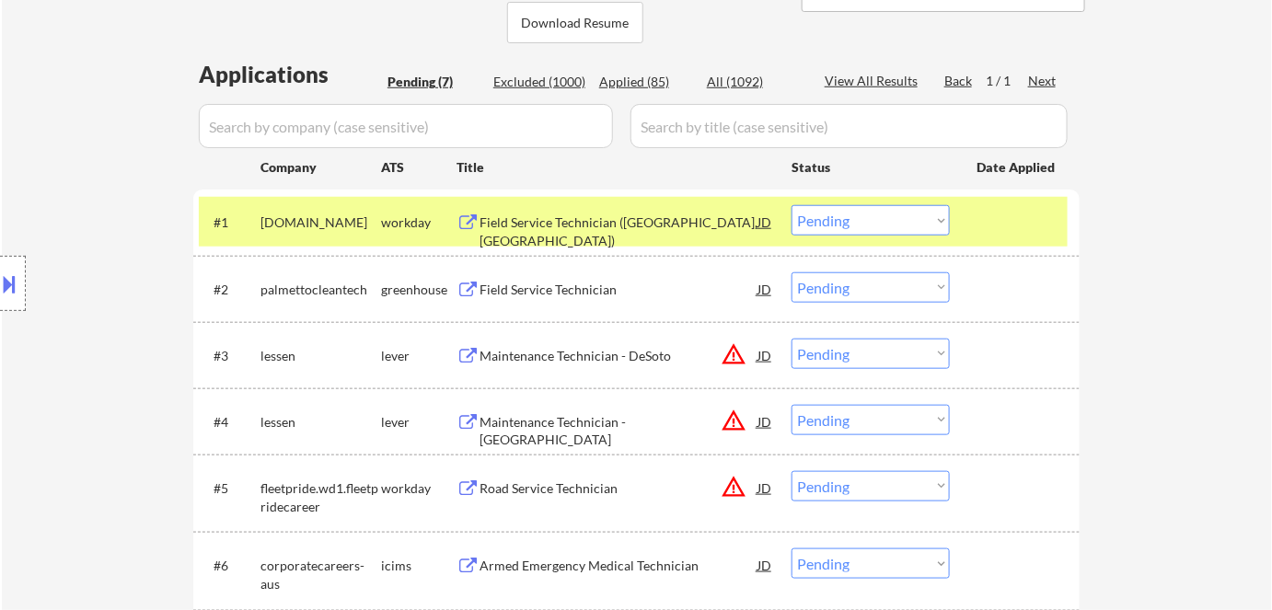
click at [549, 221] on div "Field Service Technician ([GEOGRAPHIC_DATA],[GEOGRAPHIC_DATA])" at bounding box center [619, 232] width 278 height 36
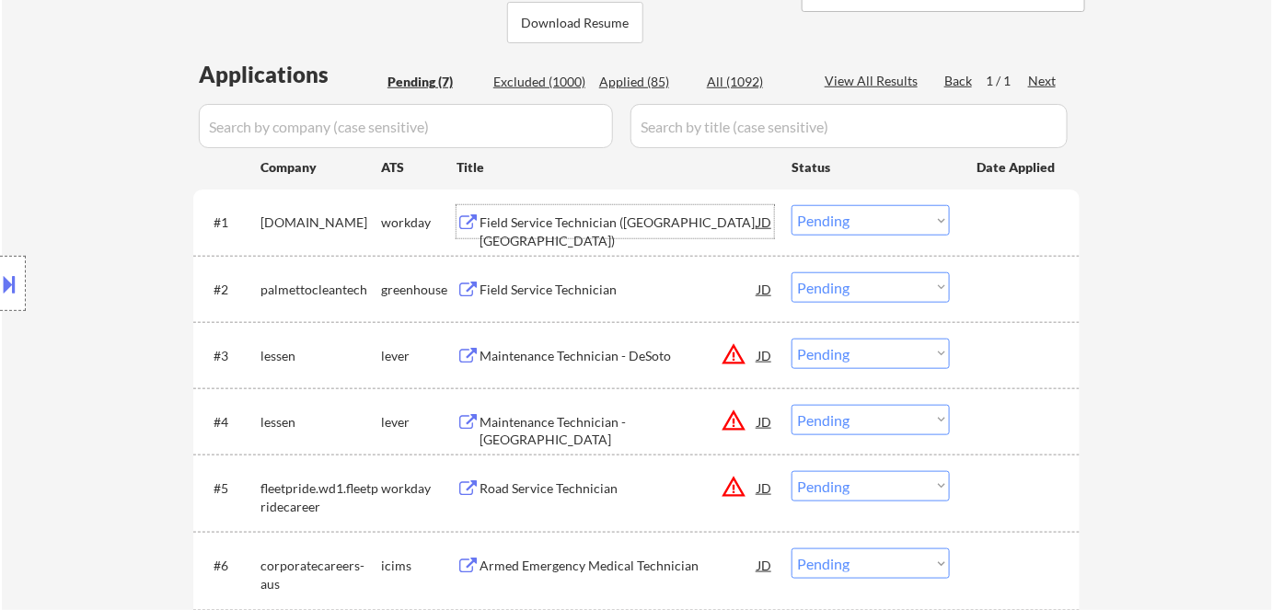
click at [817, 215] on select "Choose an option... Pending Applied Excluded (Questions) Excluded (Expired) Exc…" at bounding box center [871, 220] width 158 height 30
click at [792, 205] on select "Choose an option... Pending Applied Excluded (Questions) Excluded (Expired) Exc…" at bounding box center [871, 220] width 158 height 30
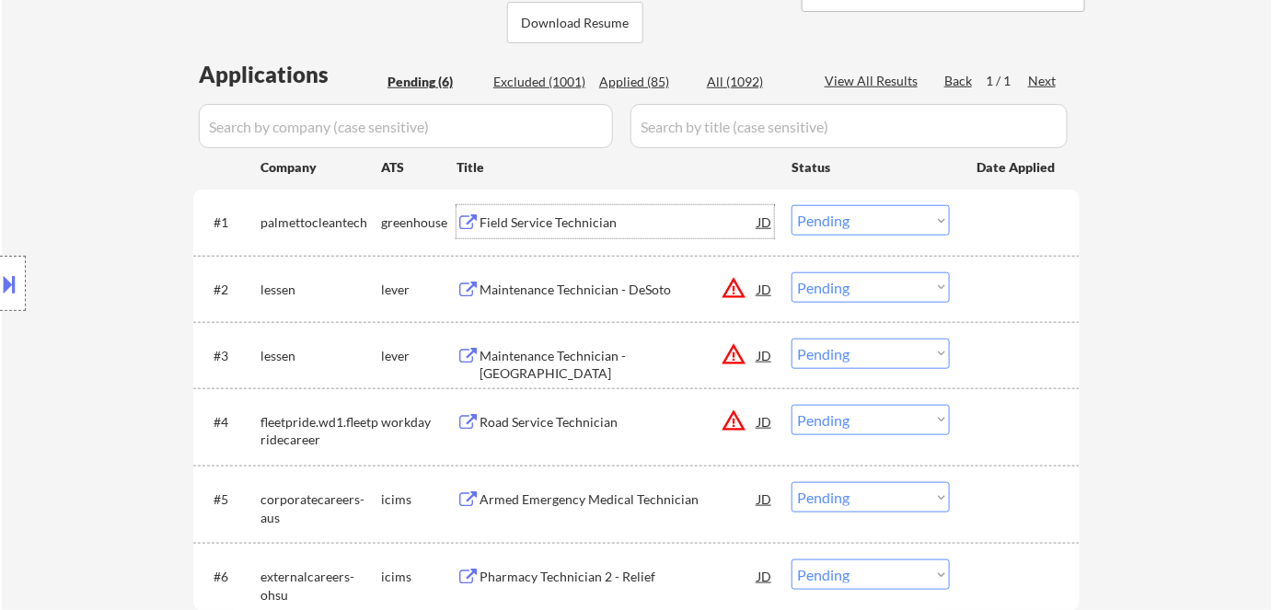
click at [523, 212] on div "Field Service Technician" at bounding box center [619, 221] width 278 height 33
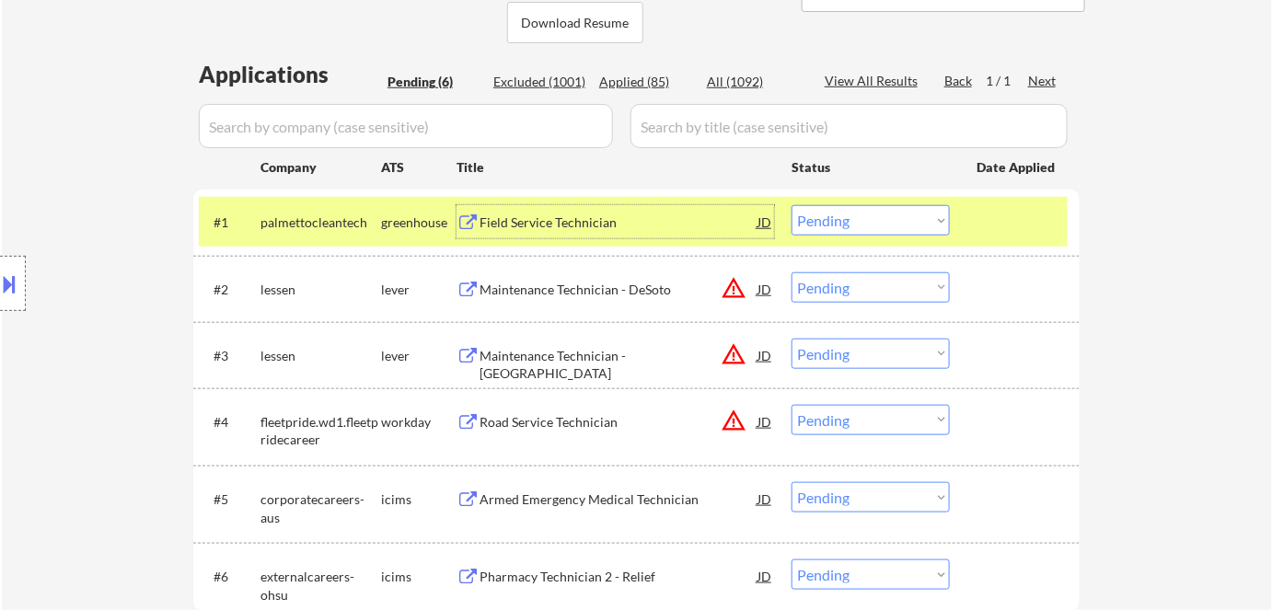
click at [830, 214] on select "Choose an option... Pending Applied Excluded (Questions) Excluded (Expired) Exc…" at bounding box center [871, 220] width 158 height 30
click at [792, 205] on select "Choose an option... Pending Applied Excluded (Questions) Excluded (Expired) Exc…" at bounding box center [871, 220] width 158 height 30
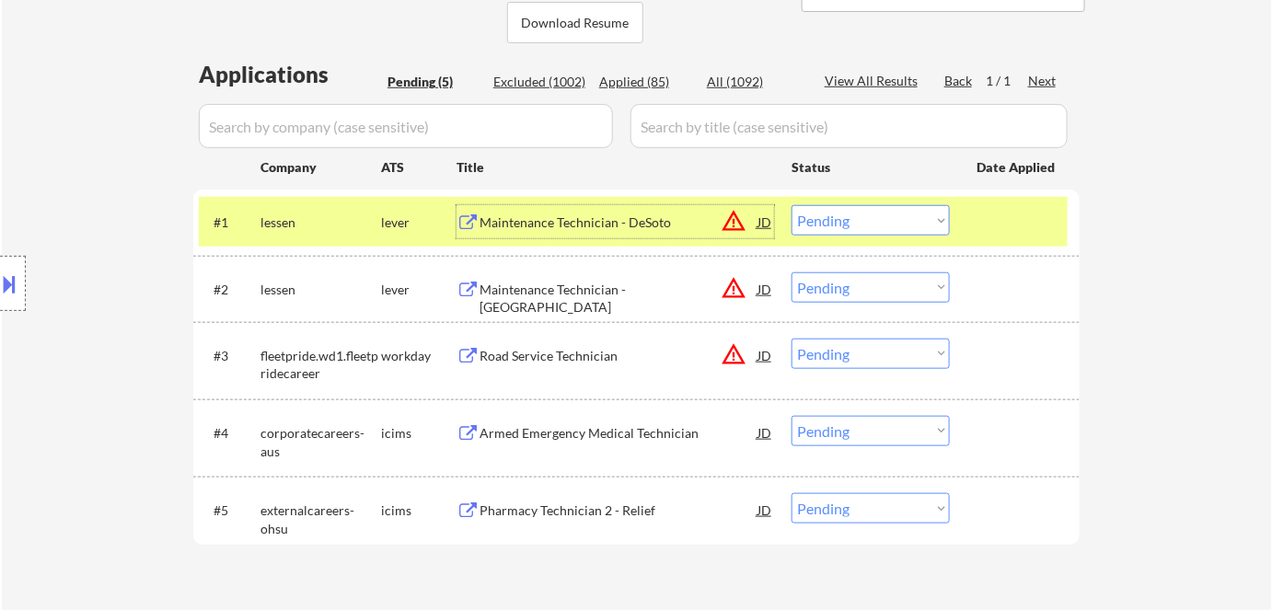
click at [559, 220] on div "Maintenance Technician - DeSoto" at bounding box center [619, 223] width 278 height 18
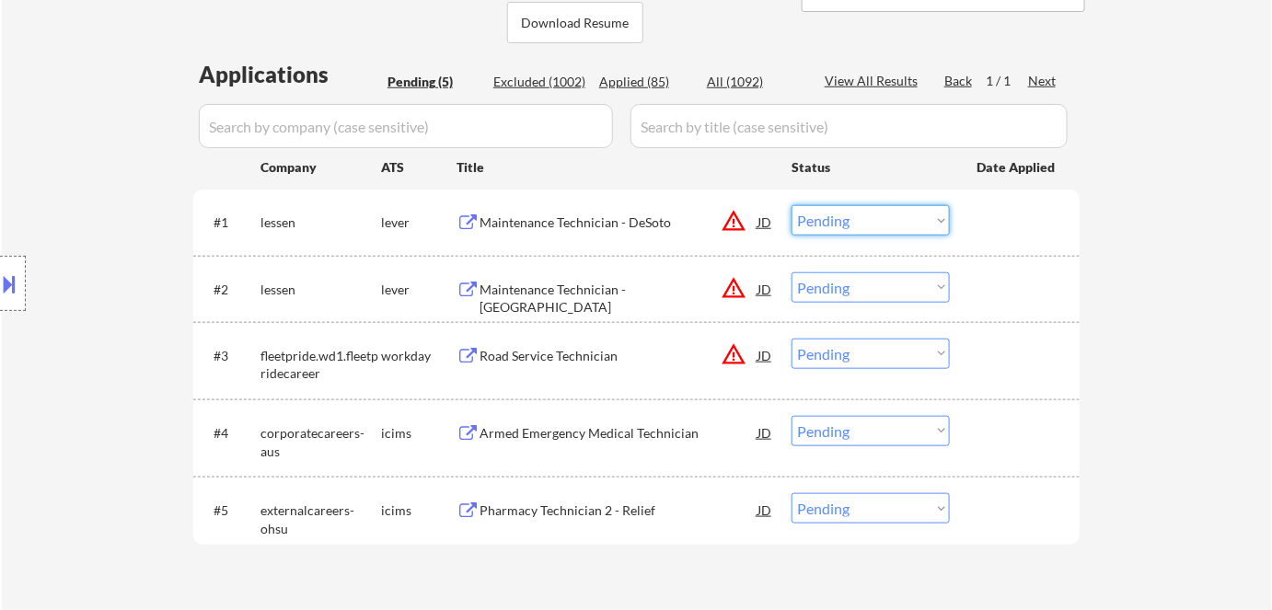
click at [864, 217] on select "Choose an option... Pending Applied Excluded (Questions) Excluded (Expired) Exc…" at bounding box center [871, 220] width 158 height 30
click at [792, 205] on select "Choose an option... Pending Applied Excluded (Questions) Excluded (Expired) Exc…" at bounding box center [871, 220] width 158 height 30
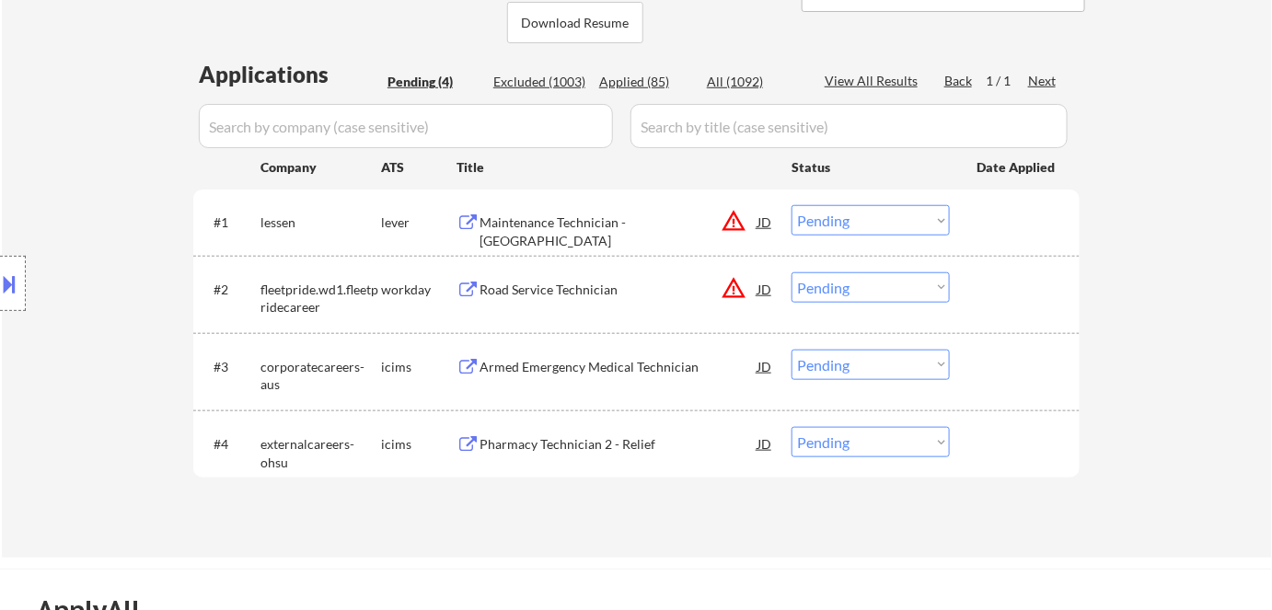
click at [513, 214] on div "Maintenance Technician - [GEOGRAPHIC_DATA]" at bounding box center [619, 232] width 278 height 36
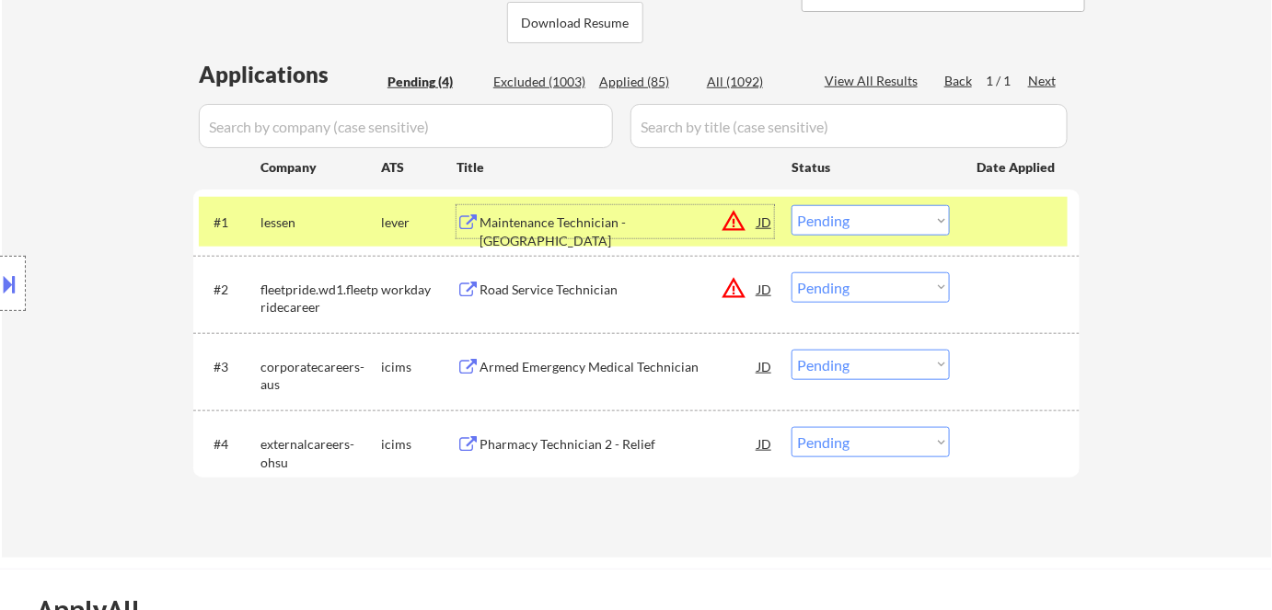
click at [854, 221] on select "Choose an option... Pending Applied Excluded (Questions) Excluded (Expired) Exc…" at bounding box center [871, 220] width 158 height 30
click at [792, 205] on select "Choose an option... Pending Applied Excluded (Questions) Excluded (Expired) Exc…" at bounding box center [871, 220] width 158 height 30
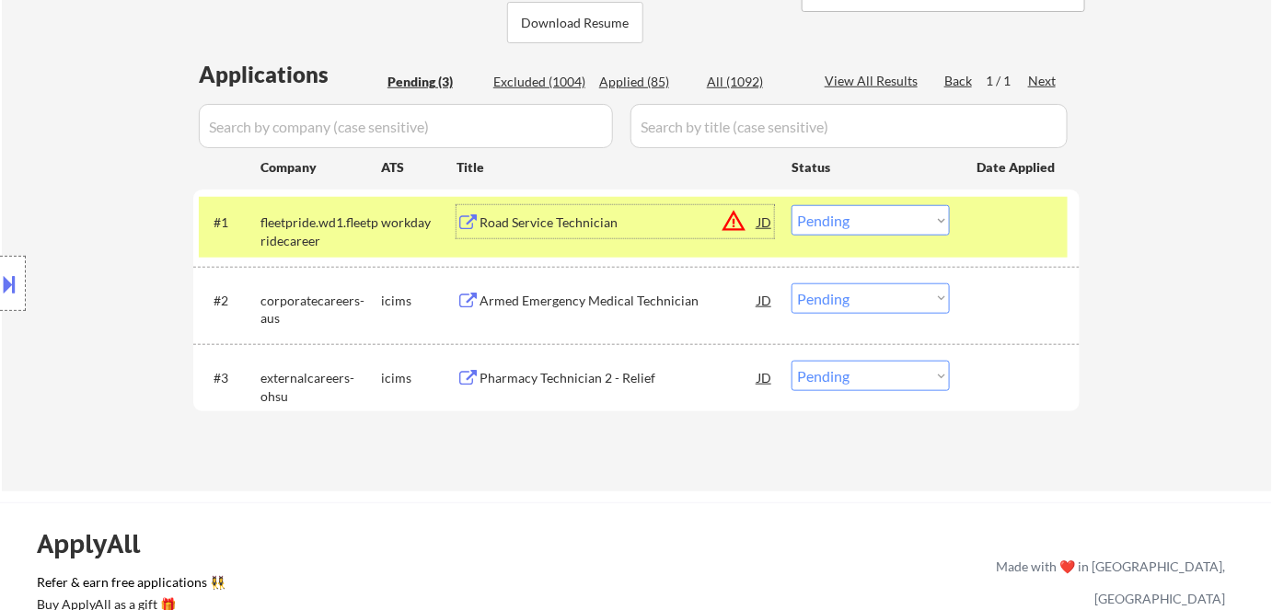
click at [485, 217] on div "Road Service Technician" at bounding box center [619, 223] width 278 height 18
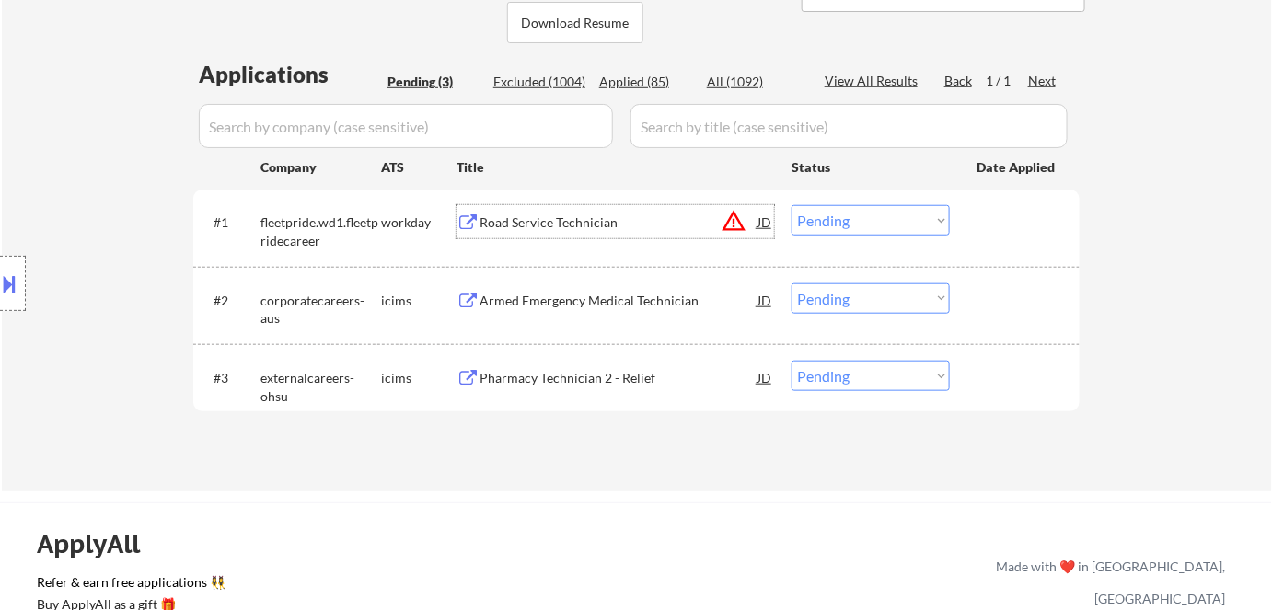
drag, startPoint x: 826, startPoint y: 216, endPoint x: 822, endPoint y: 234, distance: 17.9
click at [826, 216] on select "Choose an option... Pending Applied Excluded (Questions) Excluded (Expired) Exc…" at bounding box center [871, 220] width 158 height 30
click at [792, 205] on select "Choose an option... Pending Applied Excluded (Questions) Excluded (Expired) Exc…" at bounding box center [871, 220] width 158 height 30
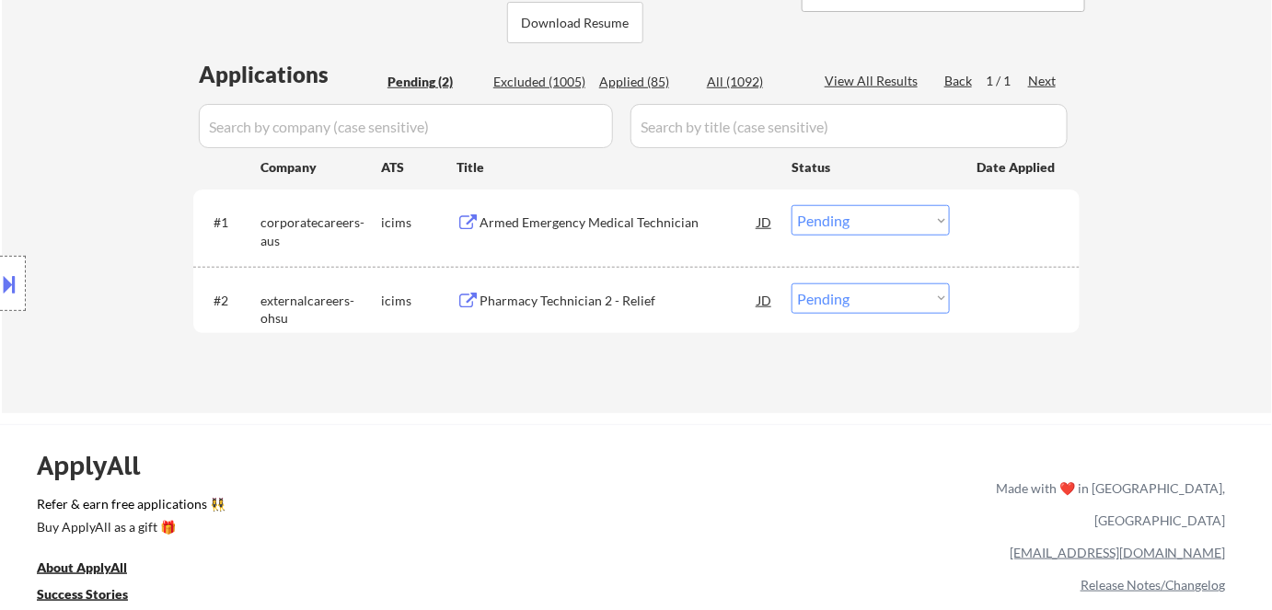
click at [628, 83] on div "Applied (85)" at bounding box center [645, 82] width 92 height 18
select select ""applied""
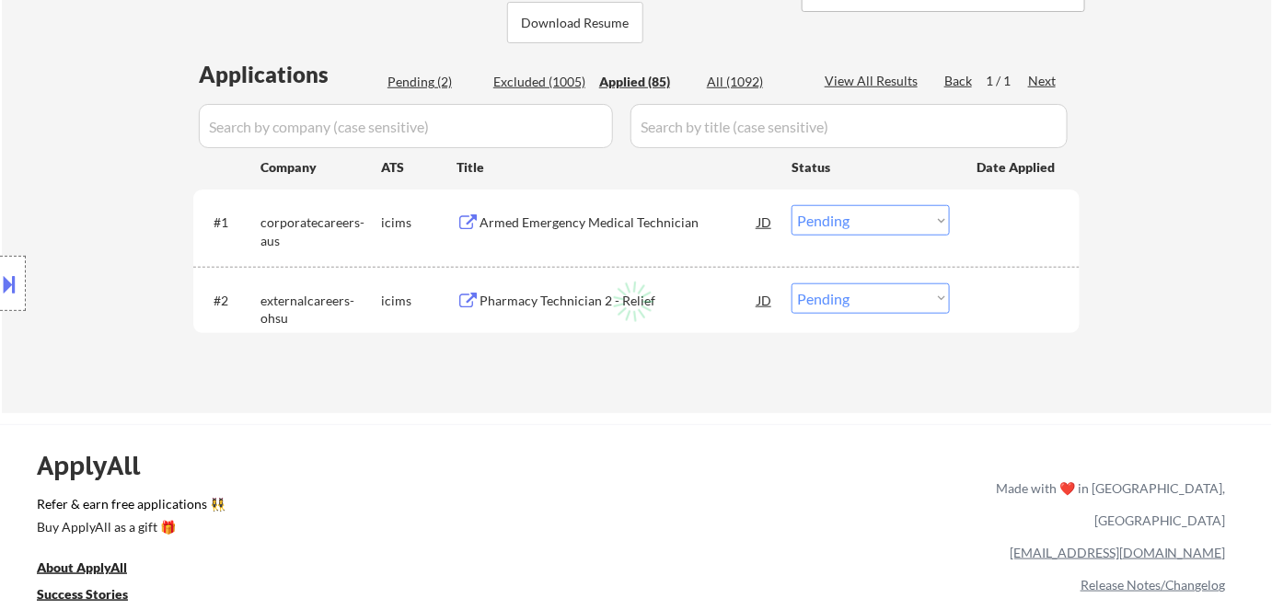
select select ""applied""
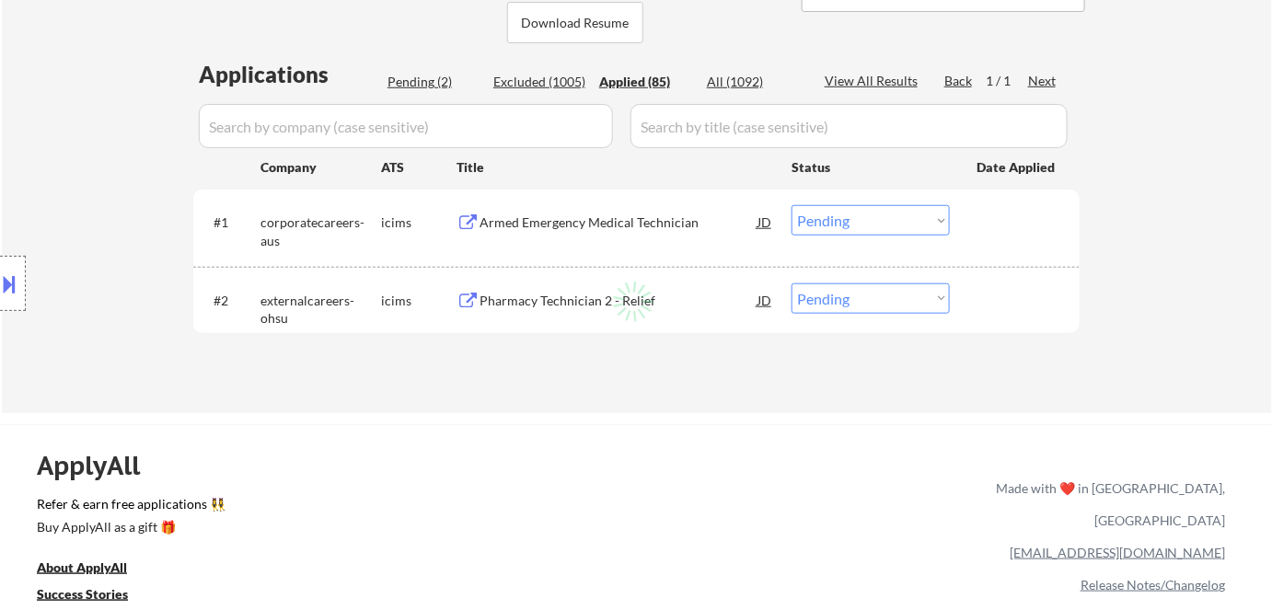
select select ""applied""
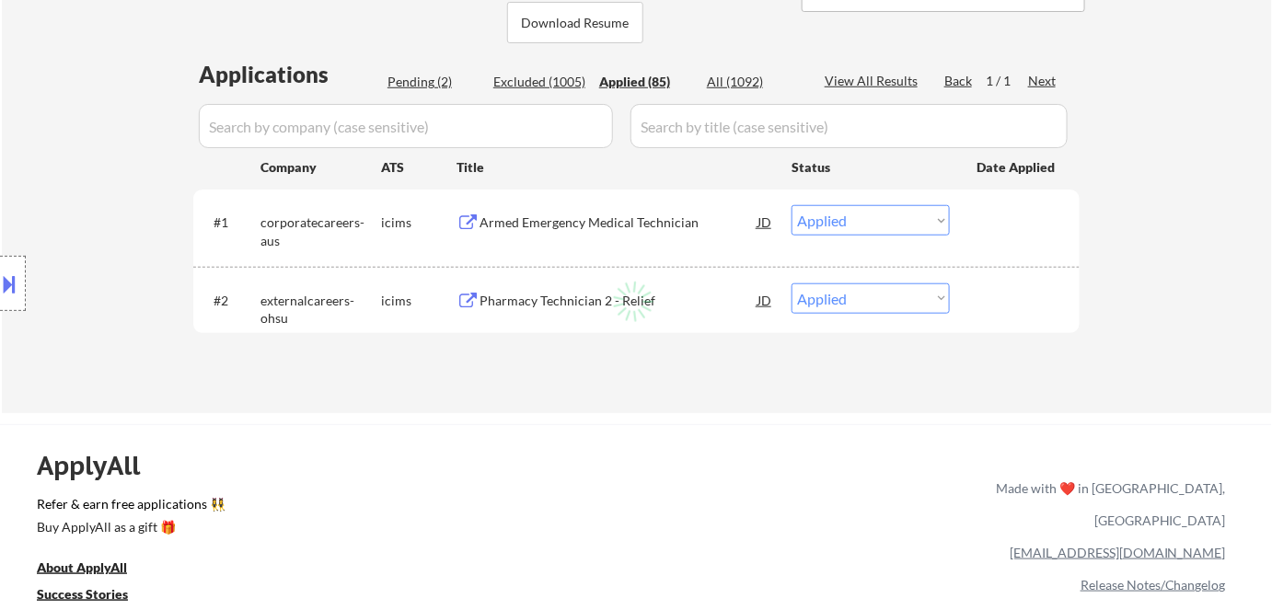
select select ""applied""
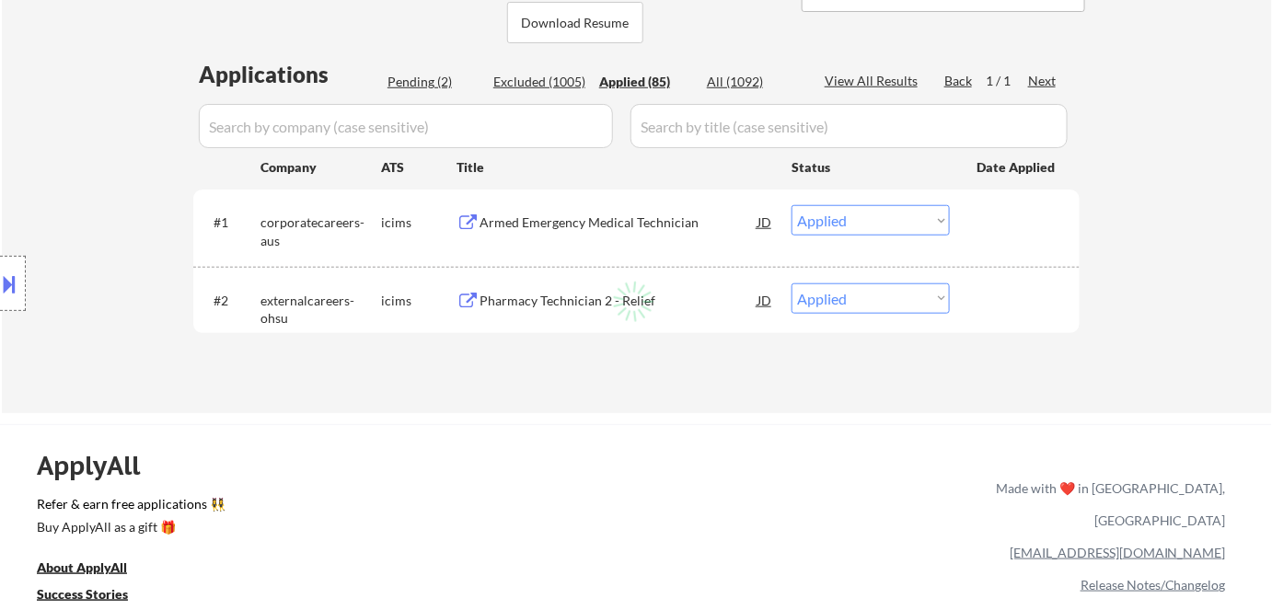
select select ""applied""
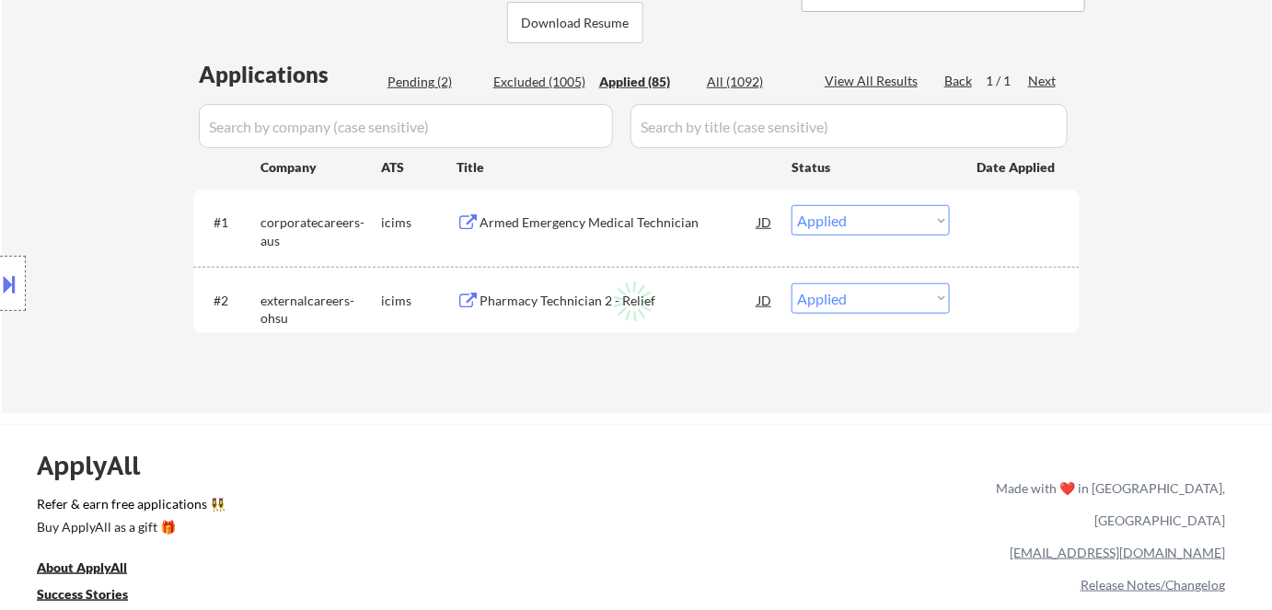
select select ""applied""
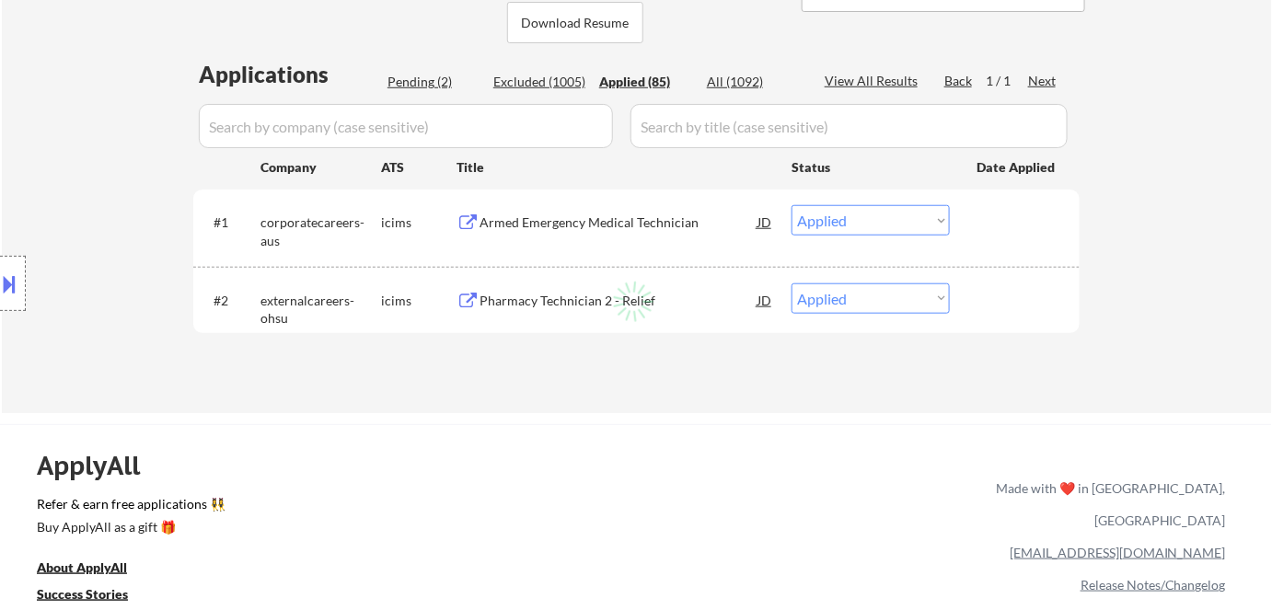
select select ""applied""
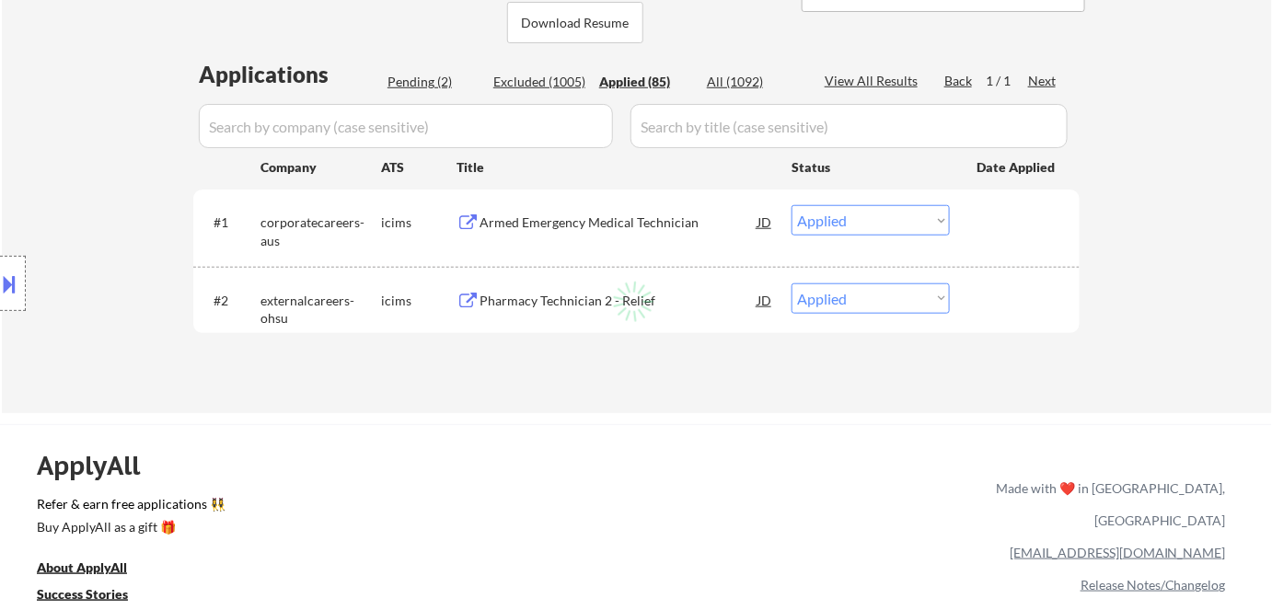
select select ""applied""
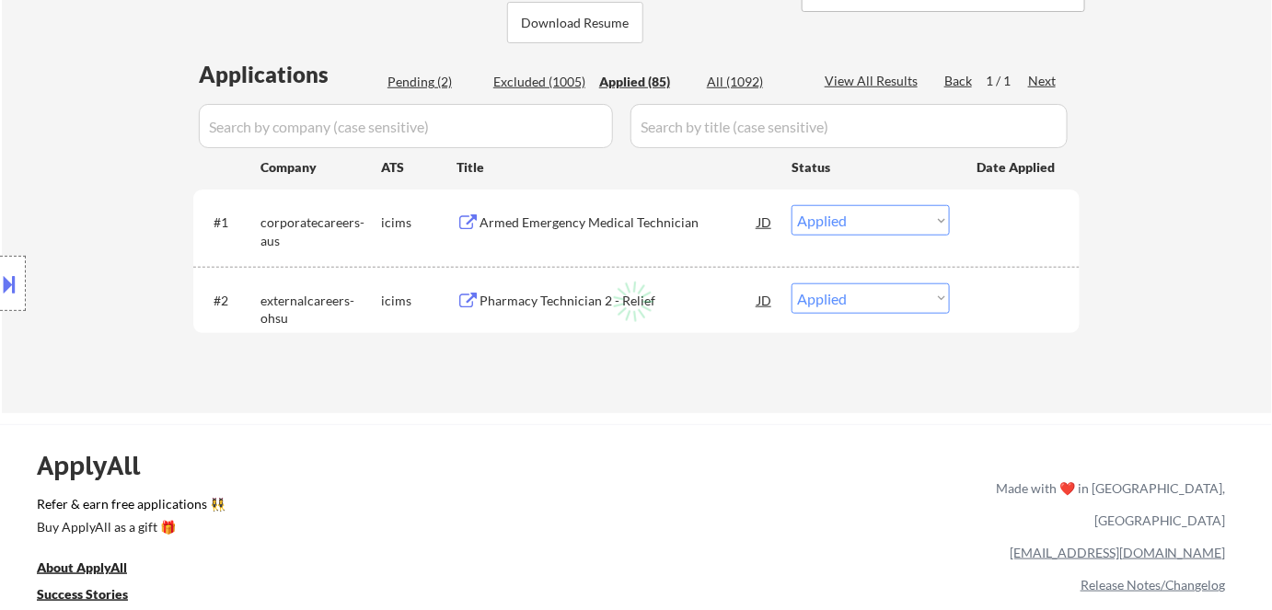
select select ""applied""
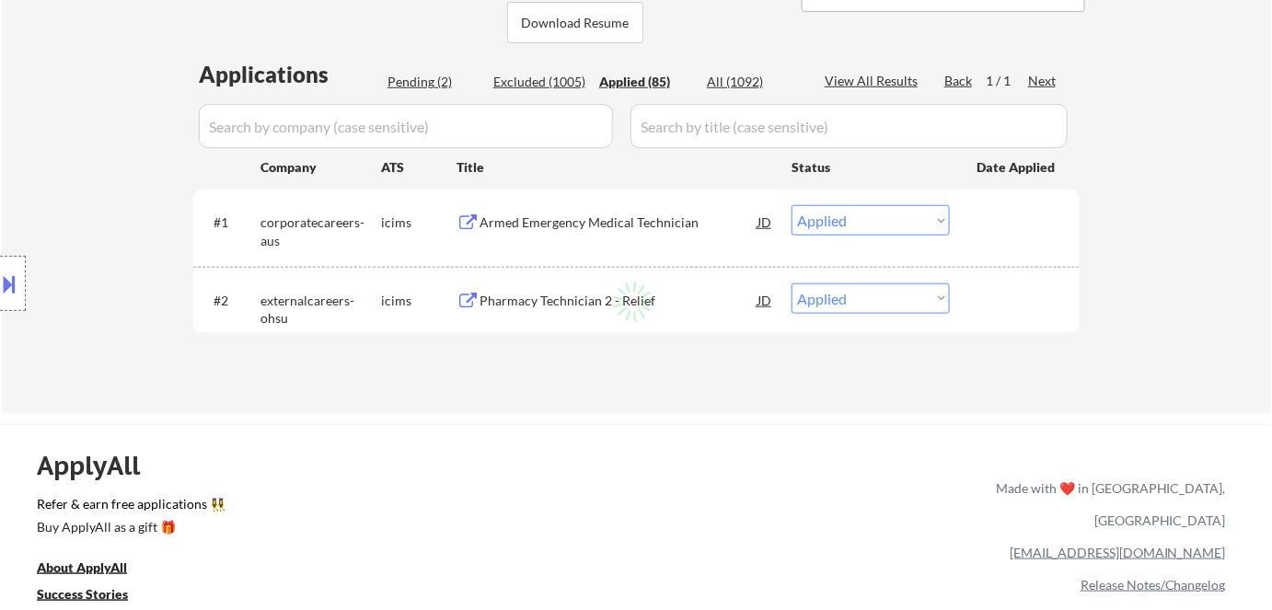
select select ""applied""
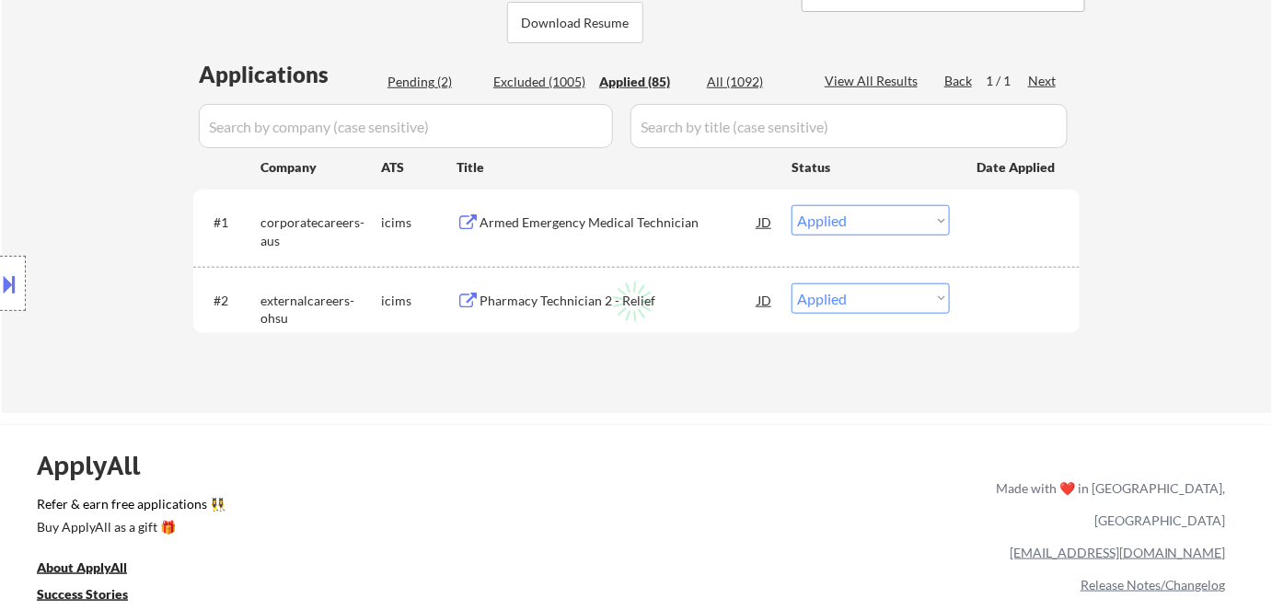
select select ""applied""
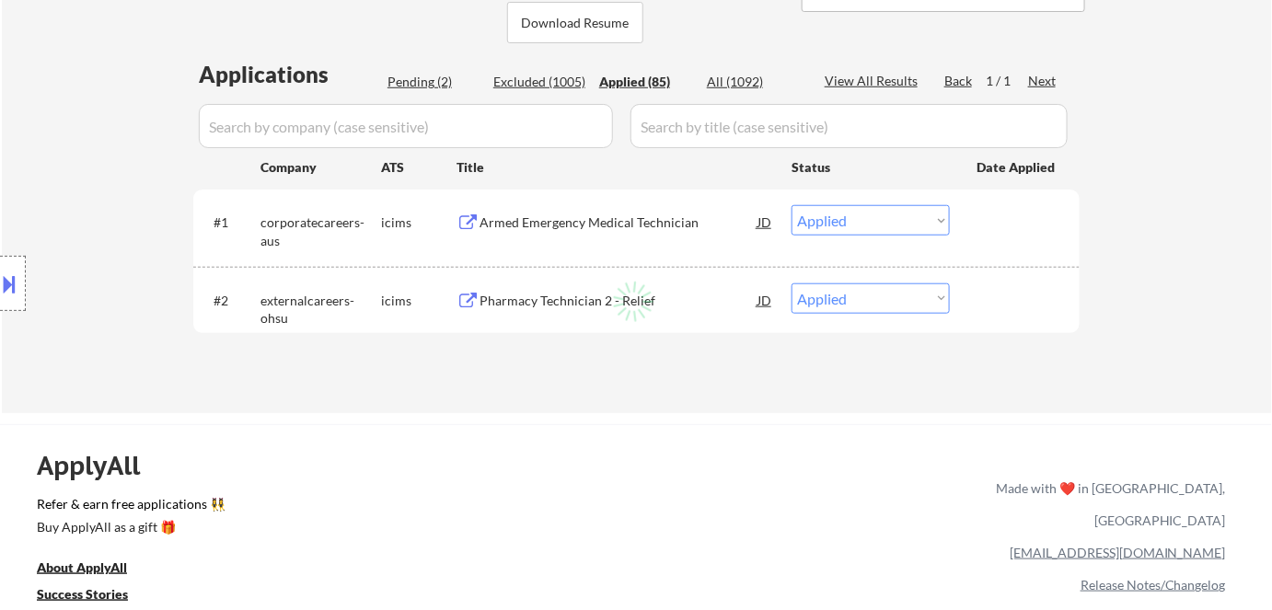
select select ""applied""
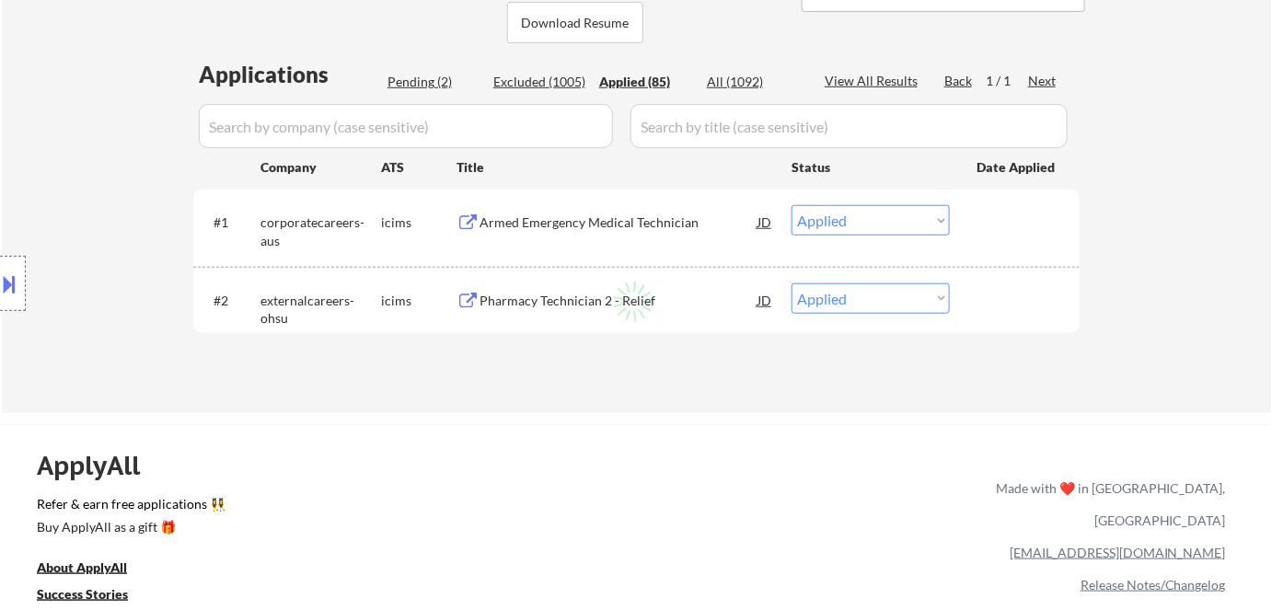
select select ""applied""
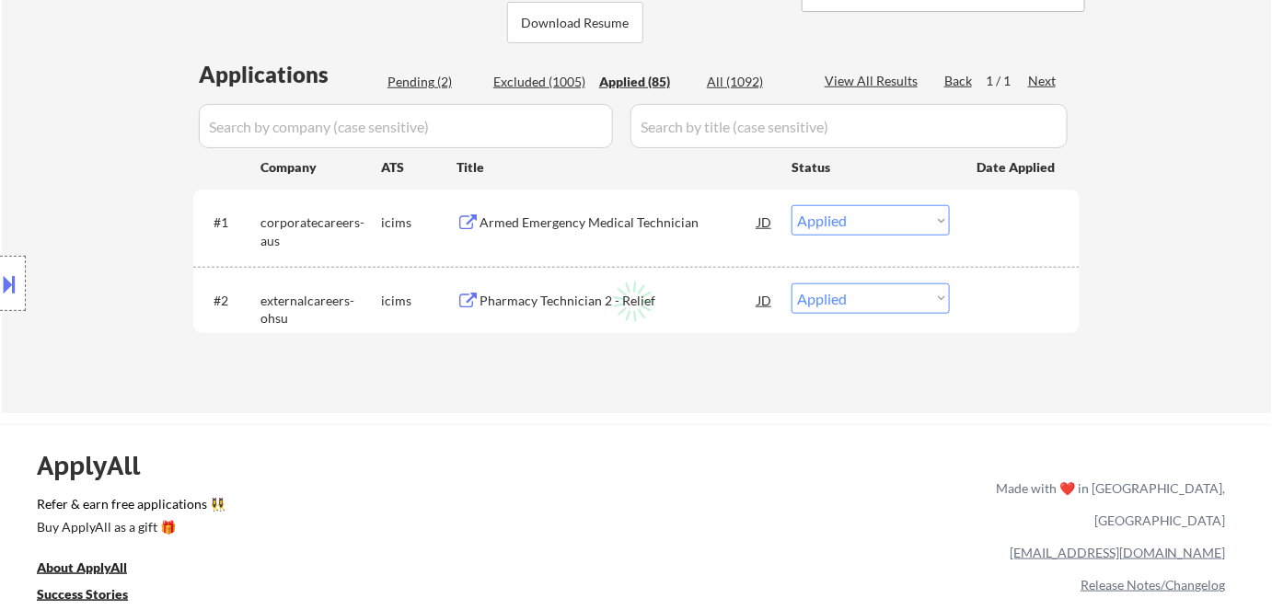
select select ""applied""
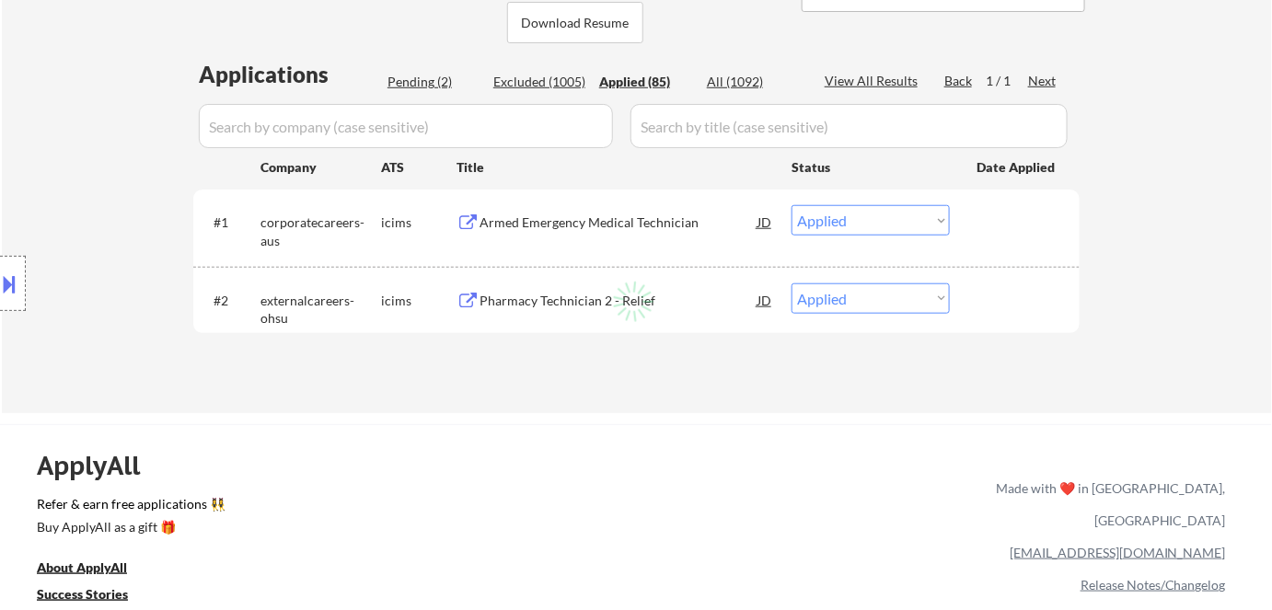
select select ""applied""
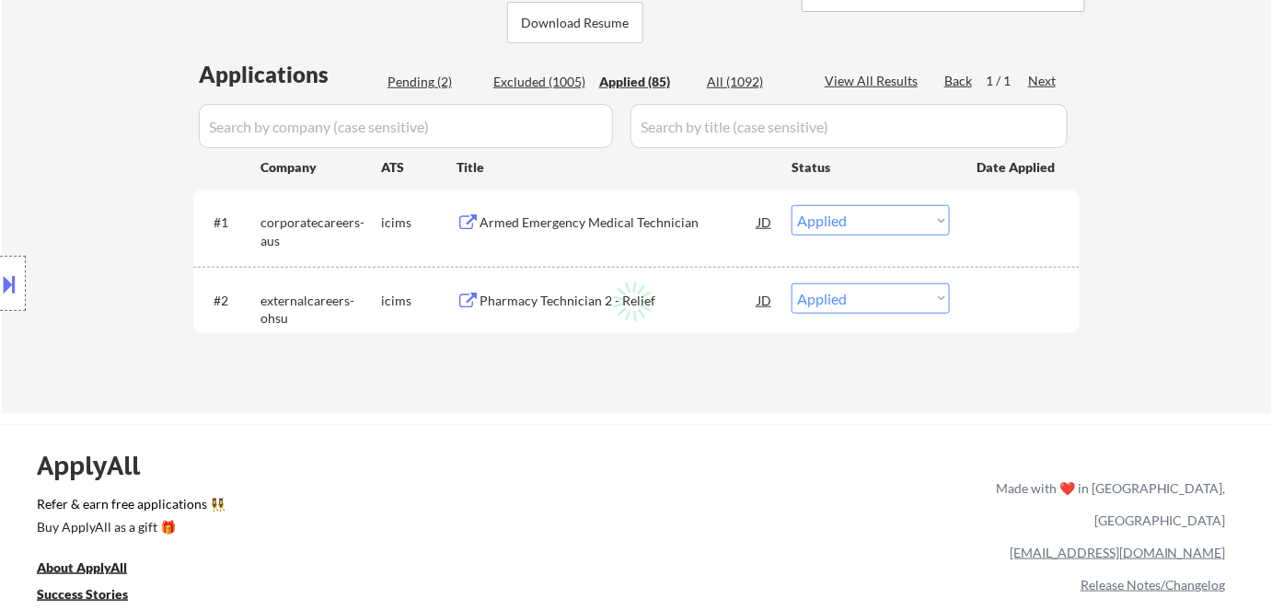
select select ""applied""
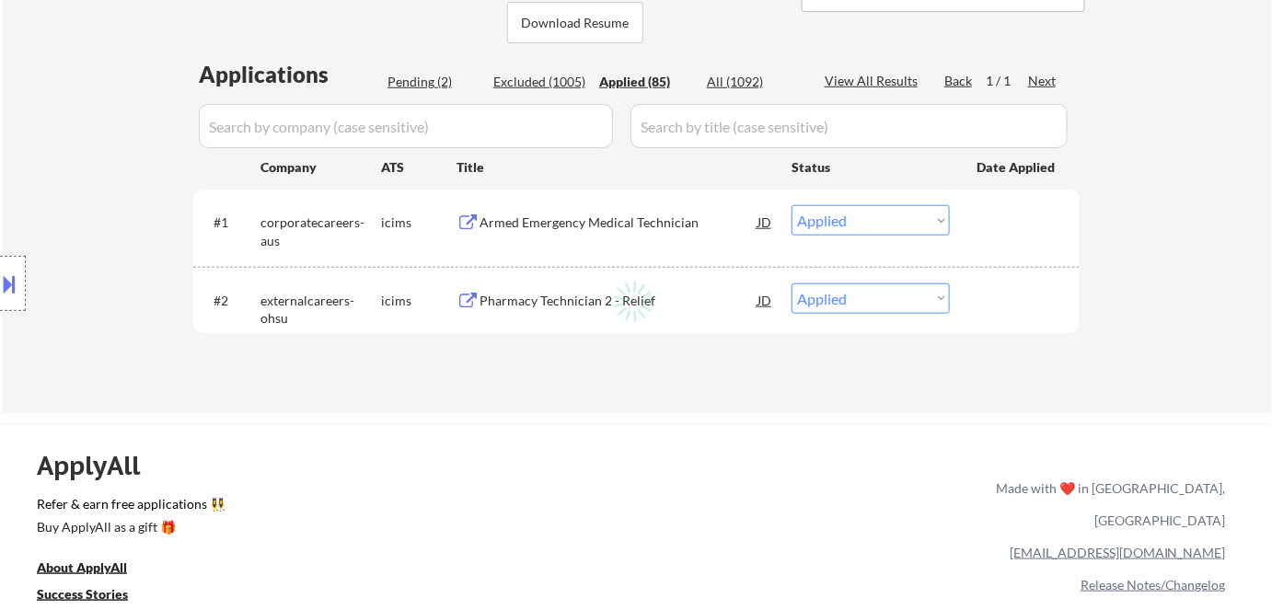
select select ""applied""
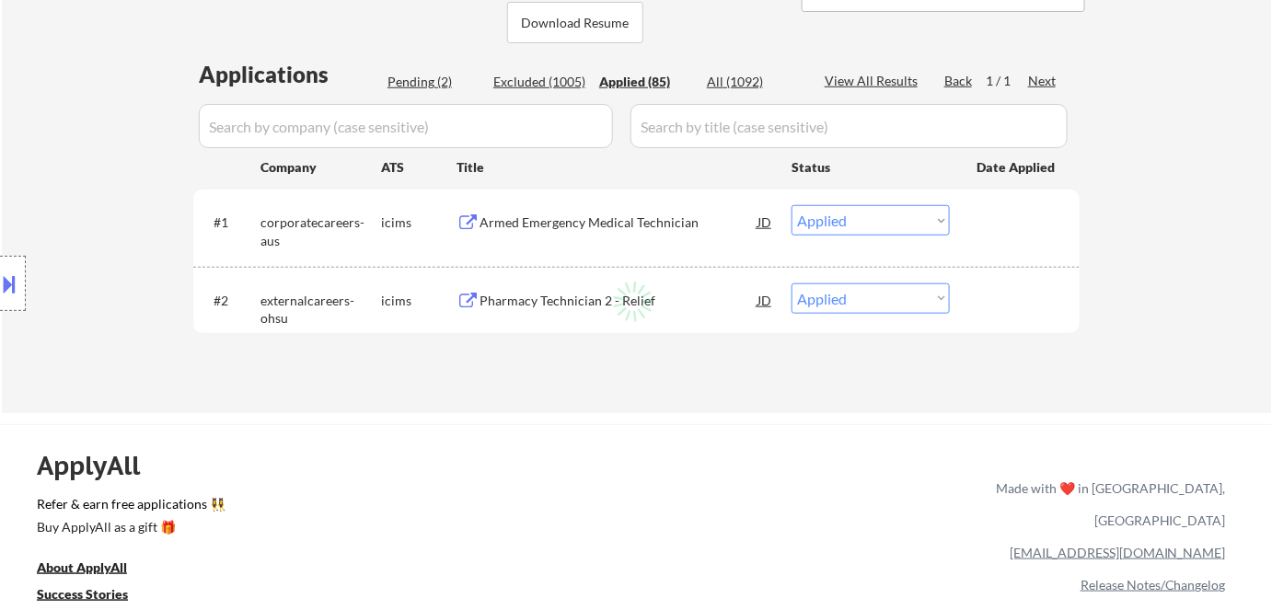
select select ""applied""
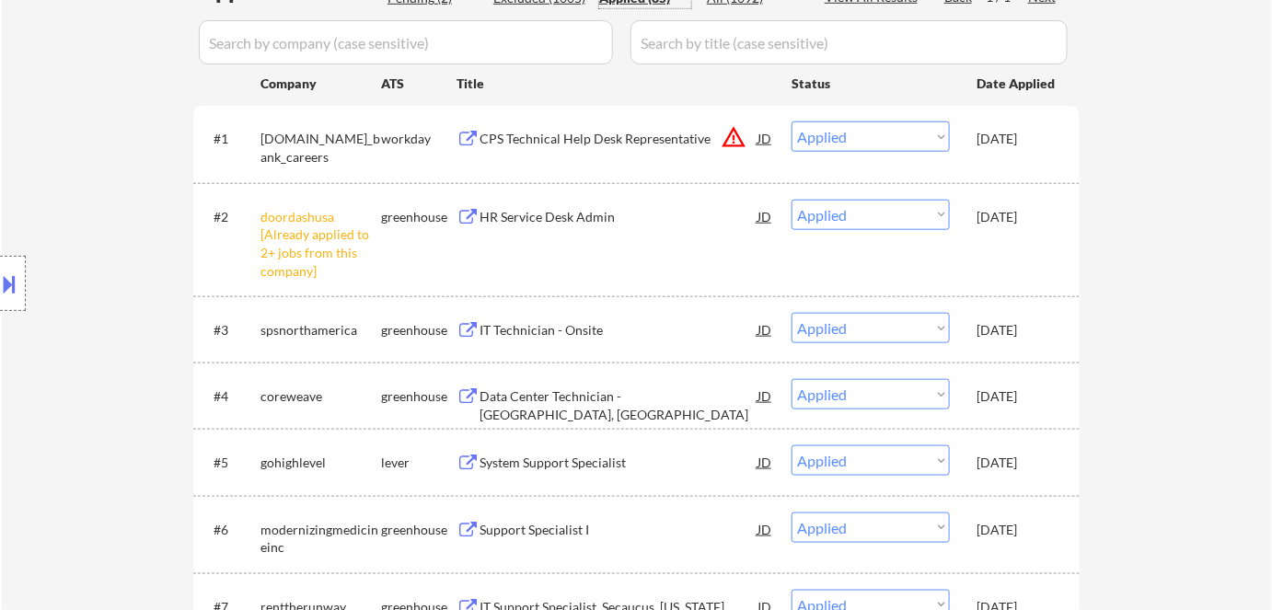
scroll to position [250, 0]
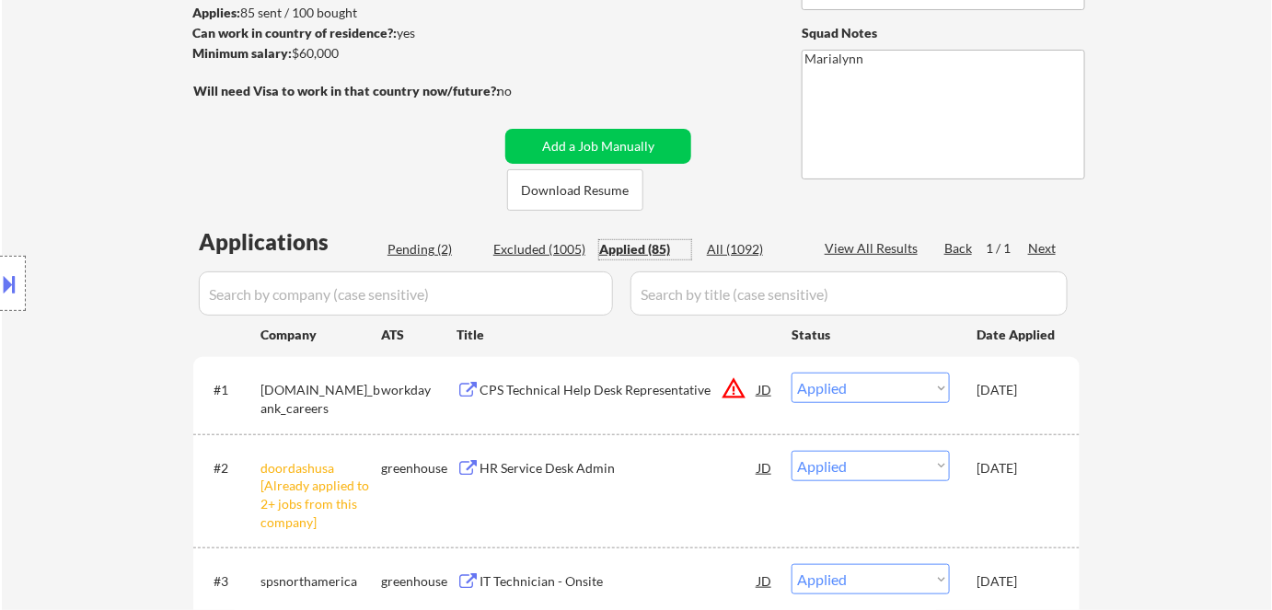
click at [413, 258] on div "Pending (2)" at bounding box center [433, 249] width 92 height 19
select select ""pending""
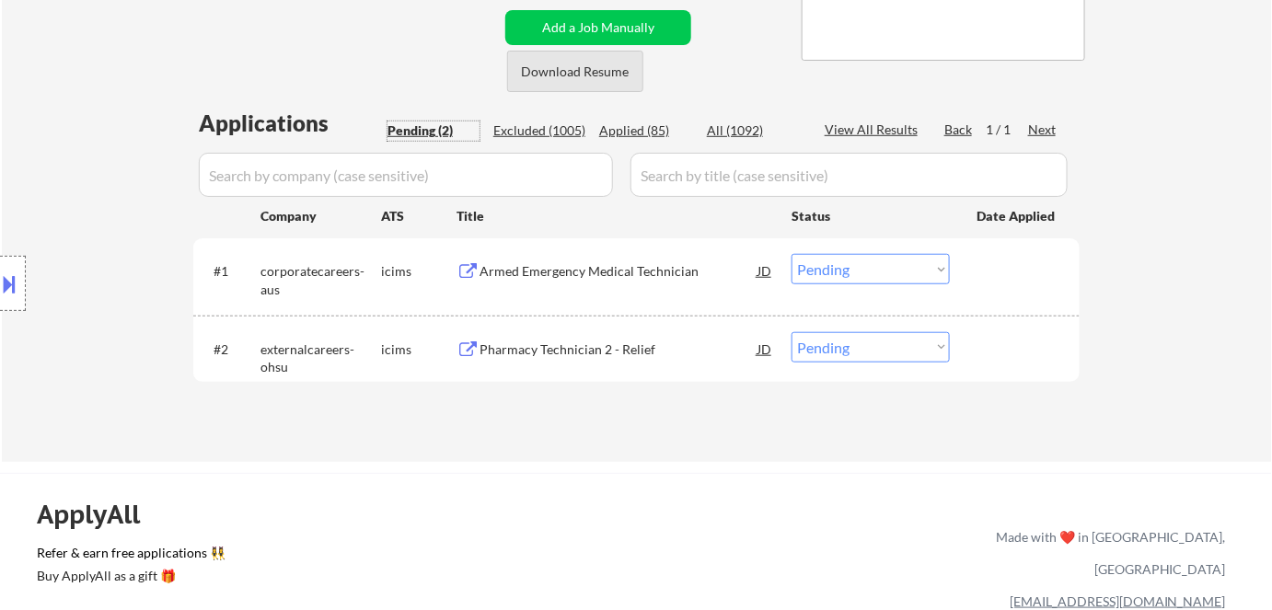
scroll to position [502, 0]
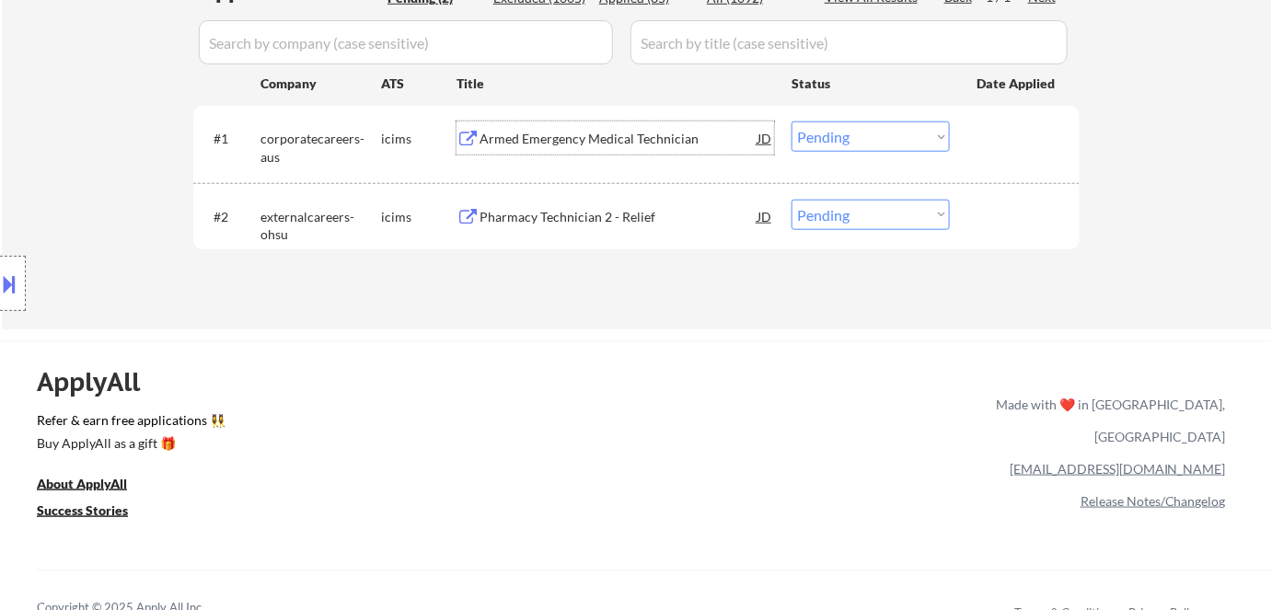
click at [586, 133] on div "Armed Emergency Medical Technician" at bounding box center [619, 139] width 278 height 18
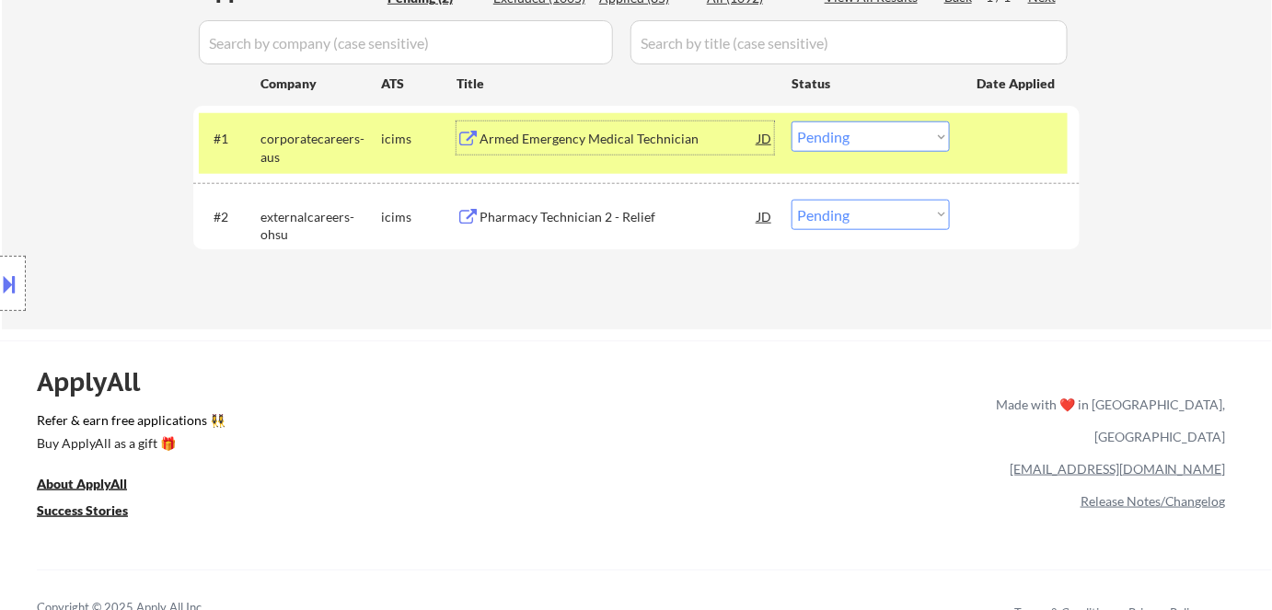
click at [832, 137] on select "Choose an option... Pending Applied Excluded (Questions) Excluded (Expired) Exc…" at bounding box center [871, 136] width 158 height 30
drag, startPoint x: 852, startPoint y: 132, endPoint x: 854, endPoint y: 154, distance: 22.2
click at [854, 154] on div "#1 corporatecareers-aus icims Armed Emergency Medical Technician JD warning_amb…" at bounding box center [633, 143] width 869 height 61
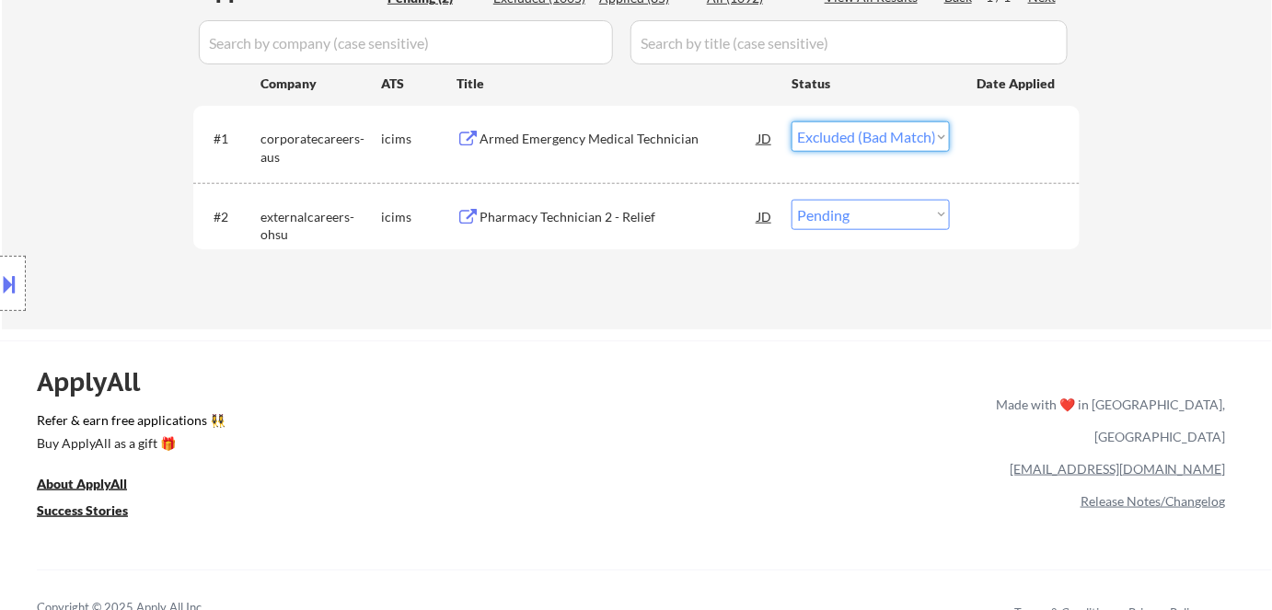
click at [792, 121] on select "Choose an option... Pending Applied Excluded (Questions) Excluded (Expired) Exc…" at bounding box center [871, 136] width 158 height 30
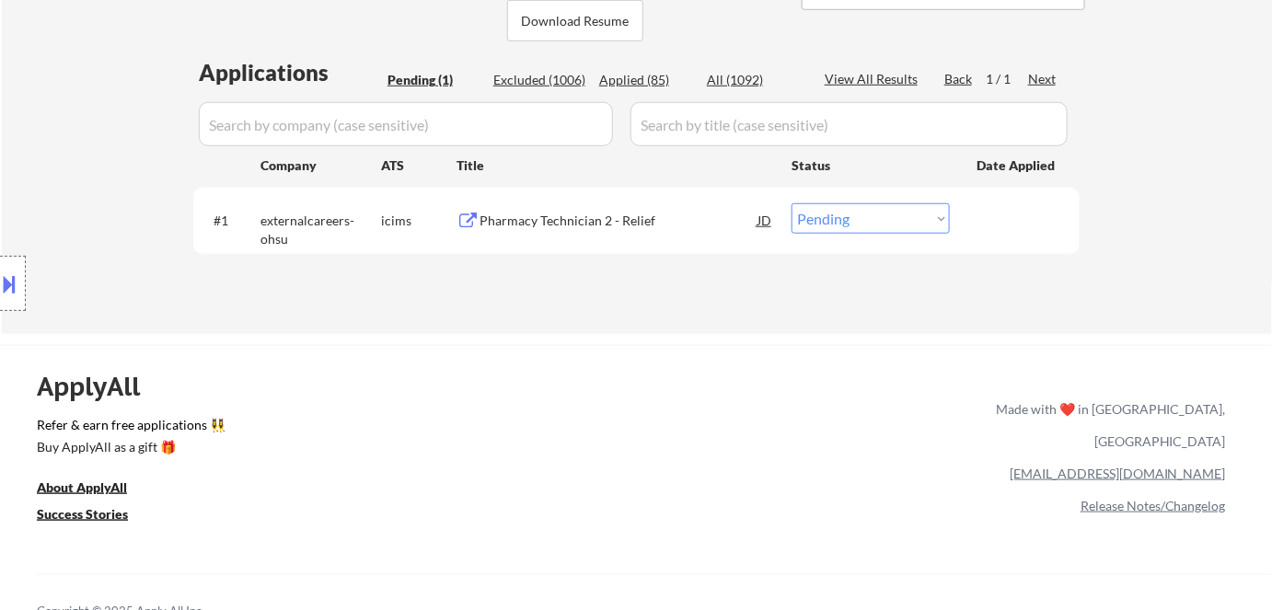
scroll to position [250, 0]
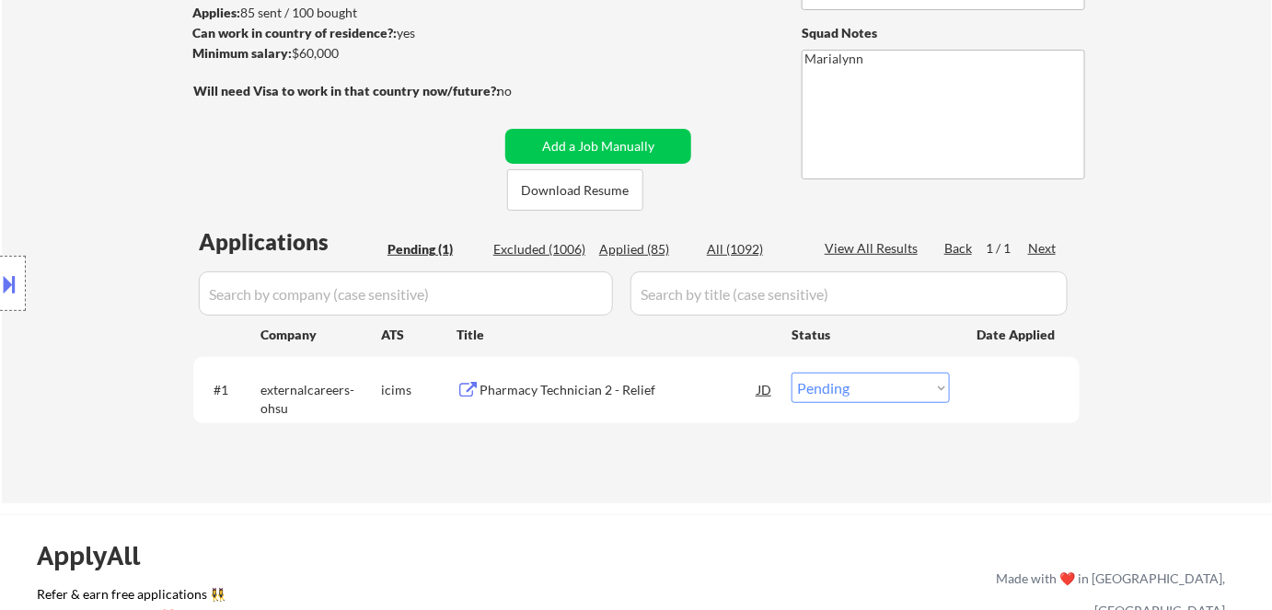
click at [603, 394] on div "Pharmacy Technician 2 - Relief" at bounding box center [619, 390] width 278 height 18
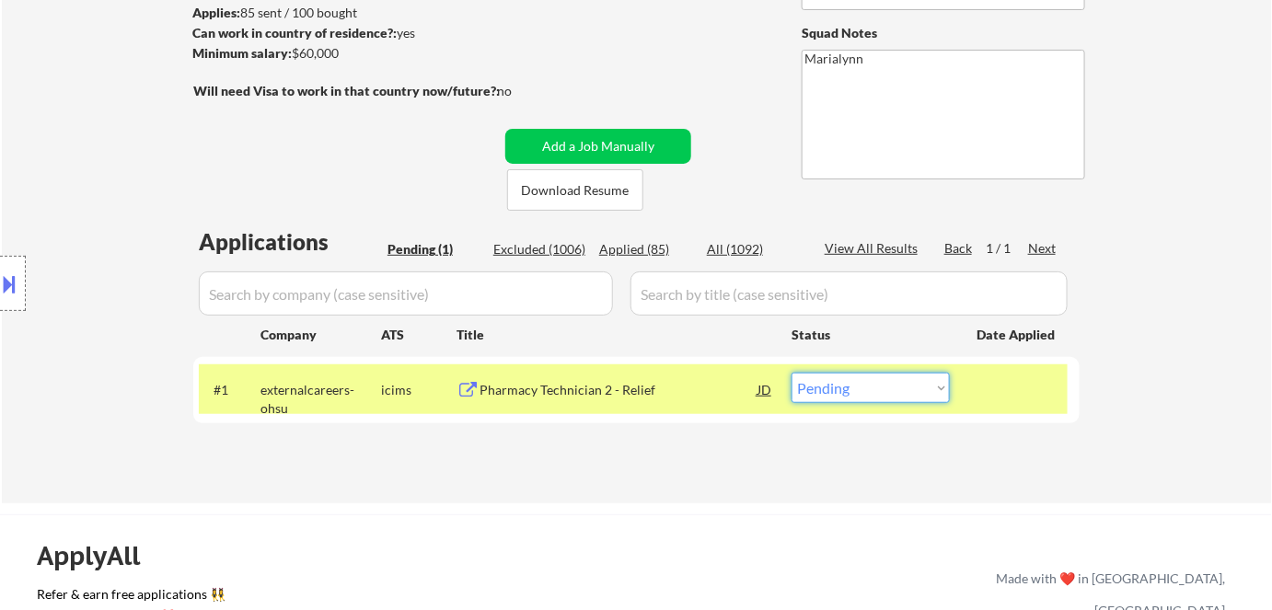
click at [846, 386] on select "Choose an option... Pending Applied Excluded (Questions) Excluded (Expired) Exc…" at bounding box center [871, 388] width 158 height 30
select select ""excluded__bad_match_""
click at [792, 373] on select "Choose an option... Pending Applied Excluded (Questions) Excluded (Expired) Exc…" at bounding box center [871, 388] width 158 height 30
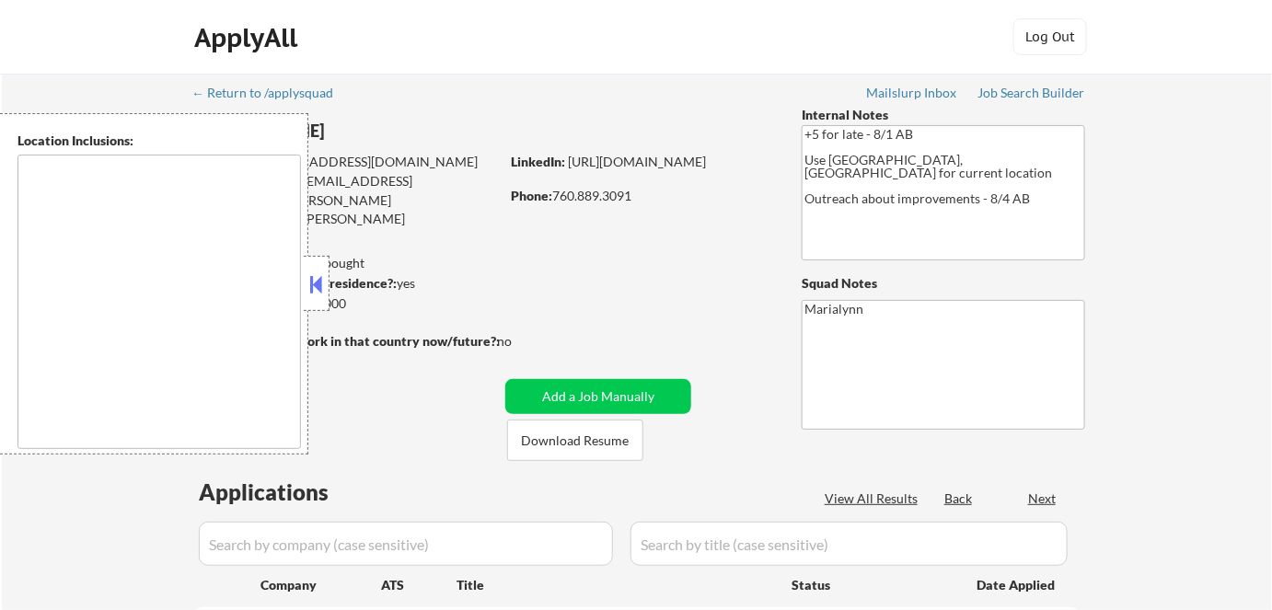
type textarea "[GEOGRAPHIC_DATA], [GEOGRAPHIC_DATA] [GEOGRAPHIC_DATA], [GEOGRAPHIC_DATA] [GEOG…"
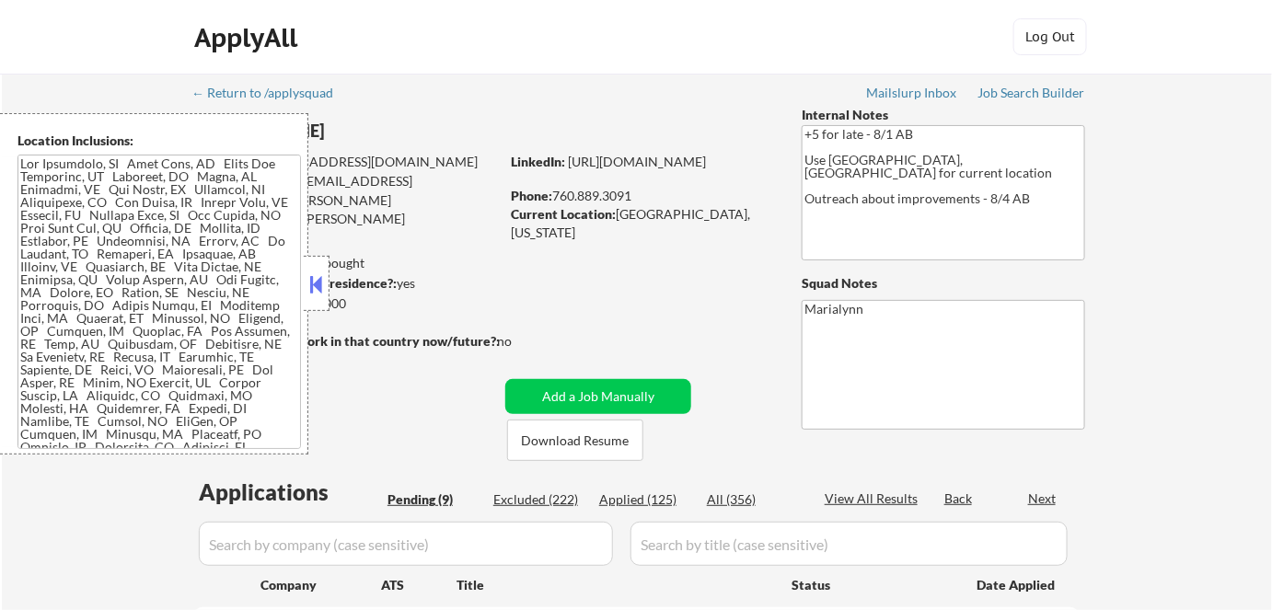
select select ""pending""
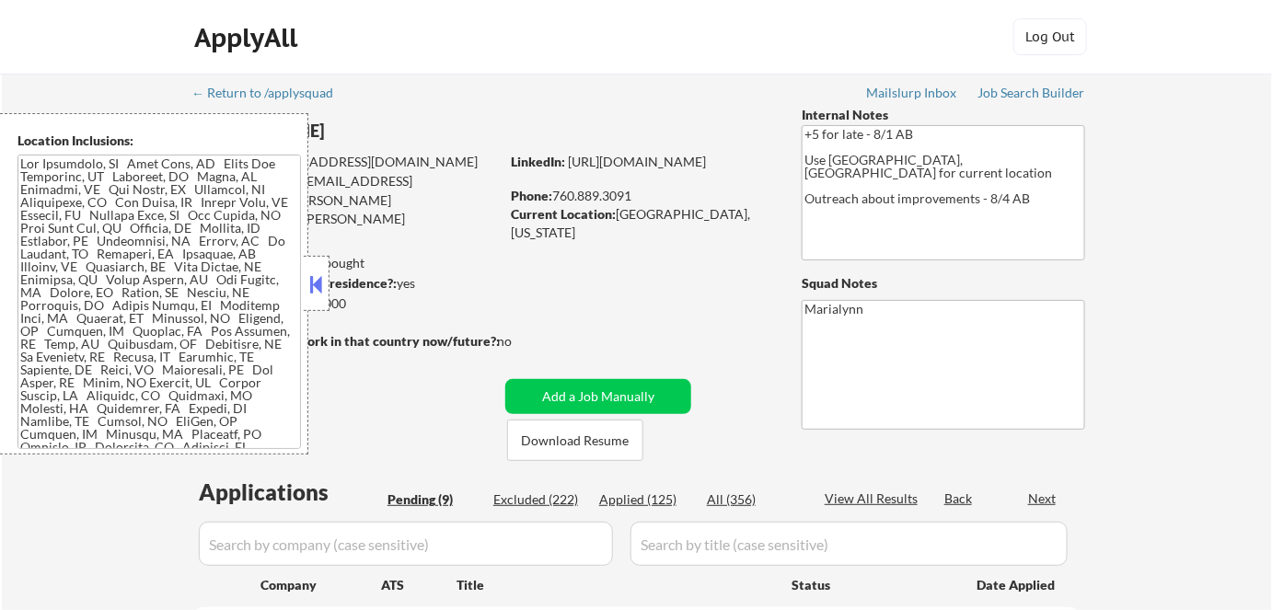
select select ""pending""
click at [322, 280] on button at bounding box center [316, 285] width 20 height 28
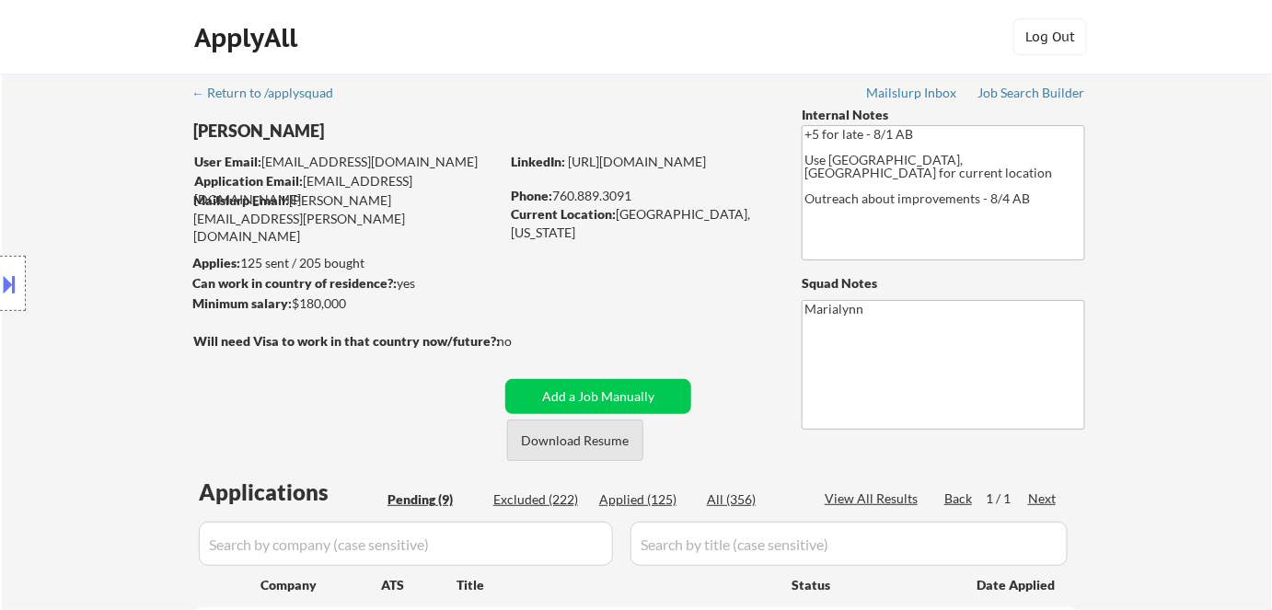
click at [555, 447] on button "Download Resume" at bounding box center [575, 440] width 136 height 41
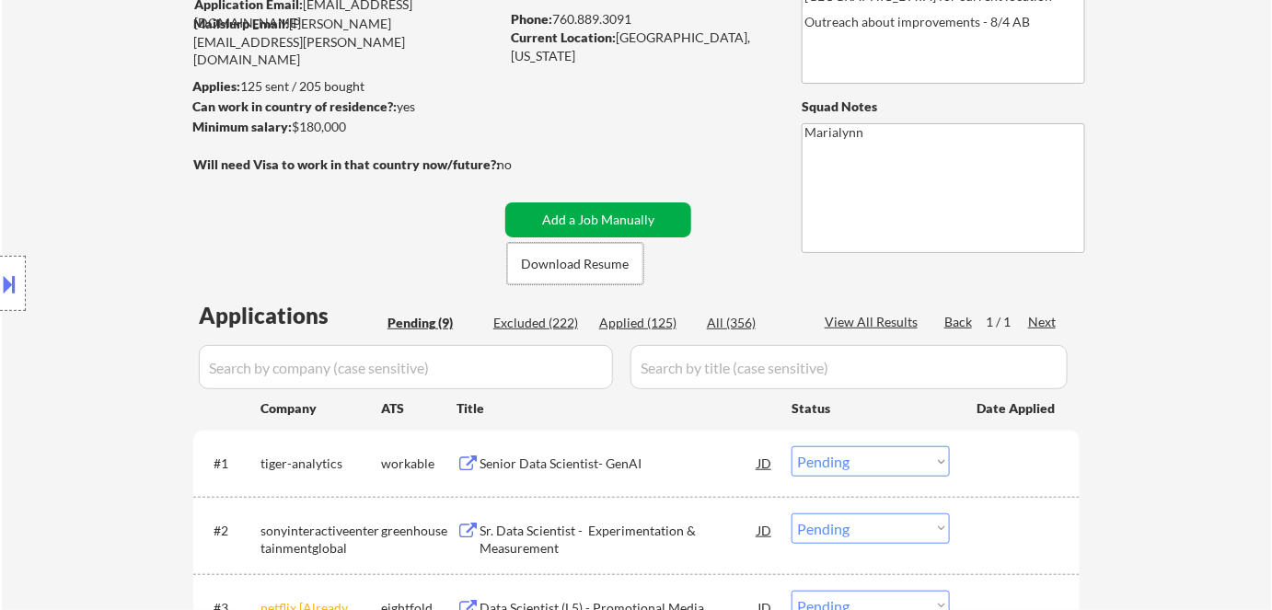
scroll to position [334, 0]
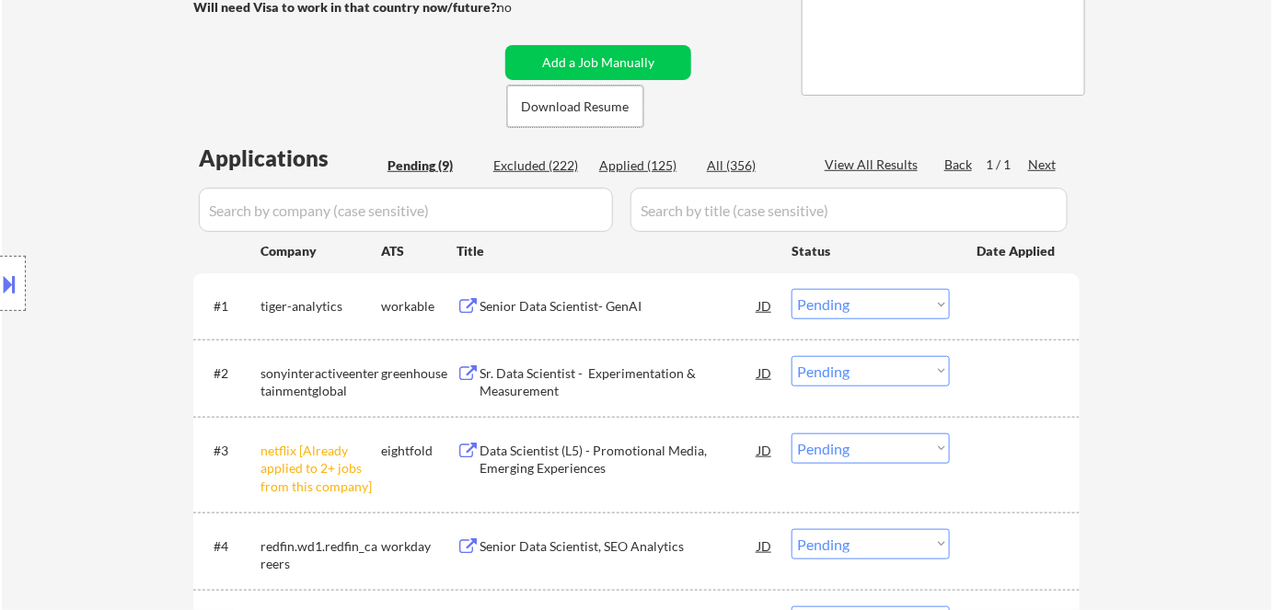
click at [540, 307] on div "Senior Data Scientist- GenAI" at bounding box center [619, 306] width 278 height 18
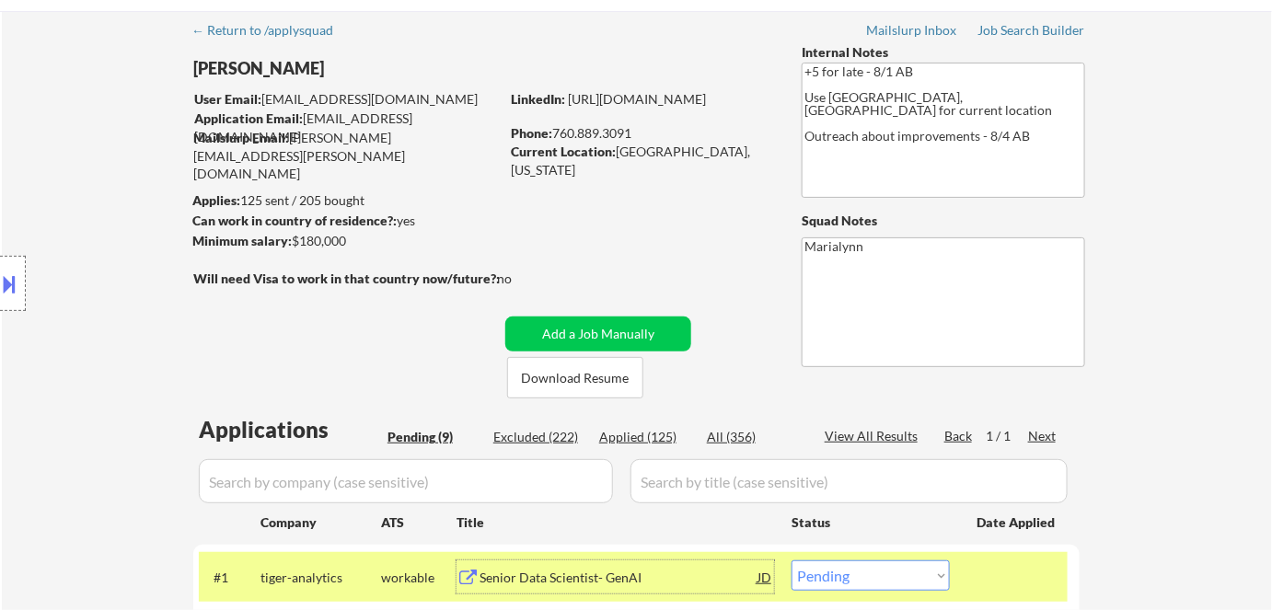
scroll to position [0, 0]
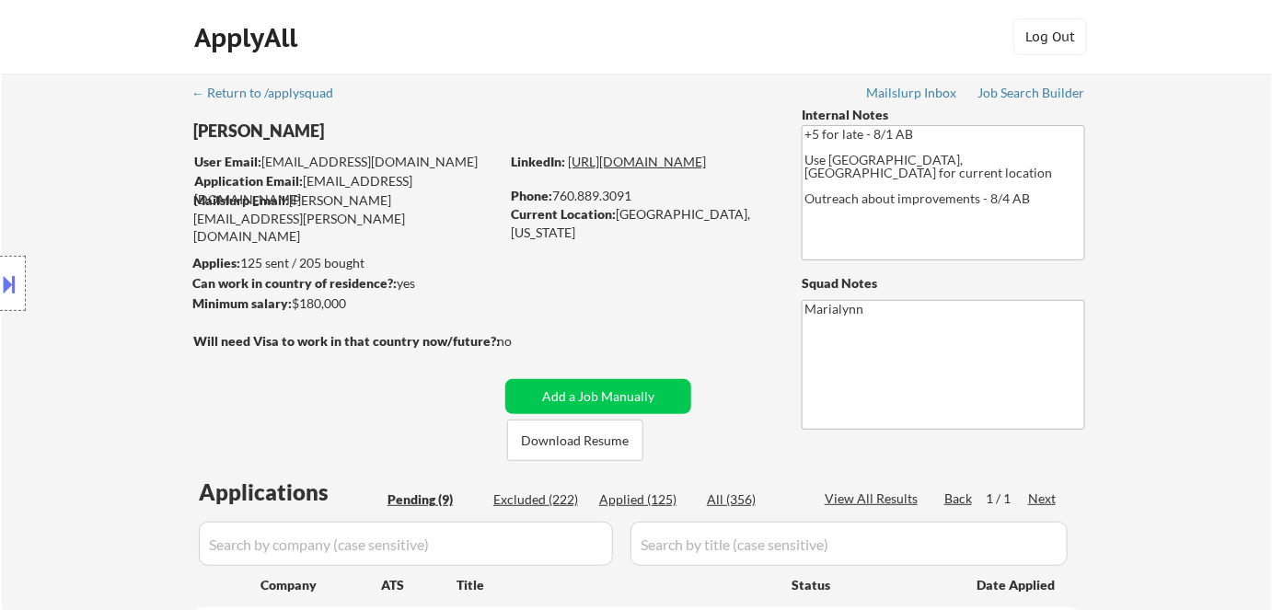
click at [616, 169] on link "https://www.linkedin.com/in/sfeconomist/" at bounding box center [637, 162] width 138 height 16
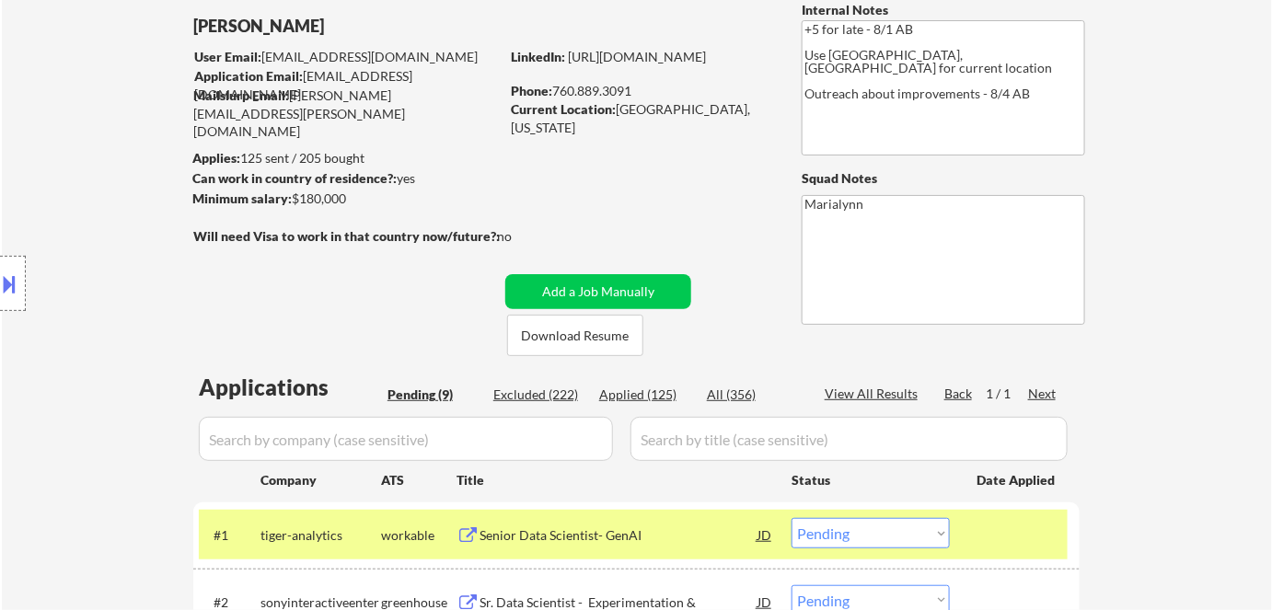
scroll to position [334, 0]
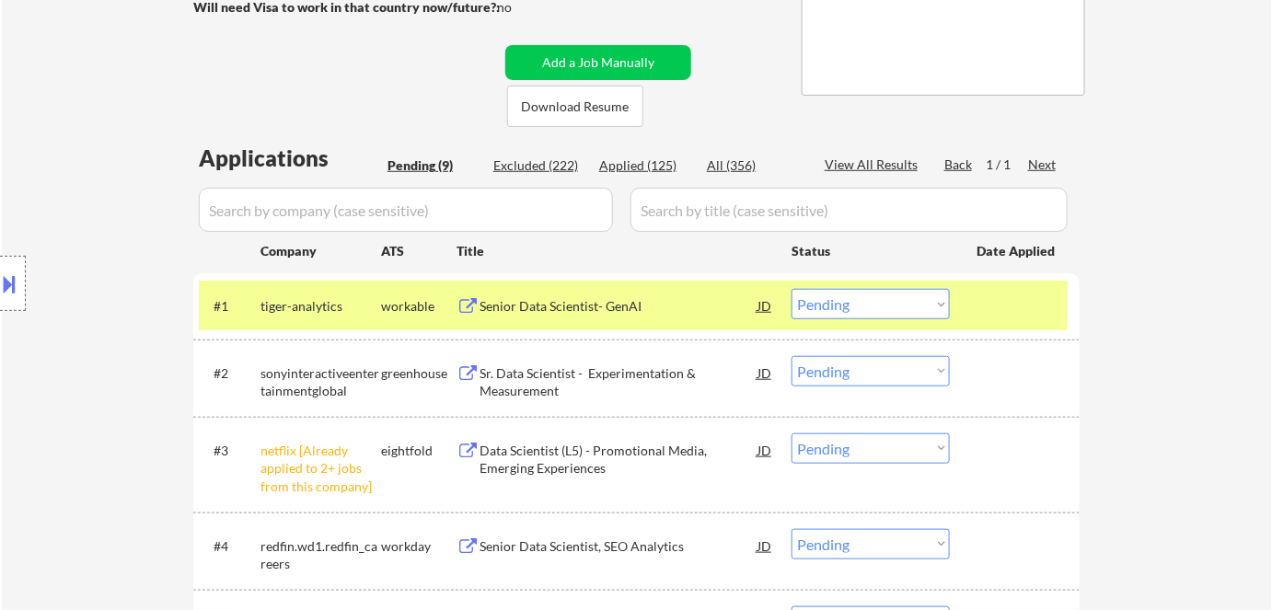
drag, startPoint x: 835, startPoint y: 304, endPoint x: 837, endPoint y: 318, distance: 13.9
click at [835, 304] on select "Choose an option... Pending Applied Excluded (Questions) Excluded (Expired) Exc…" at bounding box center [871, 304] width 158 height 30
click at [589, 302] on div "Senior Data Scientist- GenAI" at bounding box center [619, 306] width 278 height 18
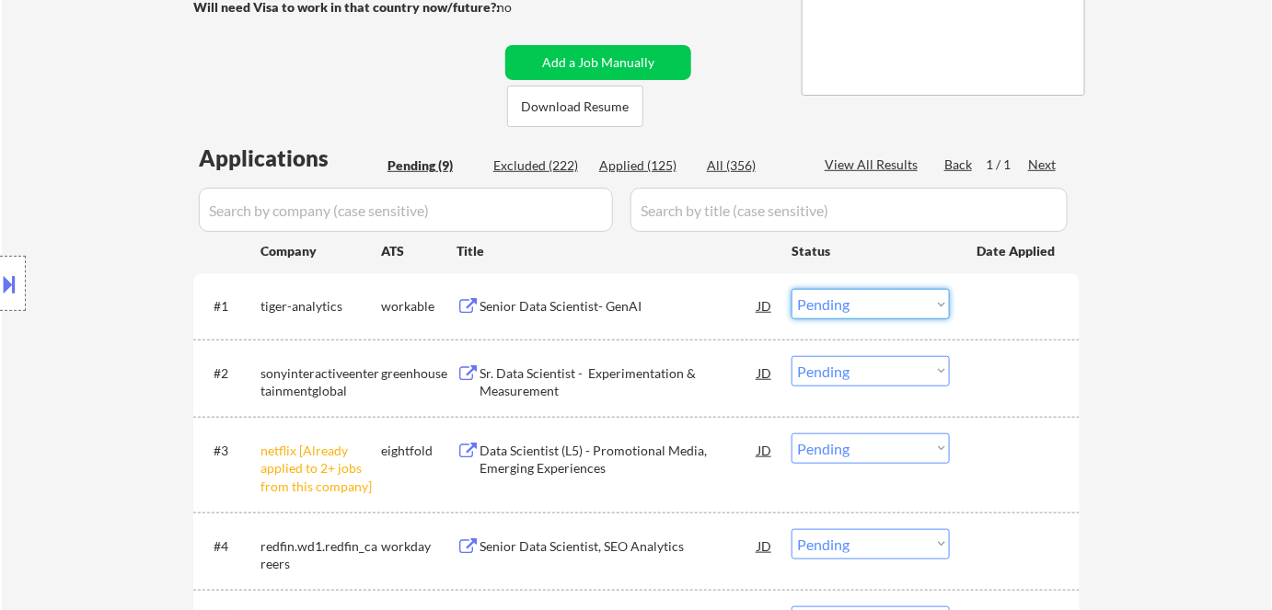
click at [859, 308] on select "Choose an option... Pending Applied Excluded (Questions) Excluded (Expired) Exc…" at bounding box center [871, 304] width 158 height 30
click at [792, 289] on select "Choose an option... Pending Applied Excluded (Questions) Excluded (Expired) Exc…" at bounding box center [871, 304] width 158 height 30
select select ""pending""
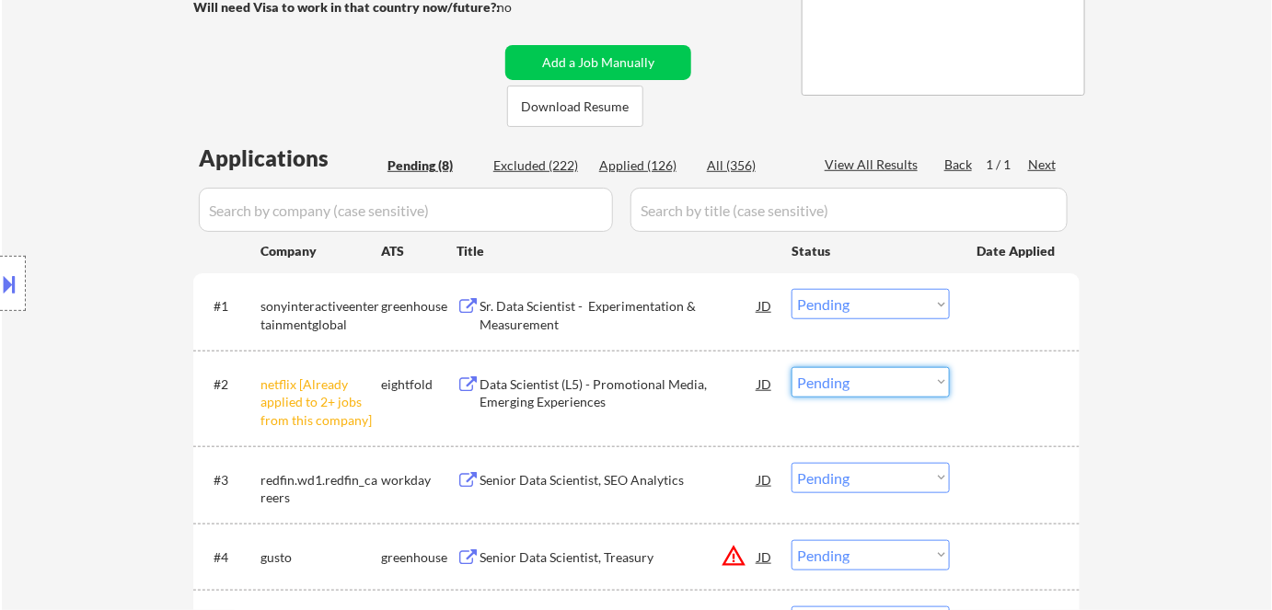
click at [881, 383] on select "Choose an option... Pending Applied Excluded (Questions) Excluded (Expired) Exc…" at bounding box center [871, 382] width 158 height 30
click at [792, 367] on select "Choose an option... Pending Applied Excluded (Questions) Excluded (Expired) Exc…" at bounding box center [871, 382] width 158 height 30
select select ""pending""
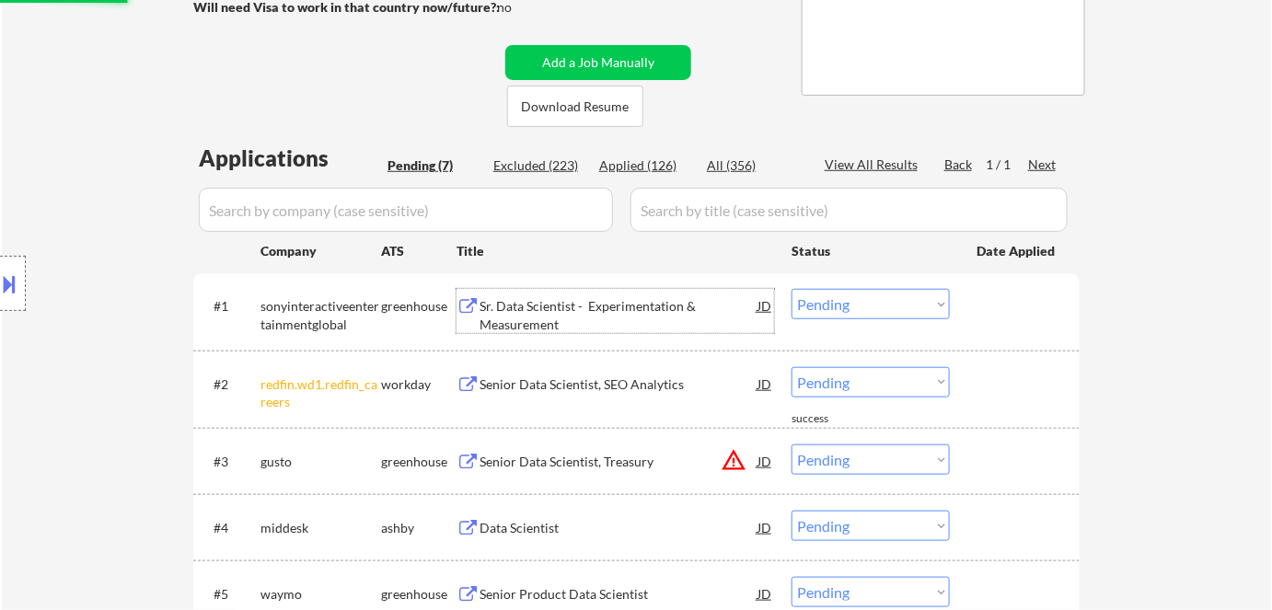
click at [575, 308] on div "Sr. Data Scientist - Experimentation & Measurement" at bounding box center [619, 315] width 278 height 36
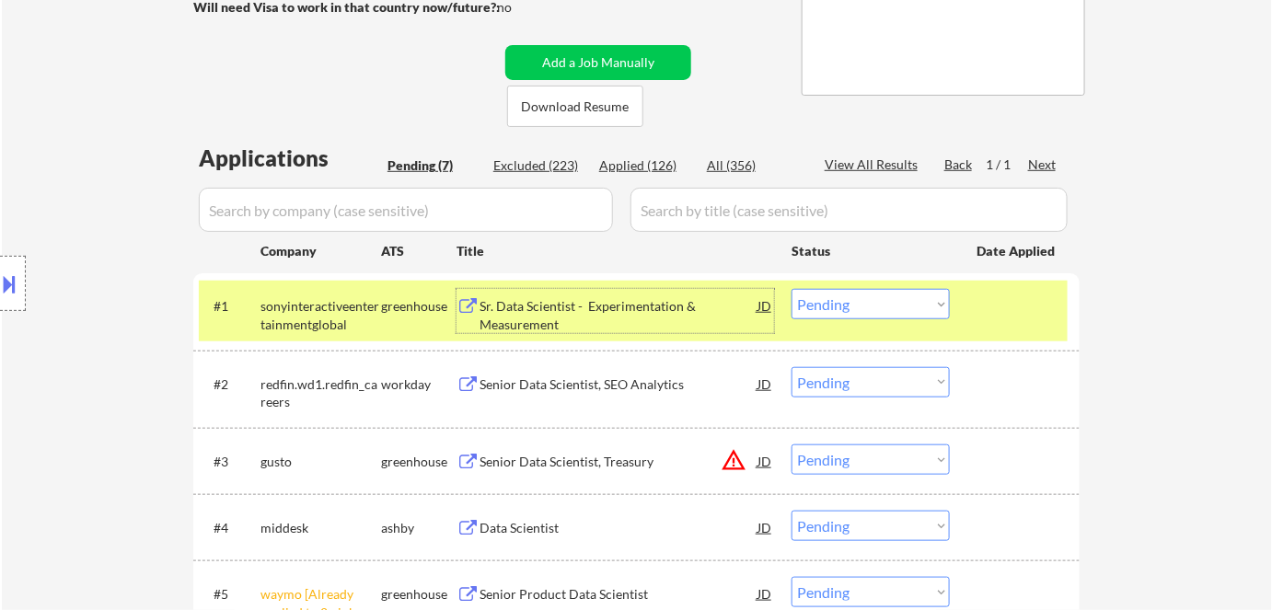
click at [810, 304] on select "Choose an option... Pending Applied Excluded (Questions) Excluded (Expired) Exc…" at bounding box center [871, 304] width 158 height 30
click at [792, 289] on select "Choose an option... Pending Applied Excluded (Questions) Excluded (Expired) Exc…" at bounding box center [871, 304] width 158 height 30
select select ""pending""
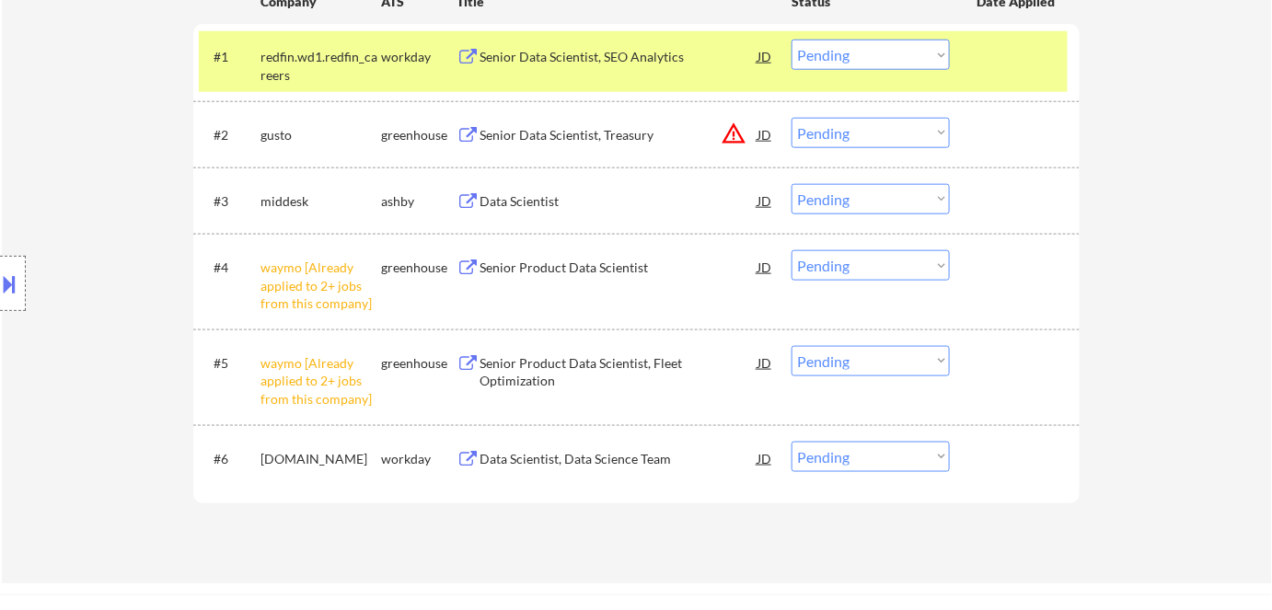
scroll to position [585, 0]
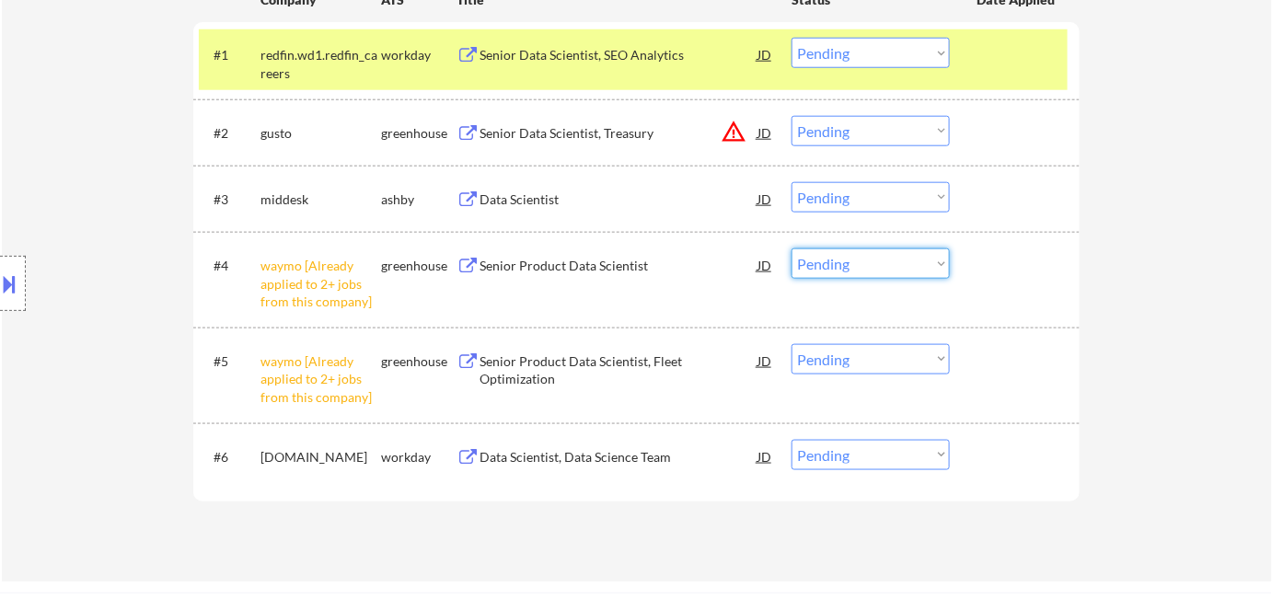
drag, startPoint x: 891, startPoint y: 259, endPoint x: 891, endPoint y: 278, distance: 19.3
click at [891, 259] on select "Choose an option... Pending Applied Excluded (Questions) Excluded (Expired) Exc…" at bounding box center [871, 264] width 158 height 30
click at [792, 249] on select "Choose an option... Pending Applied Excluded (Questions) Excluded (Expired) Exc…" at bounding box center [871, 264] width 158 height 30
drag, startPoint x: 903, startPoint y: 357, endPoint x: 907, endPoint y: 372, distance: 15.2
click at [904, 358] on select "Choose an option... Pending Applied Excluded (Questions) Excluded (Expired) Exc…" at bounding box center [871, 359] width 158 height 30
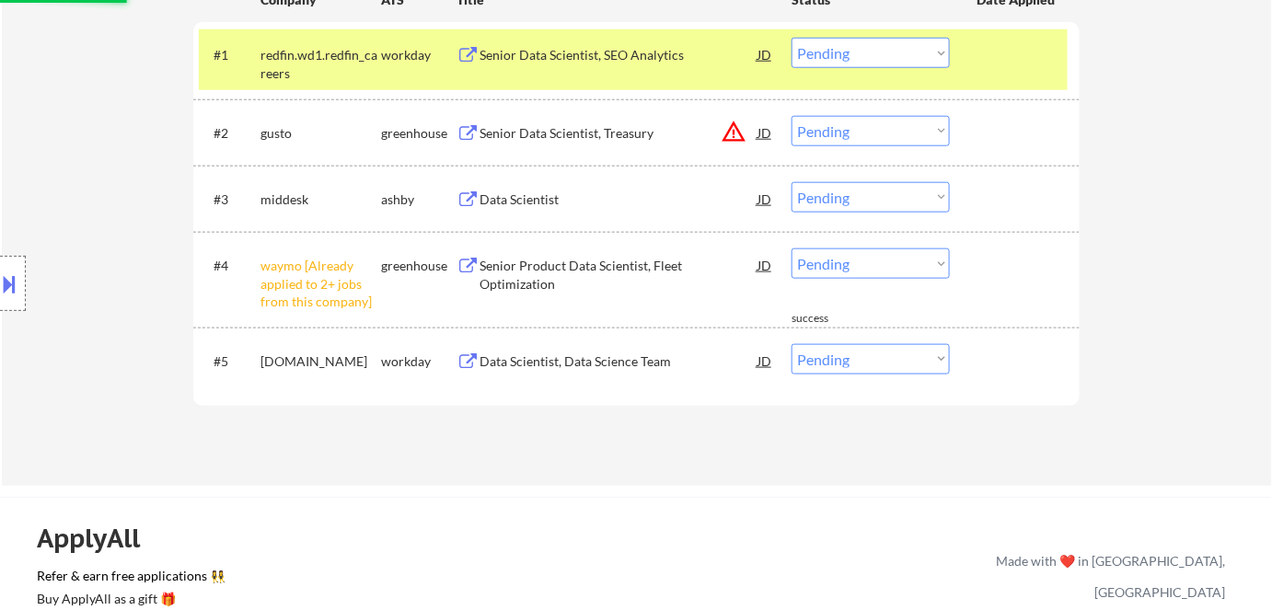
click at [919, 263] on select "Choose an option... Pending Applied Excluded (Questions) Excluded (Expired) Exc…" at bounding box center [871, 264] width 158 height 30
click at [792, 249] on select "Choose an option... Pending Applied Excluded (Questions) Excluded (Expired) Exc…" at bounding box center [871, 264] width 158 height 30
select select ""pending""
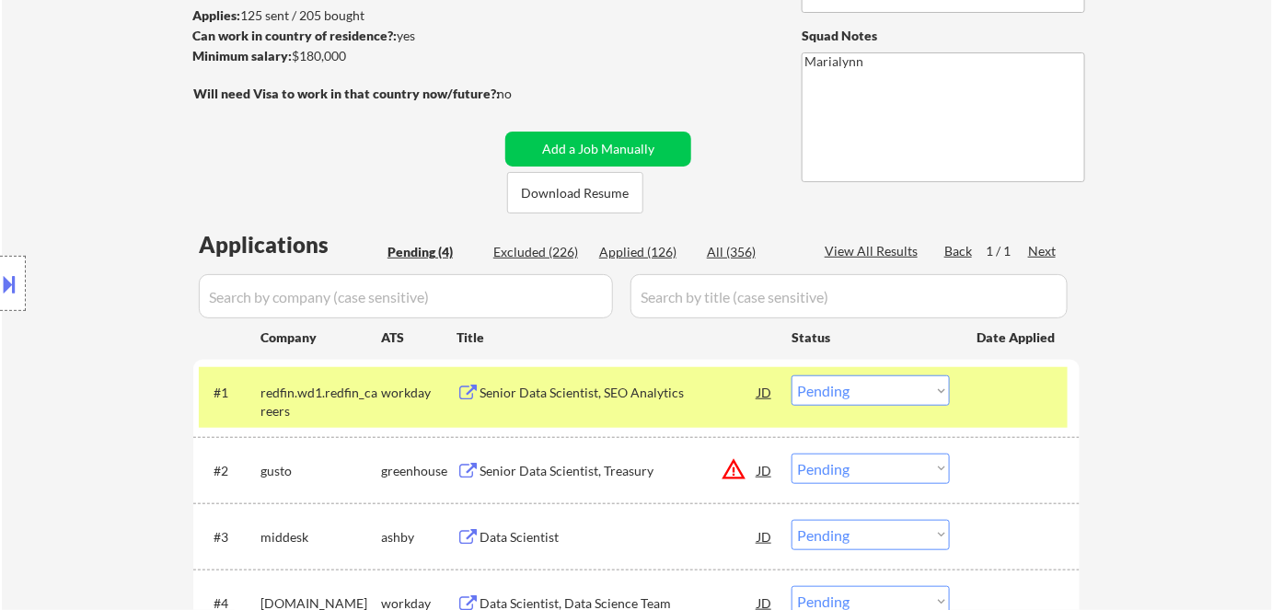
scroll to position [334, 0]
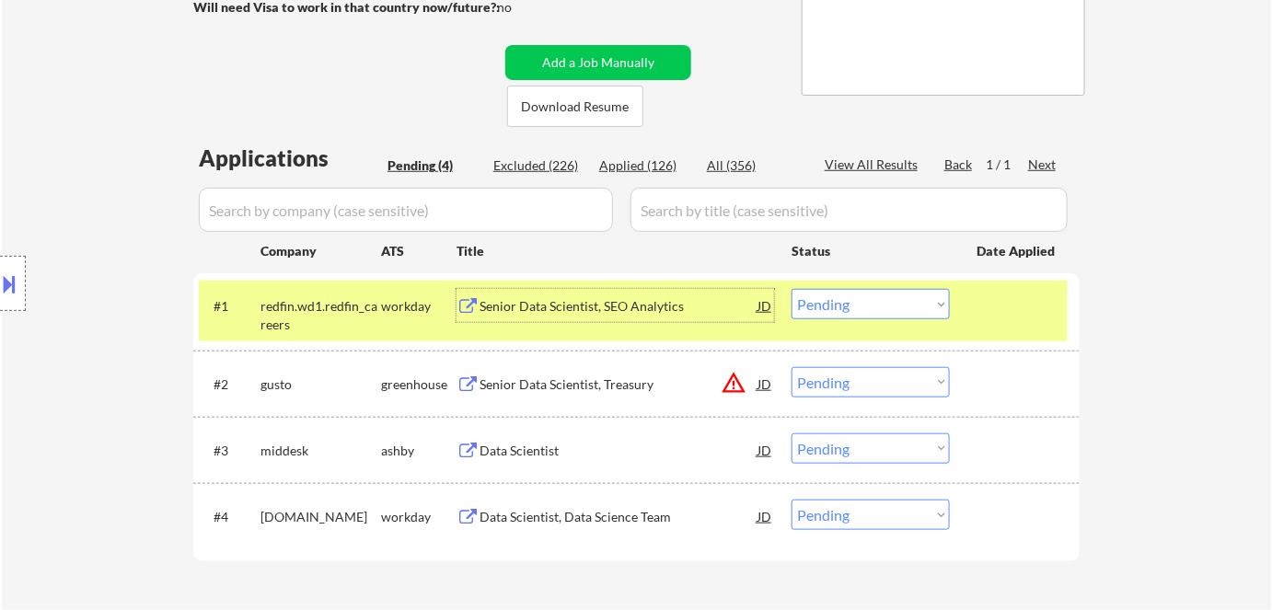
click at [623, 315] on div "Senior Data Scientist, SEO Analytics" at bounding box center [619, 306] width 278 height 18
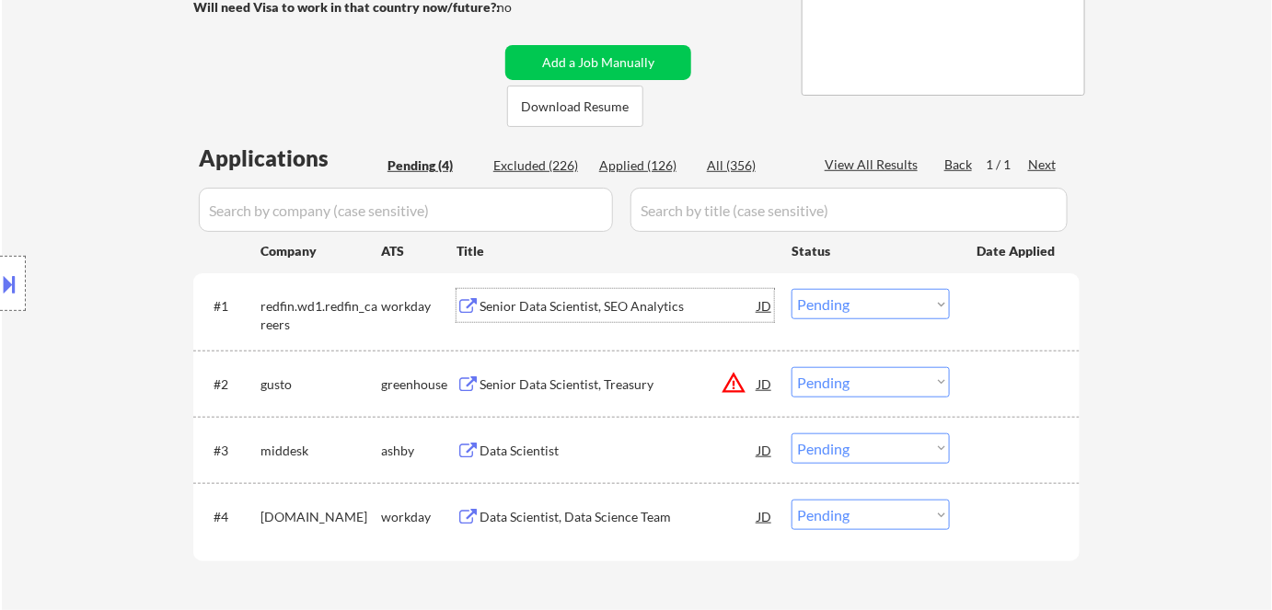
click at [831, 305] on select "Choose an option... Pending Applied Excluded (Questions) Excluded (Expired) Exc…" at bounding box center [871, 304] width 158 height 30
click at [792, 289] on select "Choose an option... Pending Applied Excluded (Questions) Excluded (Expired) Exc…" at bounding box center [871, 304] width 158 height 30
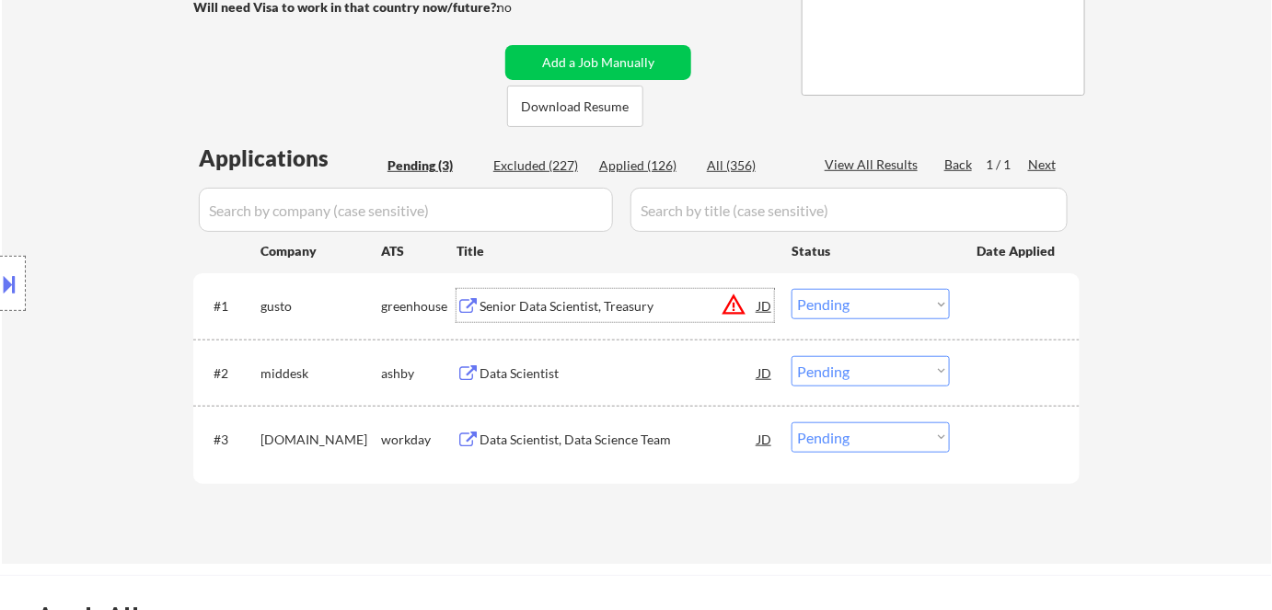
click at [571, 309] on div "Senior Data Scientist, Treasury" at bounding box center [619, 306] width 278 height 18
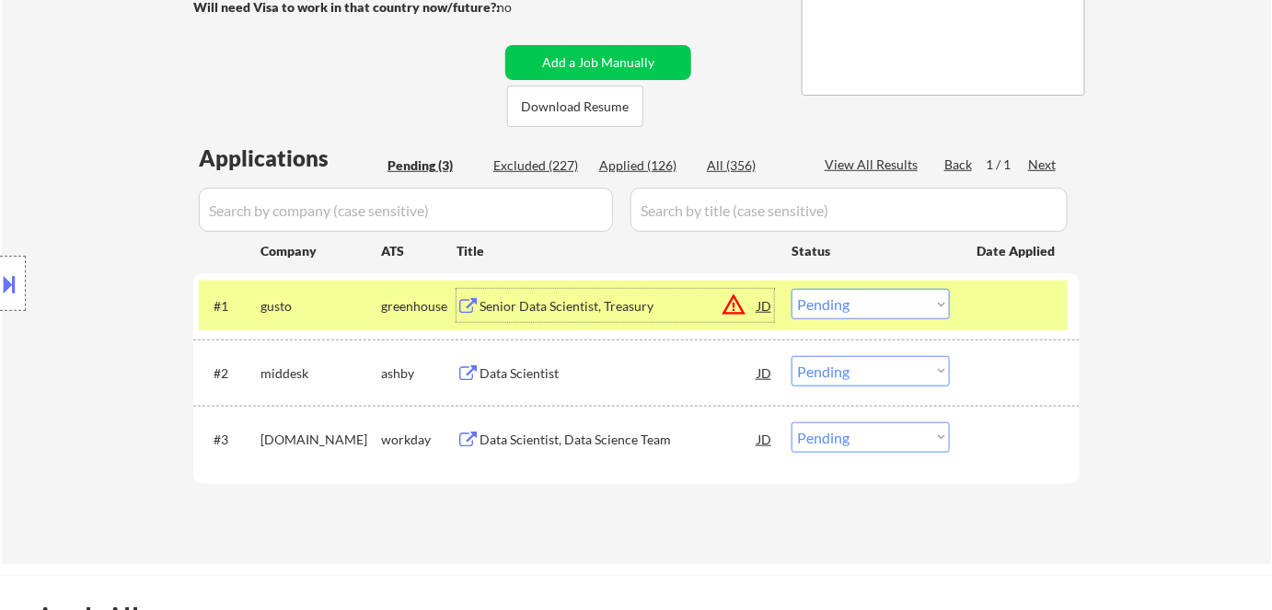
click at [845, 300] on select "Choose an option... Pending Applied Excluded (Questions) Excluded (Expired) Exc…" at bounding box center [871, 304] width 158 height 30
click at [792, 289] on select "Choose an option... Pending Applied Excluded (Questions) Excluded (Expired) Exc…" at bounding box center [871, 304] width 158 height 30
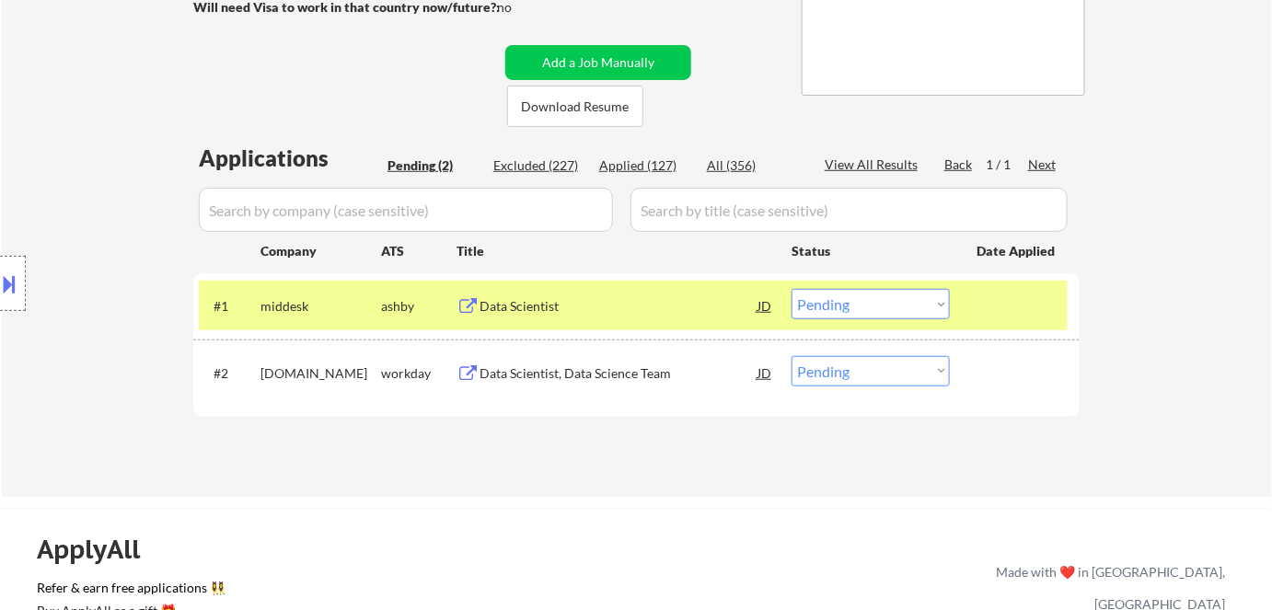
click at [587, 300] on div "Data Scientist" at bounding box center [619, 306] width 278 height 18
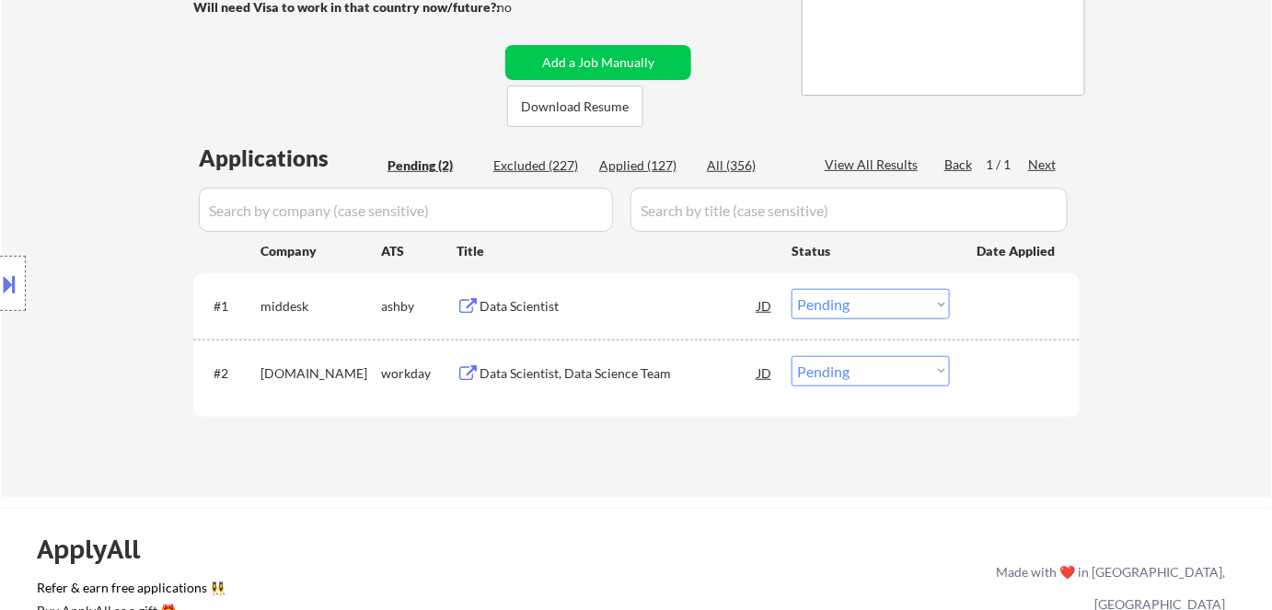
click at [17, 297] on button at bounding box center [10, 284] width 20 height 30
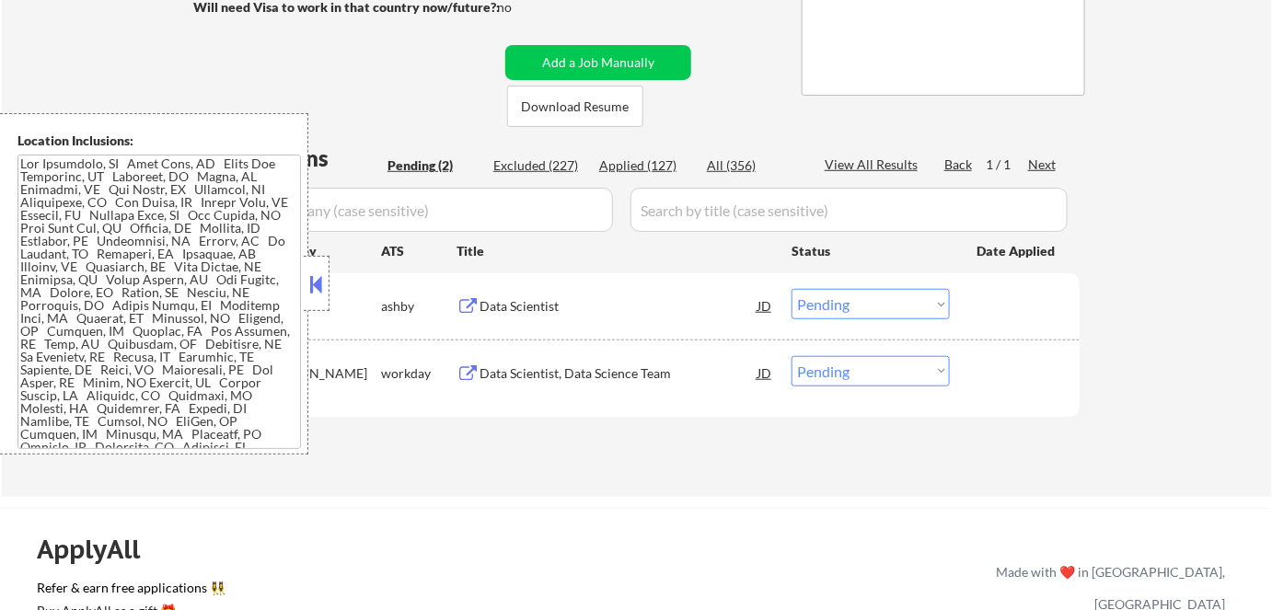
click at [326, 278] on button at bounding box center [316, 285] width 20 height 28
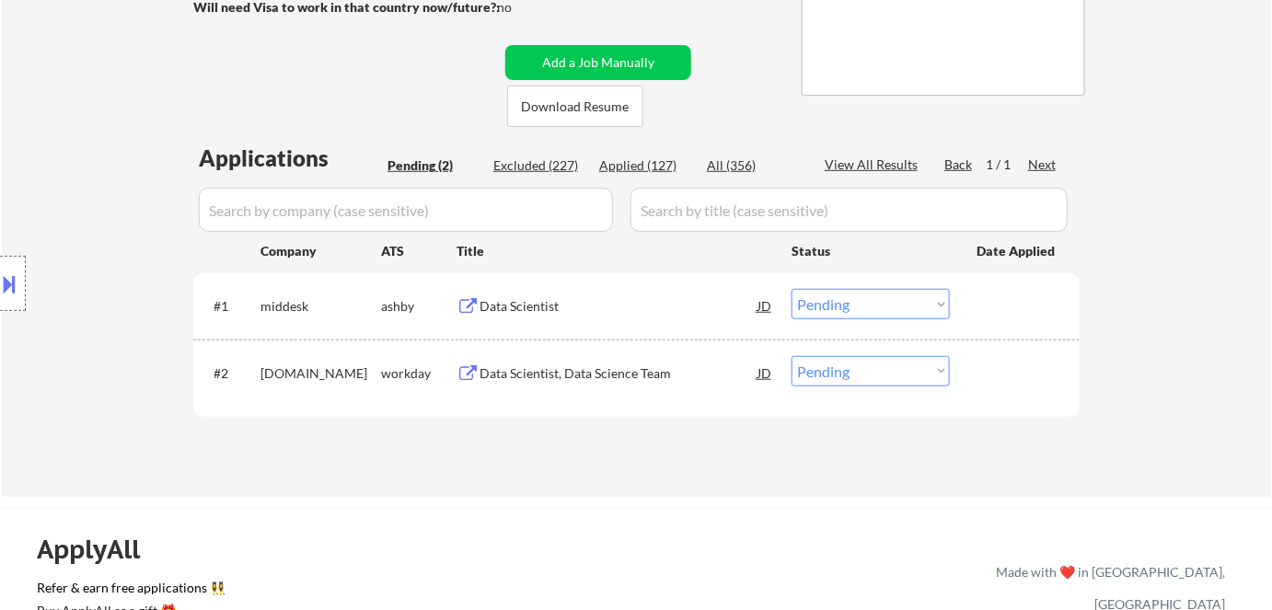
click at [841, 297] on select "Choose an option... Pending Applied Excluded (Questions) Excluded (Expired) Exc…" at bounding box center [871, 304] width 158 height 30
click at [792, 289] on select "Choose an option... Pending Applied Excluded (Questions) Excluded (Expired) Exc…" at bounding box center [871, 304] width 158 height 30
select select ""pending""
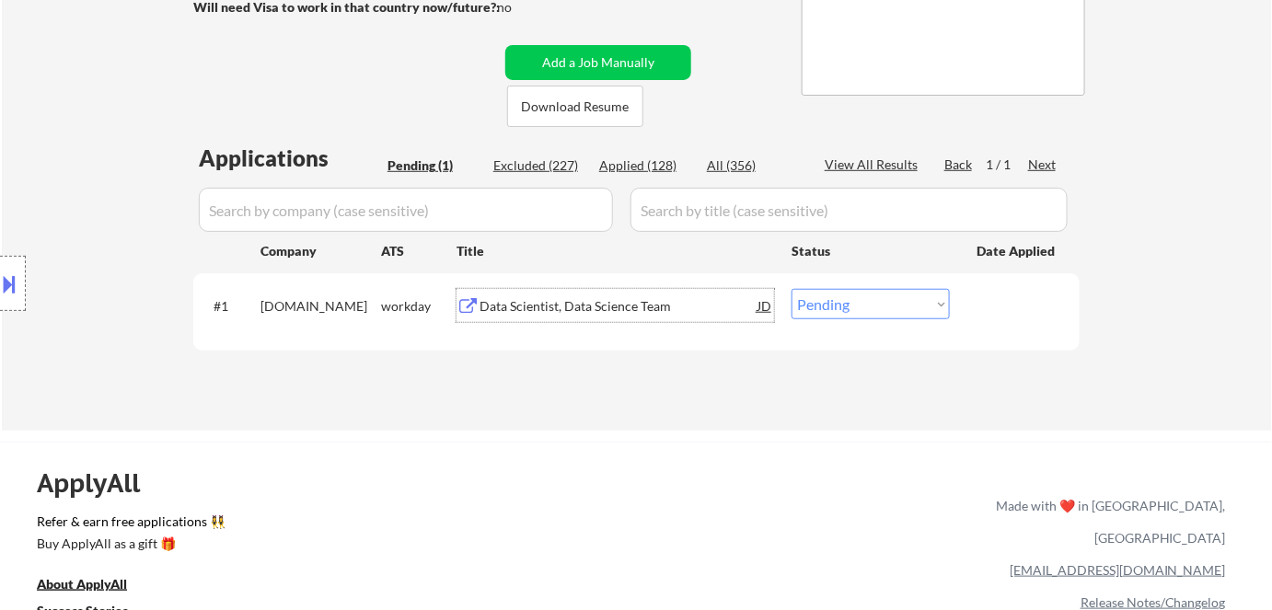
click at [602, 315] on div "Data Scientist, Data Science Team" at bounding box center [619, 306] width 278 height 18
